Goal: Use online tool/utility: Utilize a website feature to perform a specific function

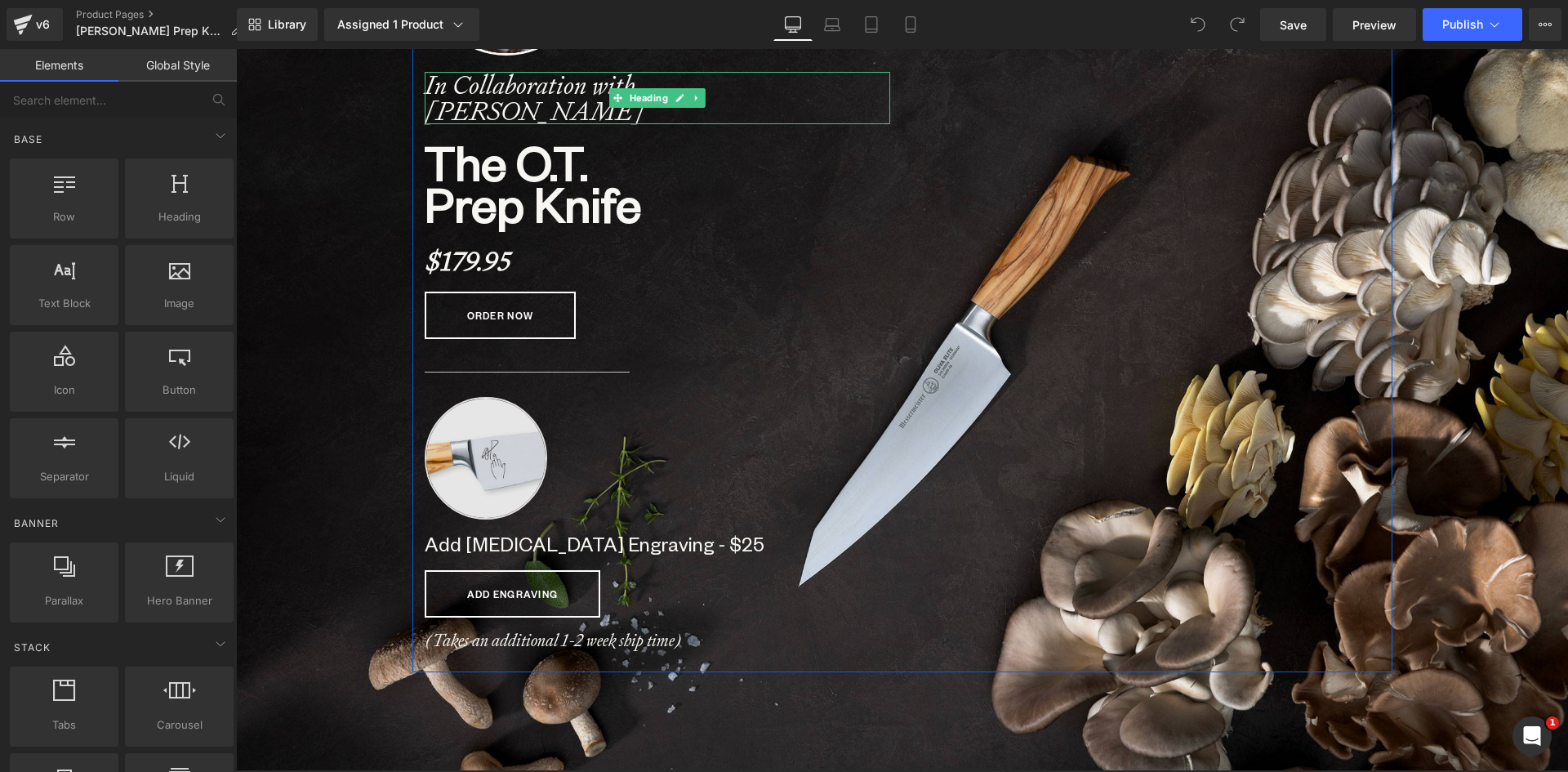
scroll to position [245, 0]
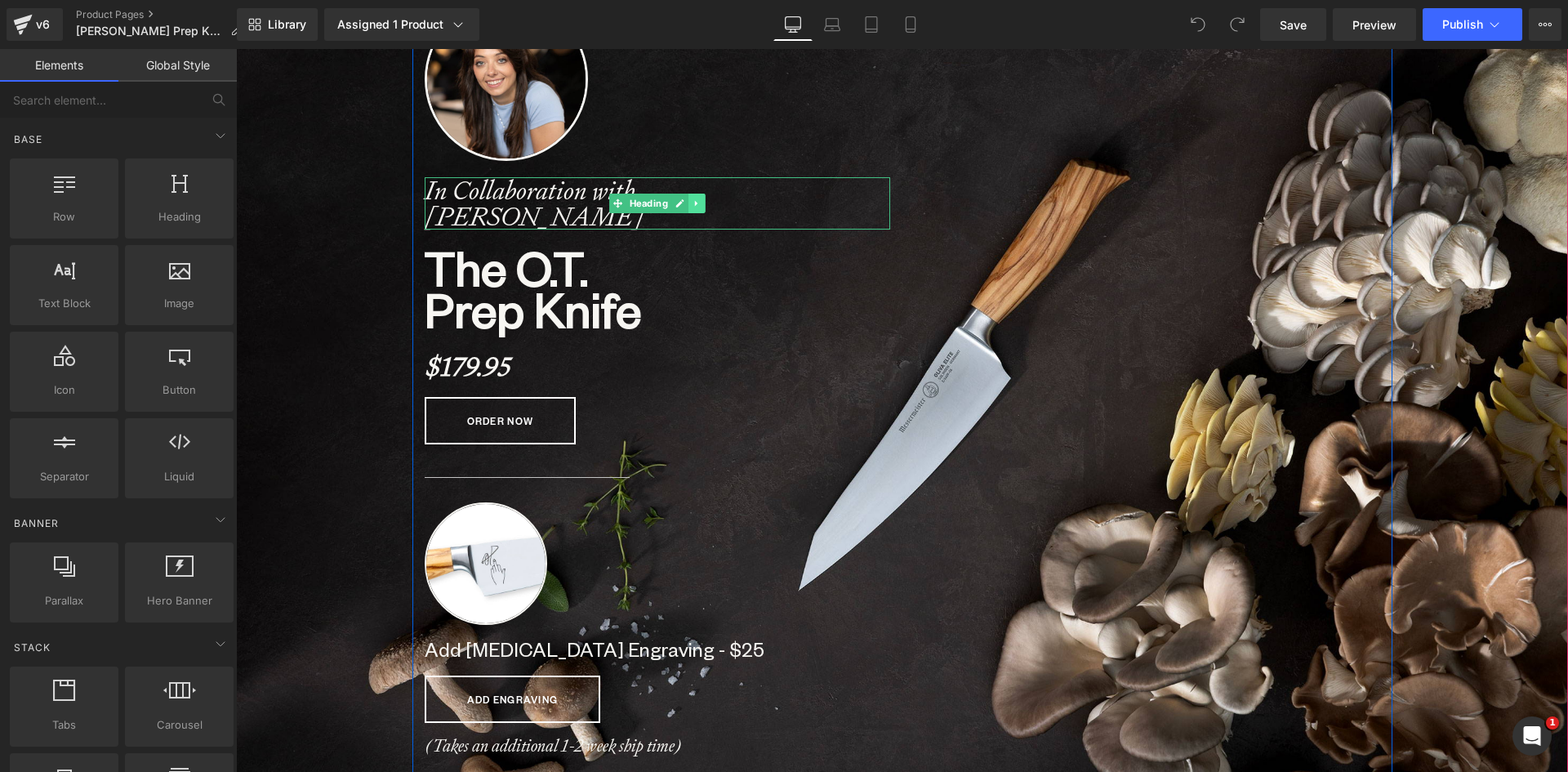
click at [692, 202] on icon at bounding box center [696, 203] width 9 height 10
click at [684, 203] on icon at bounding box center [688, 203] width 9 height 9
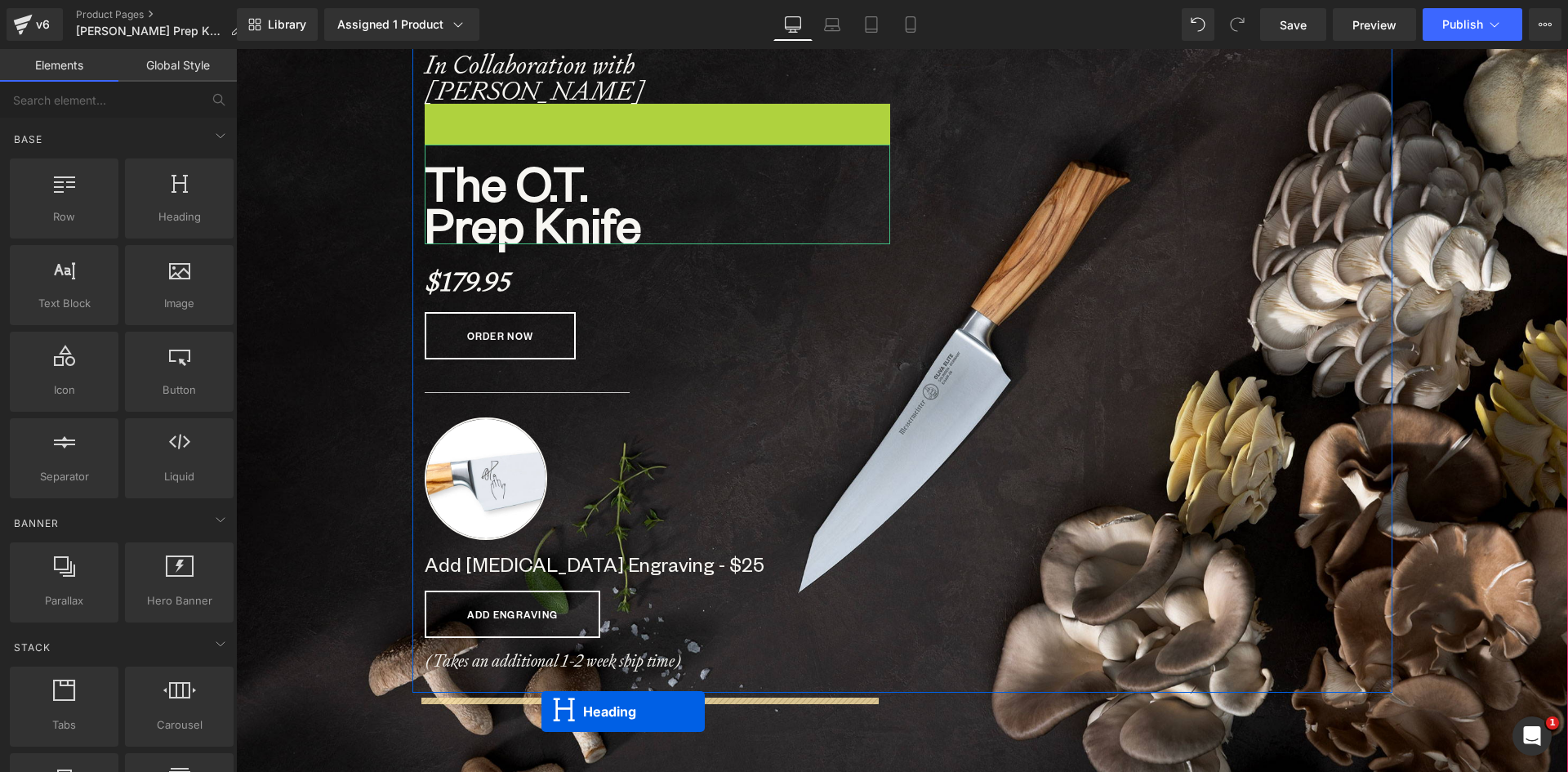
scroll to position [392, 0]
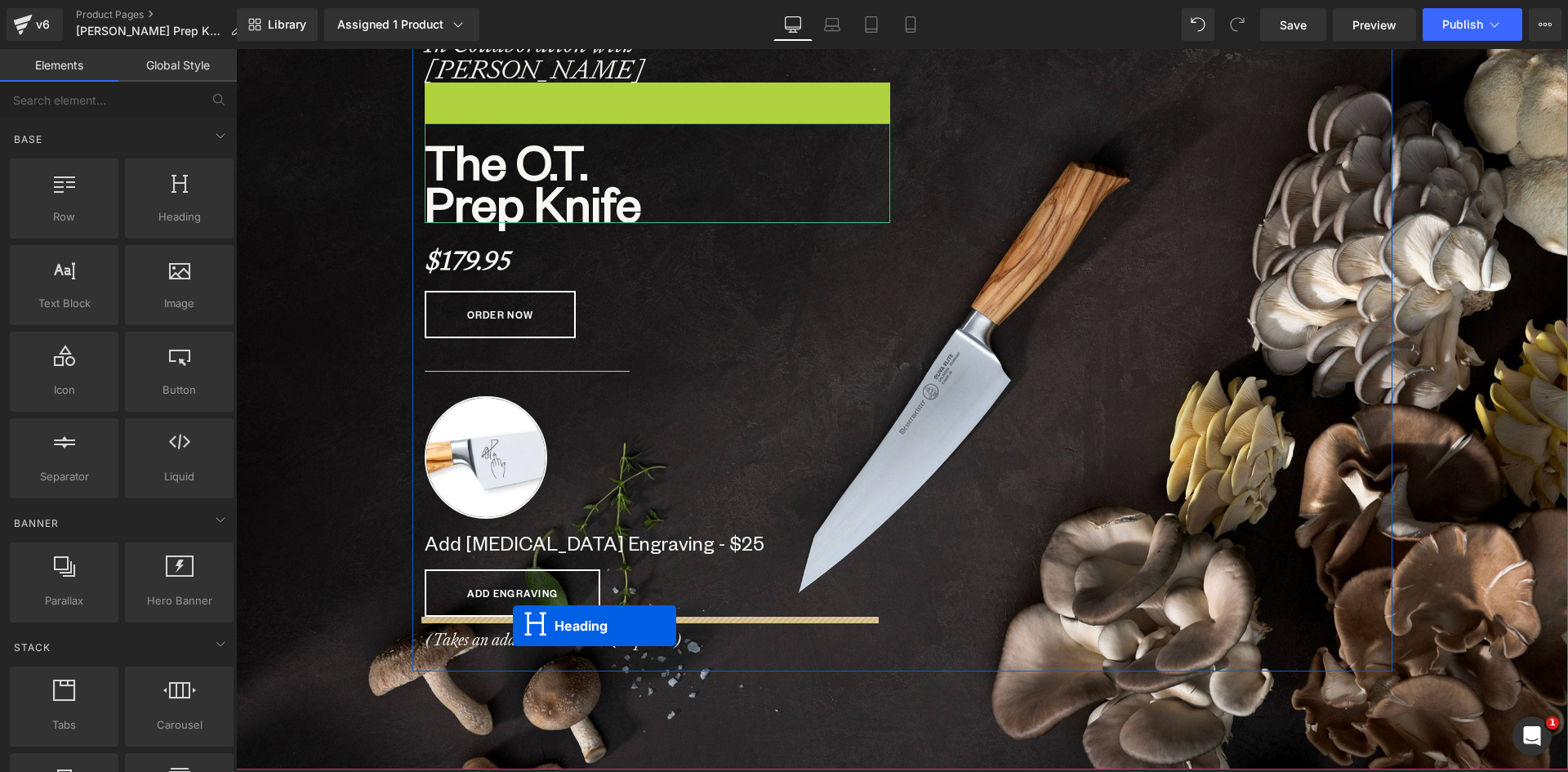
drag, startPoint x: 610, startPoint y: 257, endPoint x: 513, endPoint y: 625, distance: 380.6
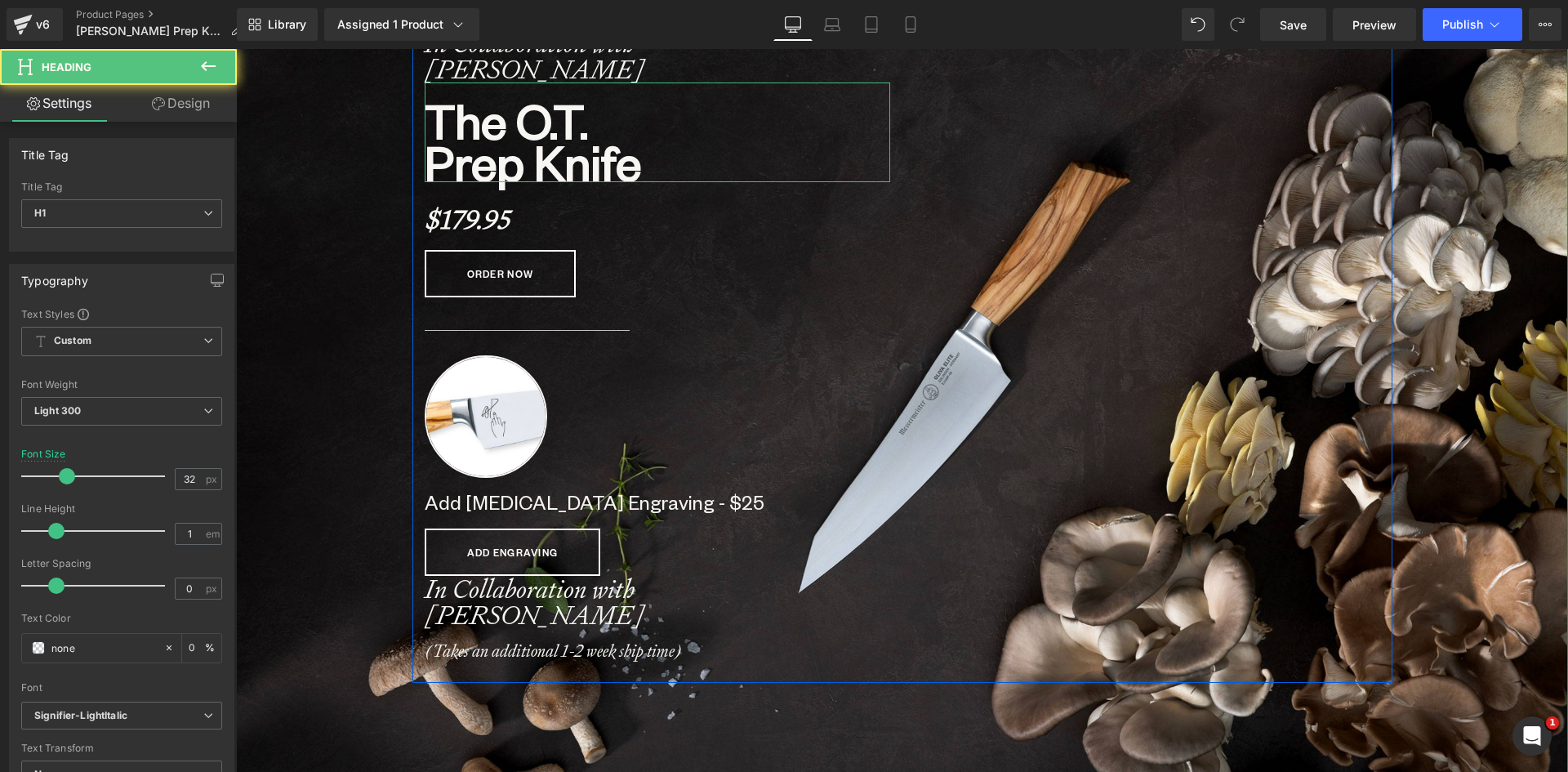
scroll to position [8434, 1319]
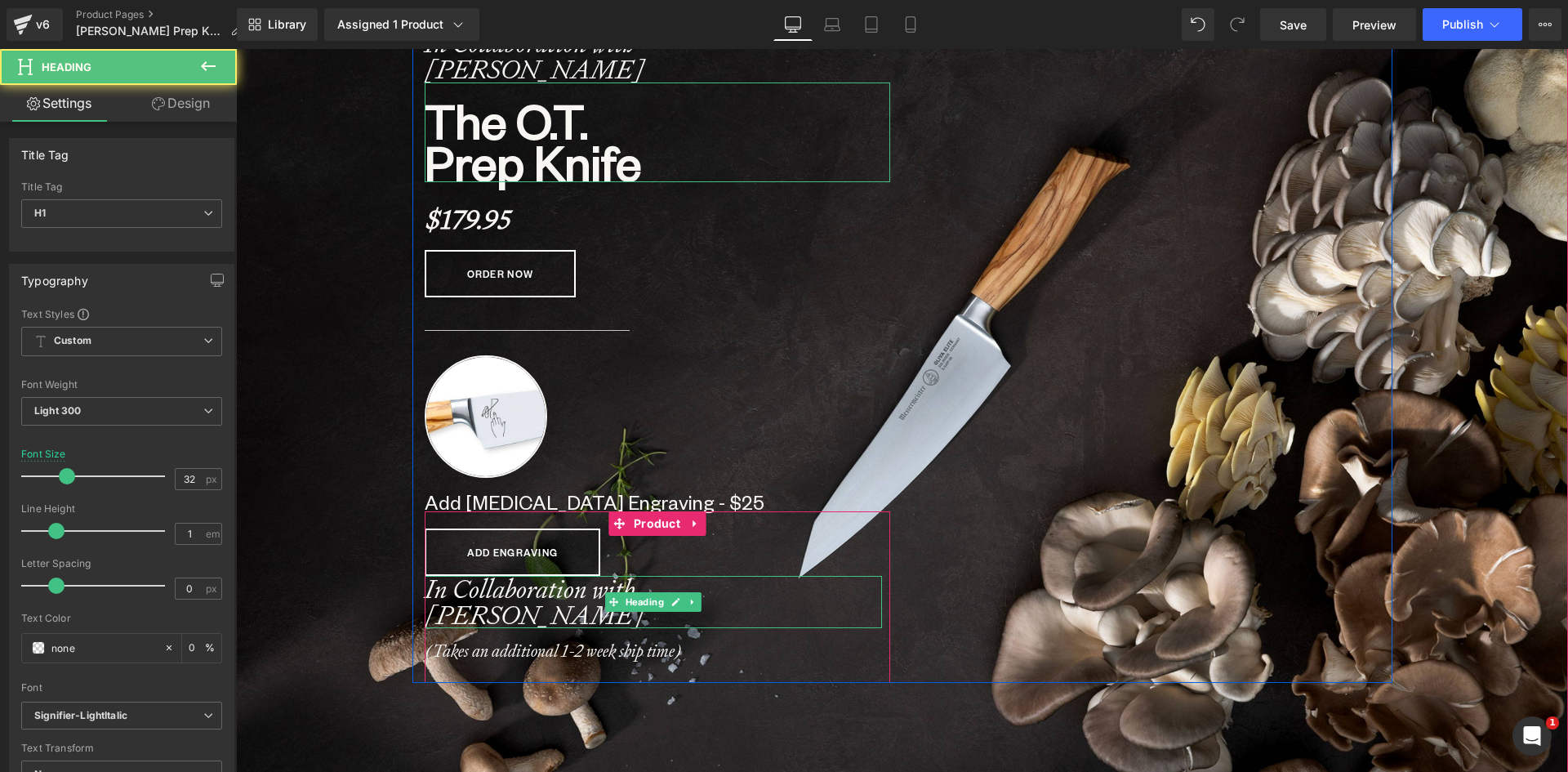
click at [558, 613] on strong "In Collaboration with Olivia Tiedemann" at bounding box center [534, 602] width 219 height 60
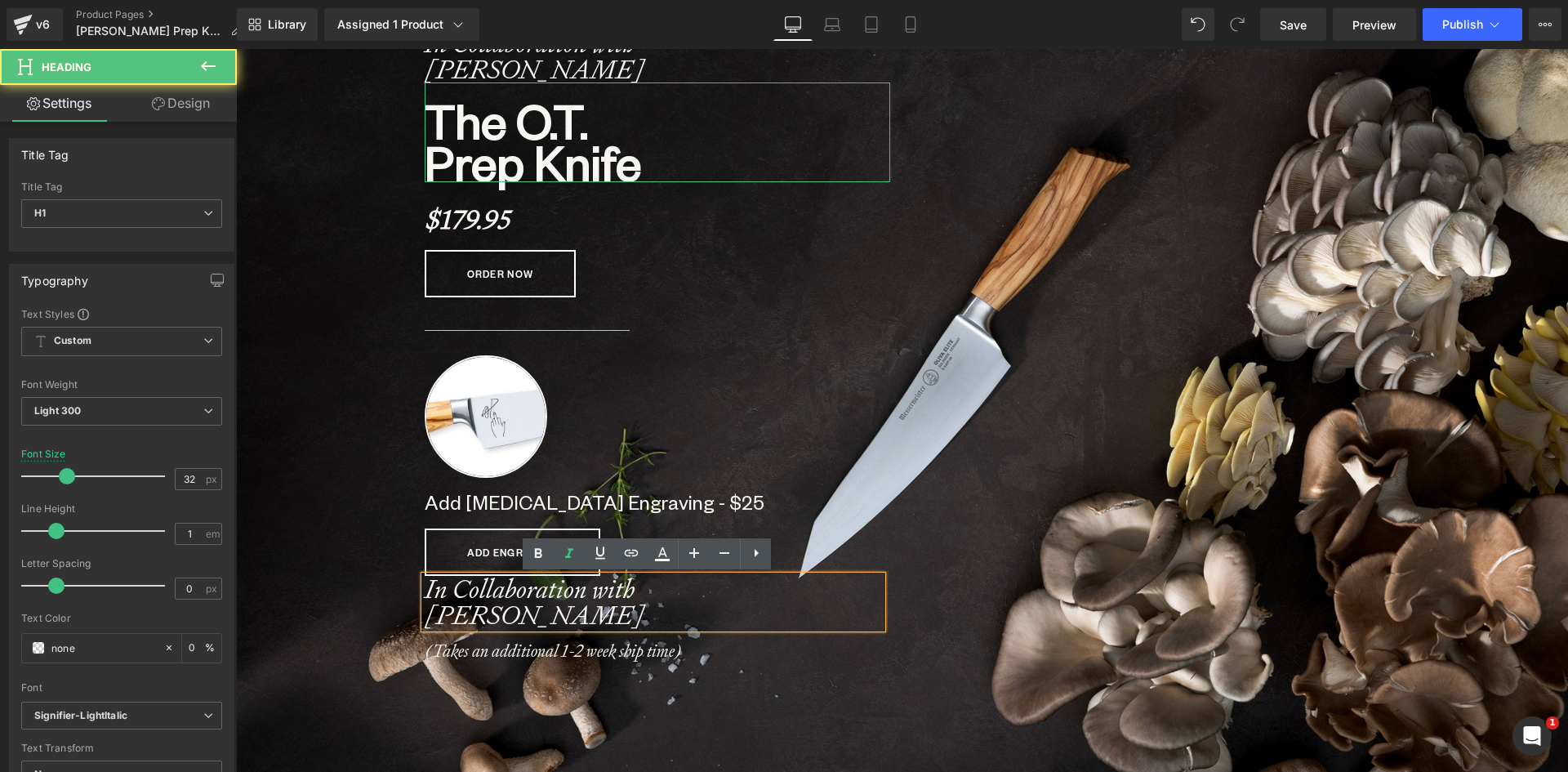
drag, startPoint x: 612, startPoint y: 624, endPoint x: 376, endPoint y: 559, distance: 244.8
click at [376, 559] on span "Image In Collaboration with Olivia Tiedemann Heading The O.T. Prep Knife Headin…" at bounding box center [902, 254] width 1332 height 857
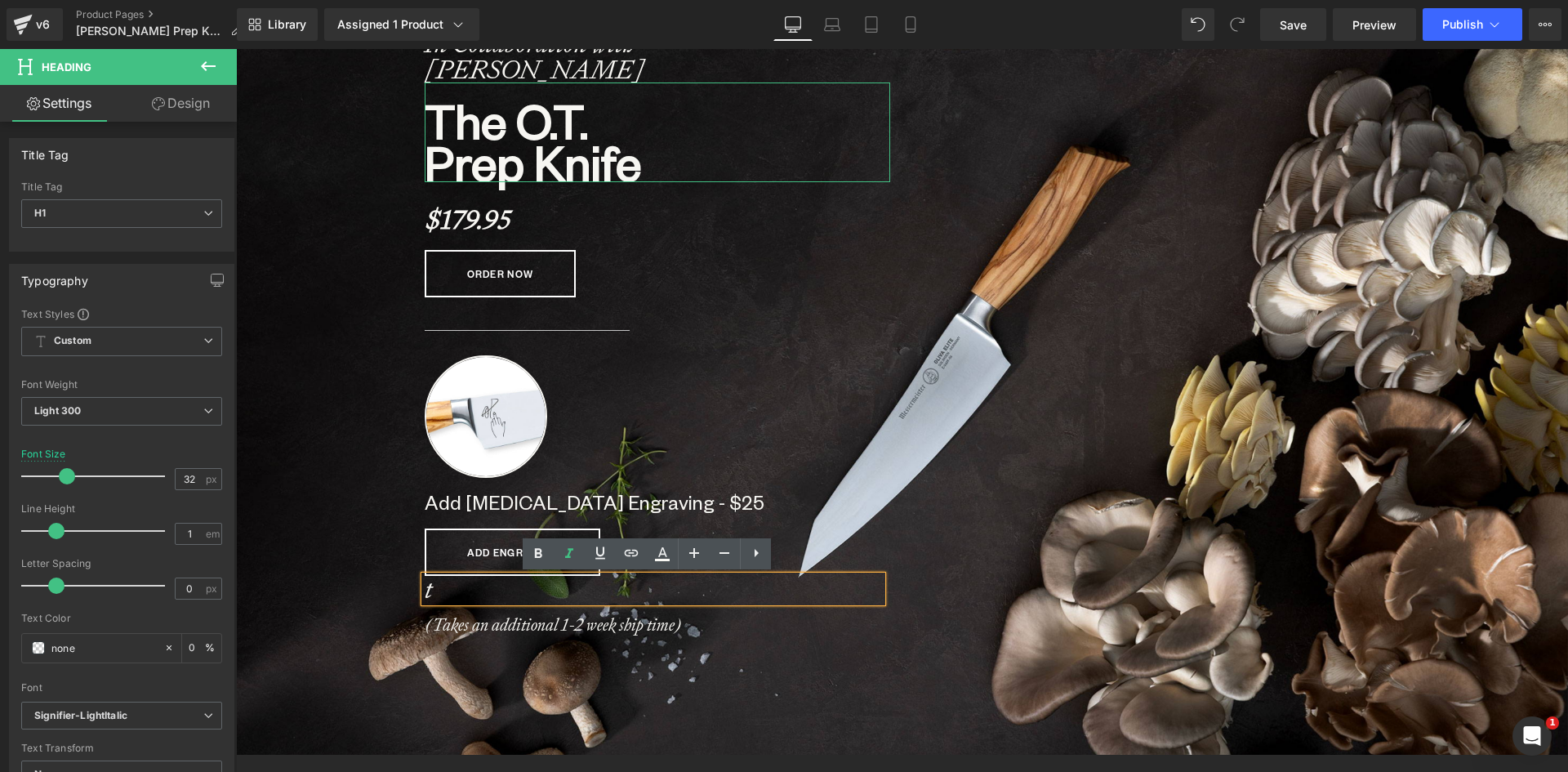
scroll to position [8408, 1319]
click at [688, 621] on icon at bounding box center [692, 617] width 9 height 10
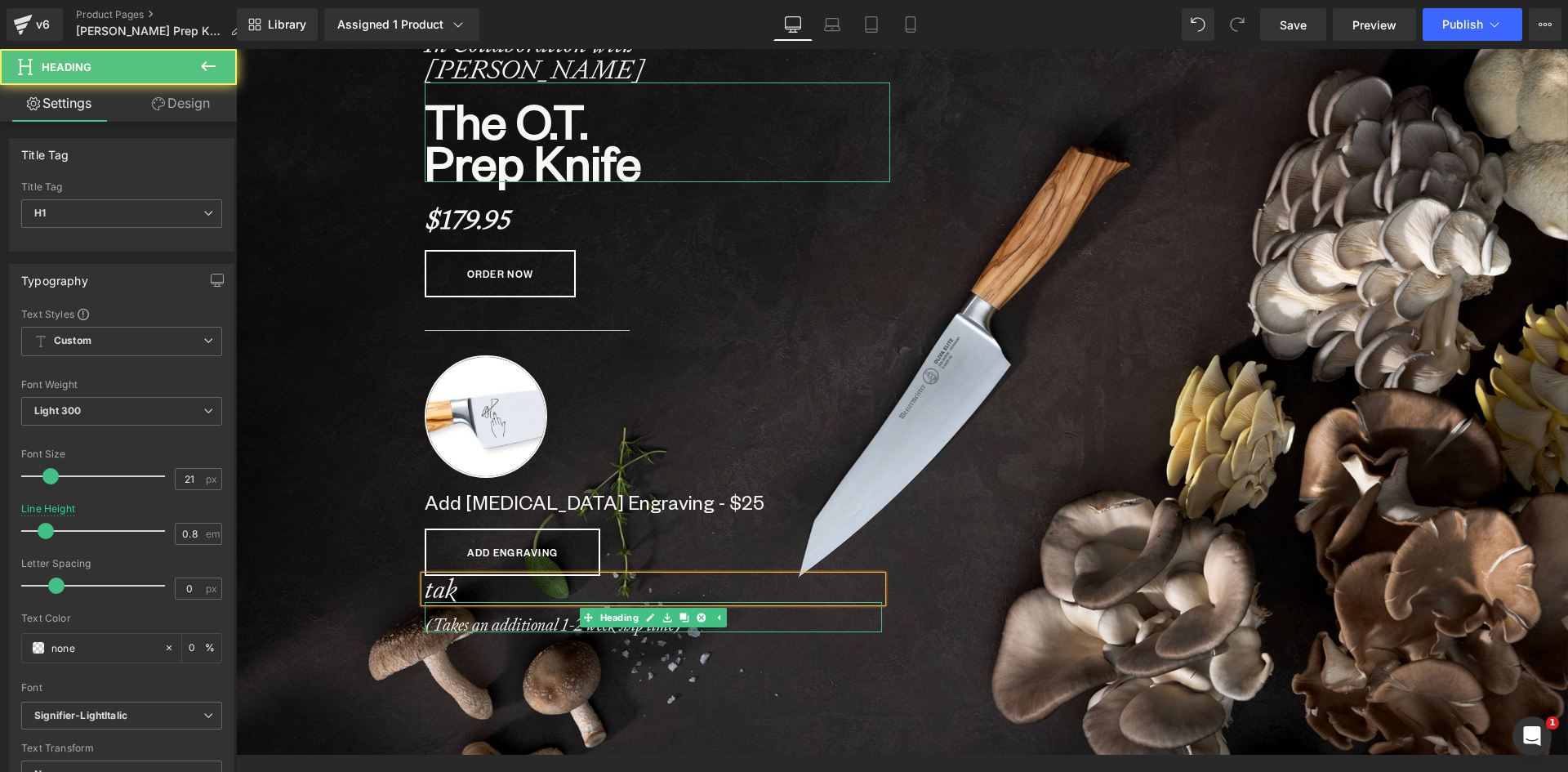
click at [737, 625] on h1 "(Takes an additional 1-2 week ship time)" at bounding box center [653, 625] width 457 height 14
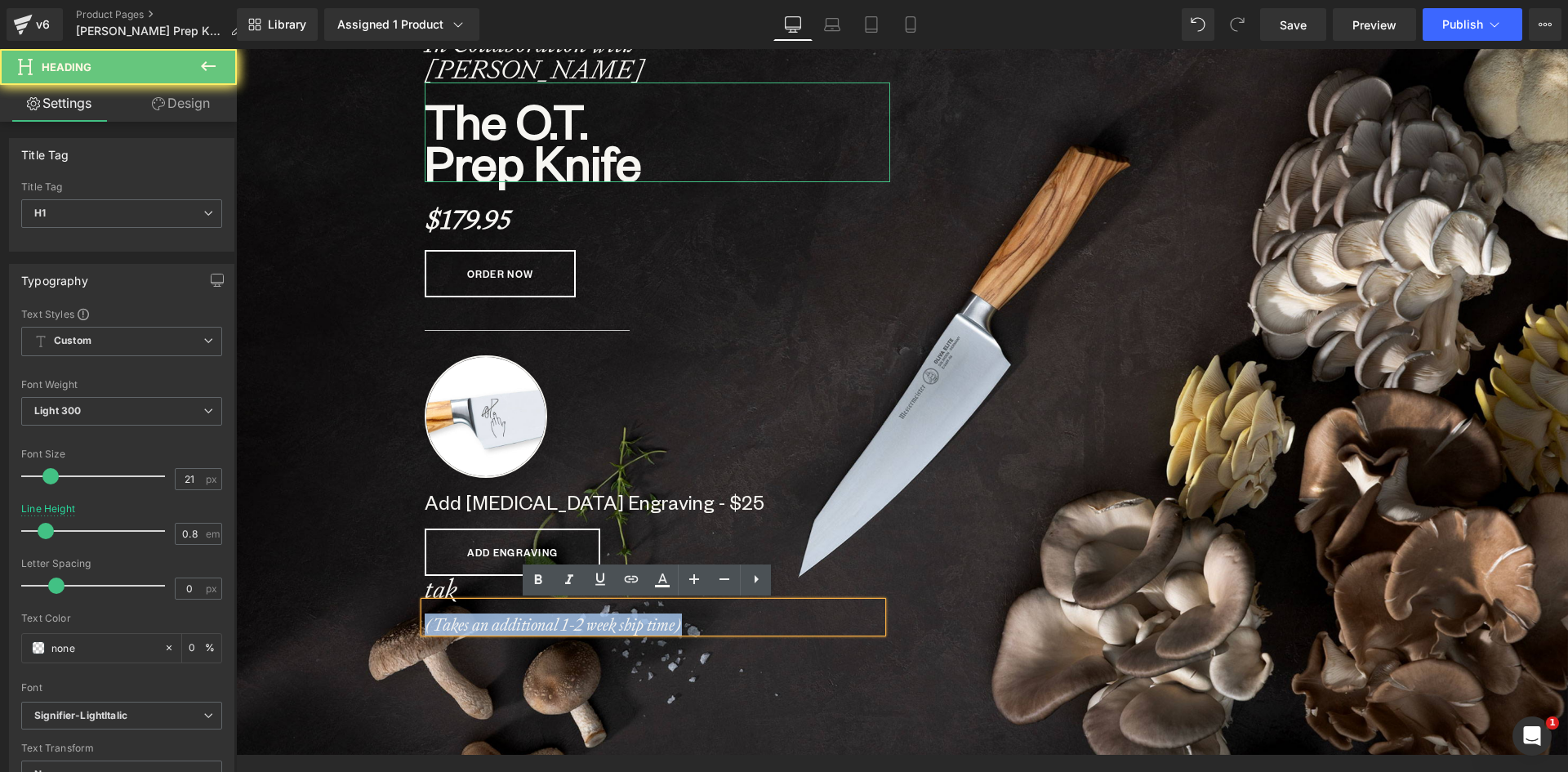
drag, startPoint x: 743, startPoint y: 624, endPoint x: 313, endPoint y: 617, distance: 430.1
click at [313, 617] on span "Image In Collaboration with Olivia Tiedemann Heading The O.T. Prep Knife Headin…" at bounding box center [902, 241] width 1332 height 831
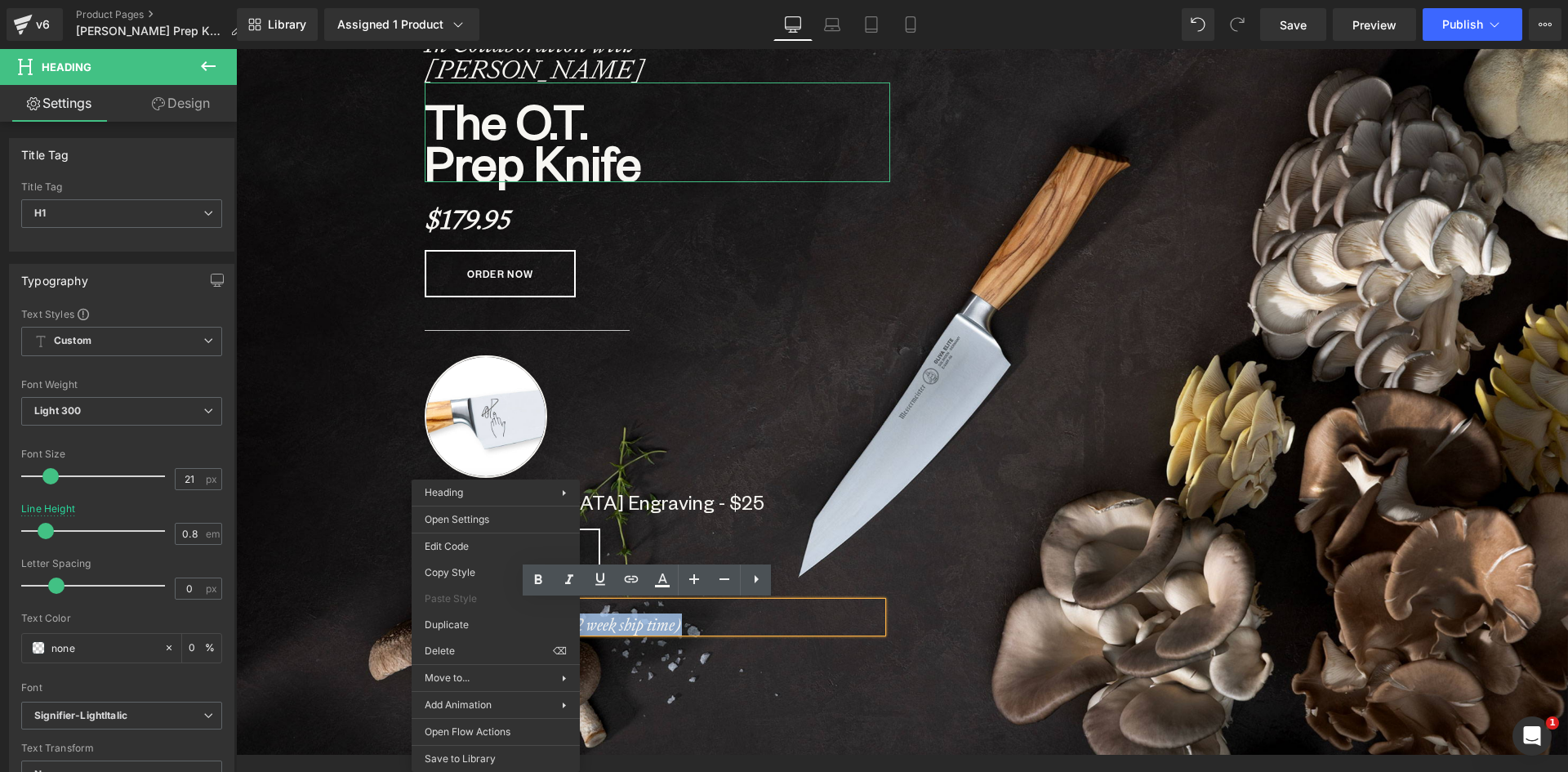
click at [697, 628] on h1 "(Takes an additional 1-2 week ship time)" at bounding box center [653, 625] width 457 height 14
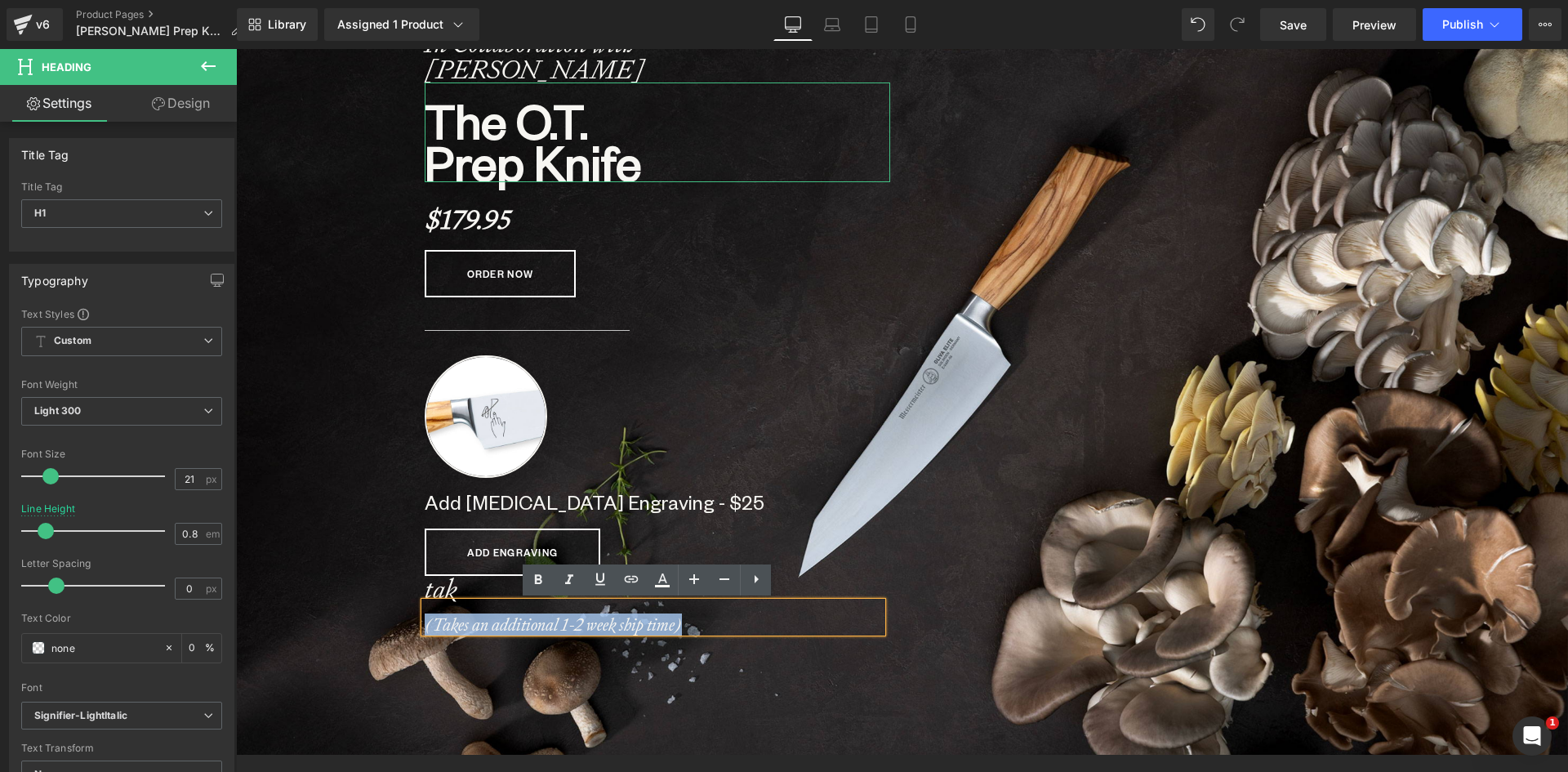
drag, startPoint x: 708, startPoint y: 625, endPoint x: 422, endPoint y: 625, distance: 286.0
click at [424, 625] on h1 "(Takes an additional 1-2 week ship time)" at bounding box center [653, 625] width 457 height 14
copy b "(Takes an additional 1-2 week ship time)"
click at [462, 587] on h1 "tak" at bounding box center [653, 588] width 457 height 26
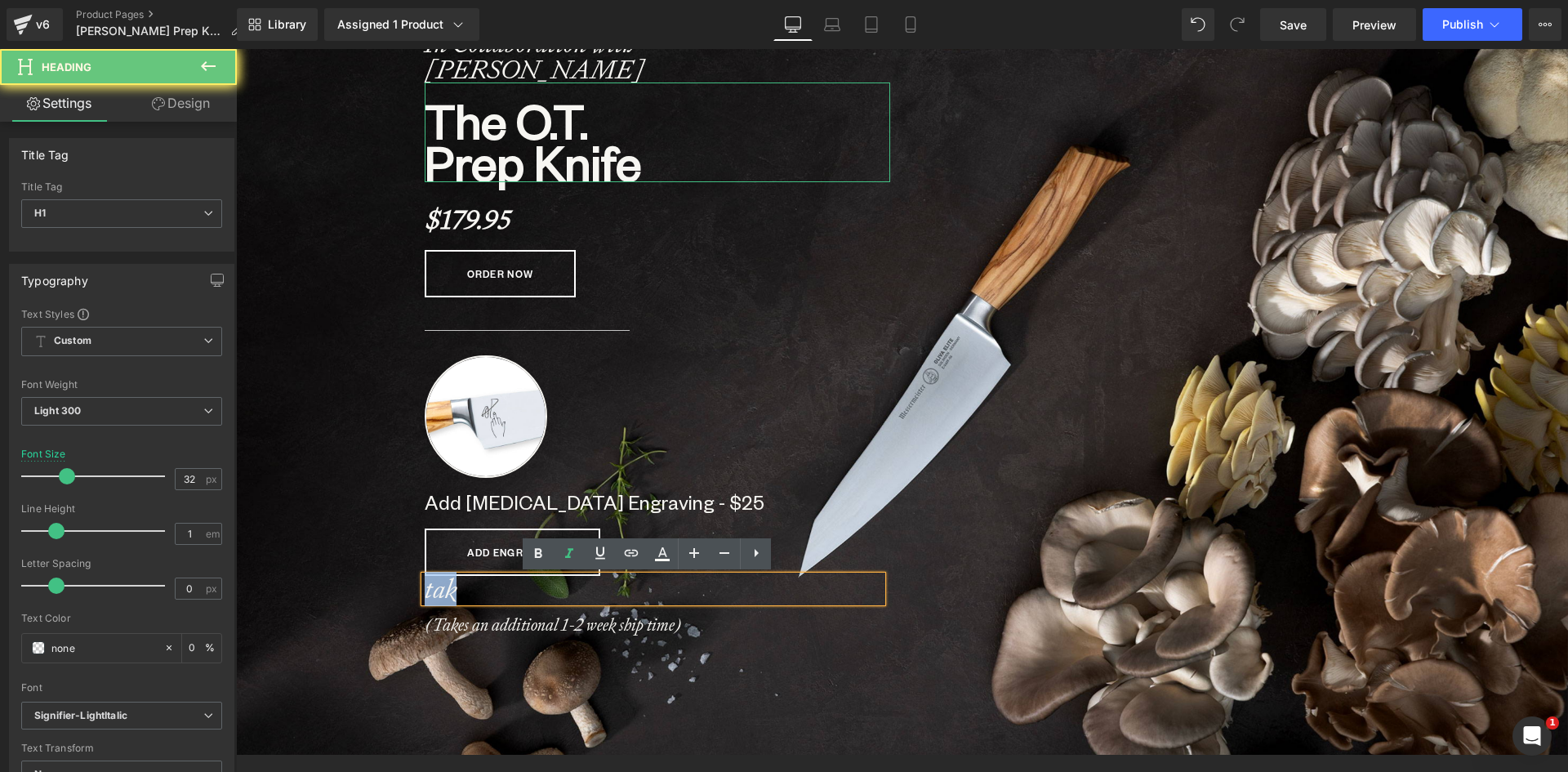
drag, startPoint x: 436, startPoint y: 588, endPoint x: 395, endPoint y: 588, distance: 41.0
click at [395, 588] on span "Image In Collaboration with Olivia Tiedemann Heading The O.T. Prep Knife Headin…" at bounding box center [902, 241] width 1332 height 831
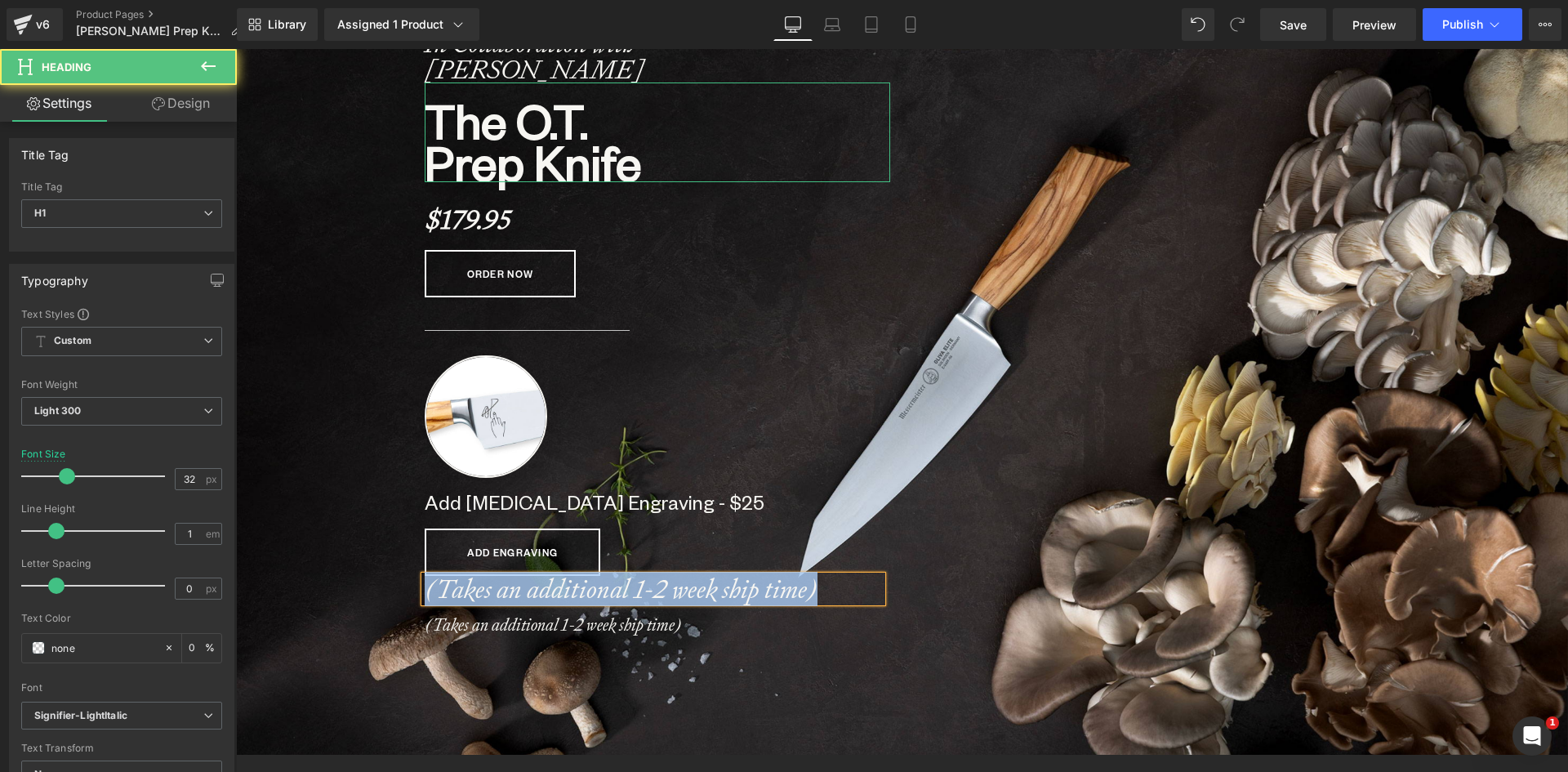
drag, startPoint x: 828, startPoint y: 593, endPoint x: 399, endPoint y: 594, distance: 429.0
click at [395, 591] on span "Image In Collaboration with Olivia Tiedemann Heading The O.T. Prep Knife Headin…" at bounding box center [902, 241] width 1332 height 831
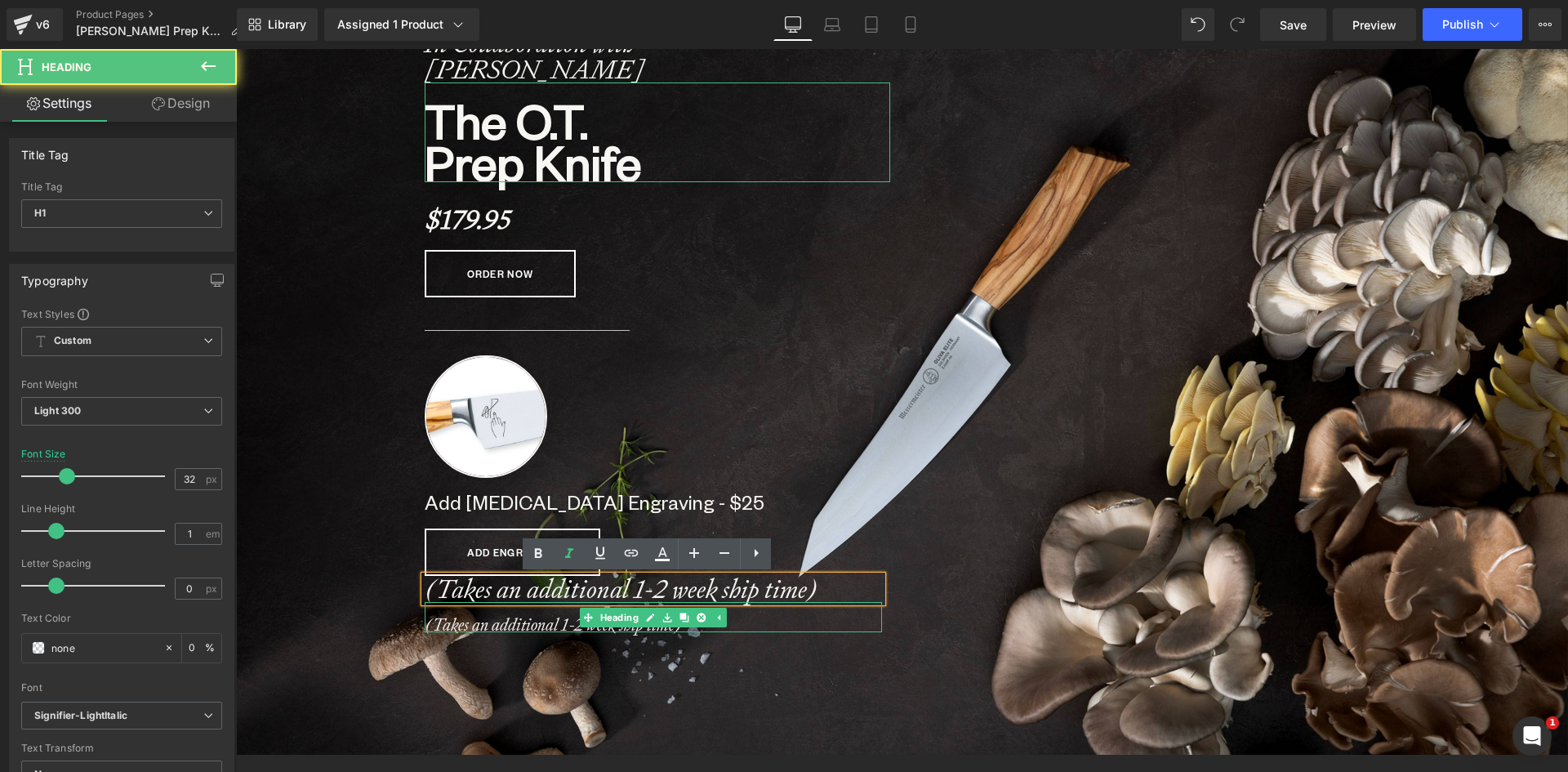
click at [436, 623] on b "(Takes an additional 1-2 week ship time)" at bounding box center [553, 625] width 257 height 22
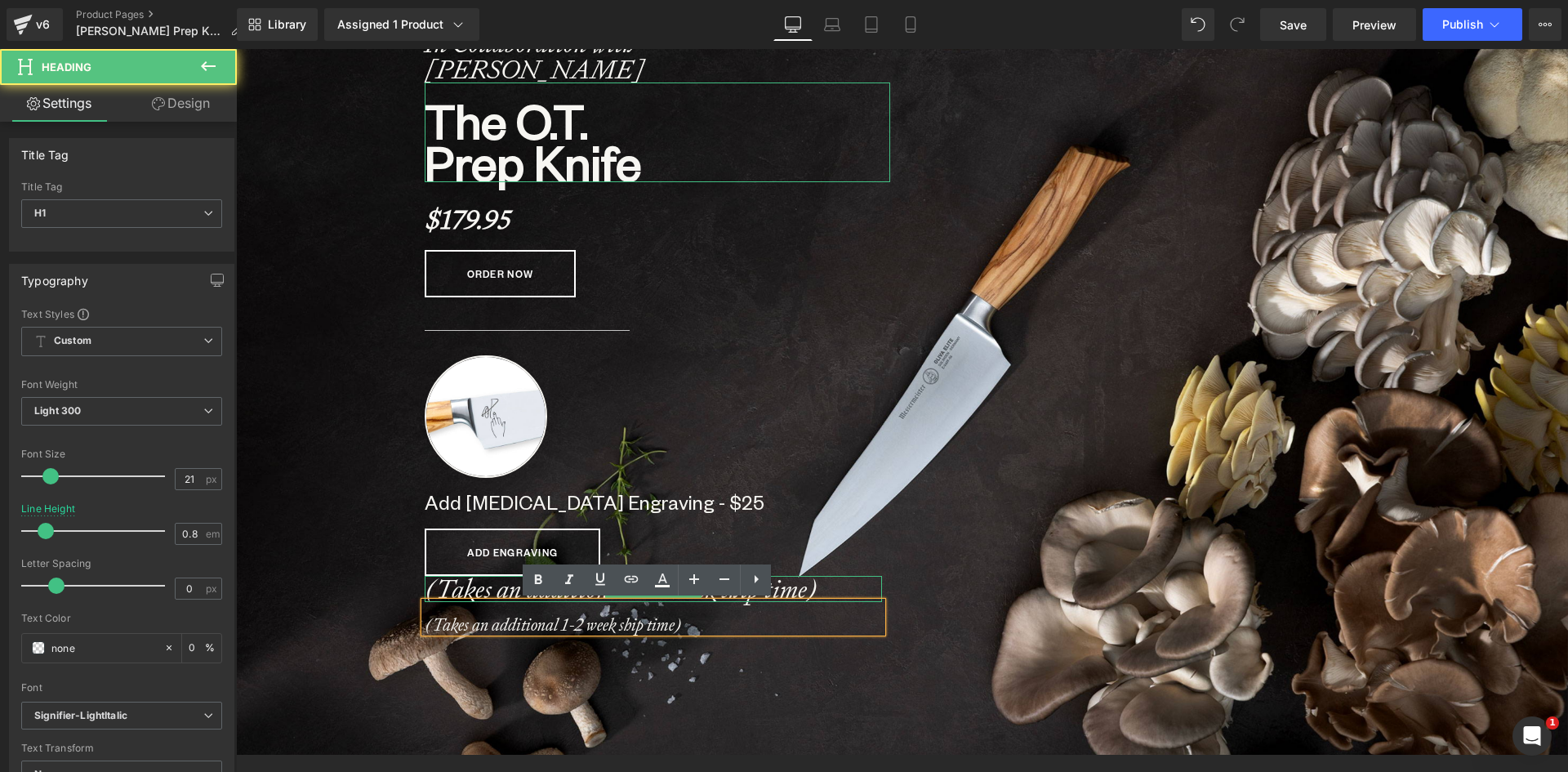
click at [437, 595] on icon "(Takes an additional 1-2 week ship time)" at bounding box center [621, 589] width 392 height 35
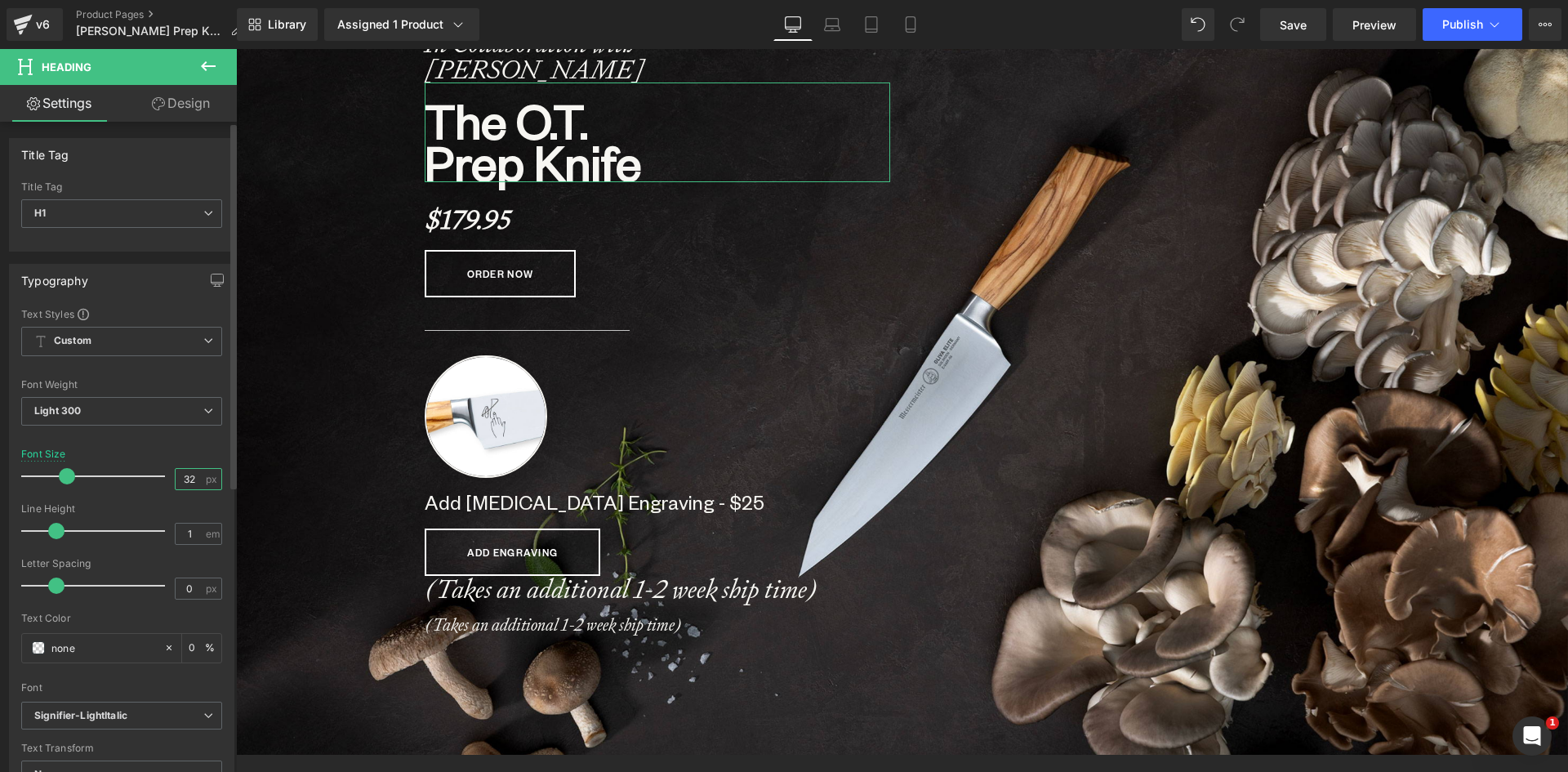
drag, startPoint x: 194, startPoint y: 479, endPoint x: 154, endPoint y: 478, distance: 40.0
click at [154, 478] on div "Font Size 32 px" at bounding box center [122, 476] width 201 height 55
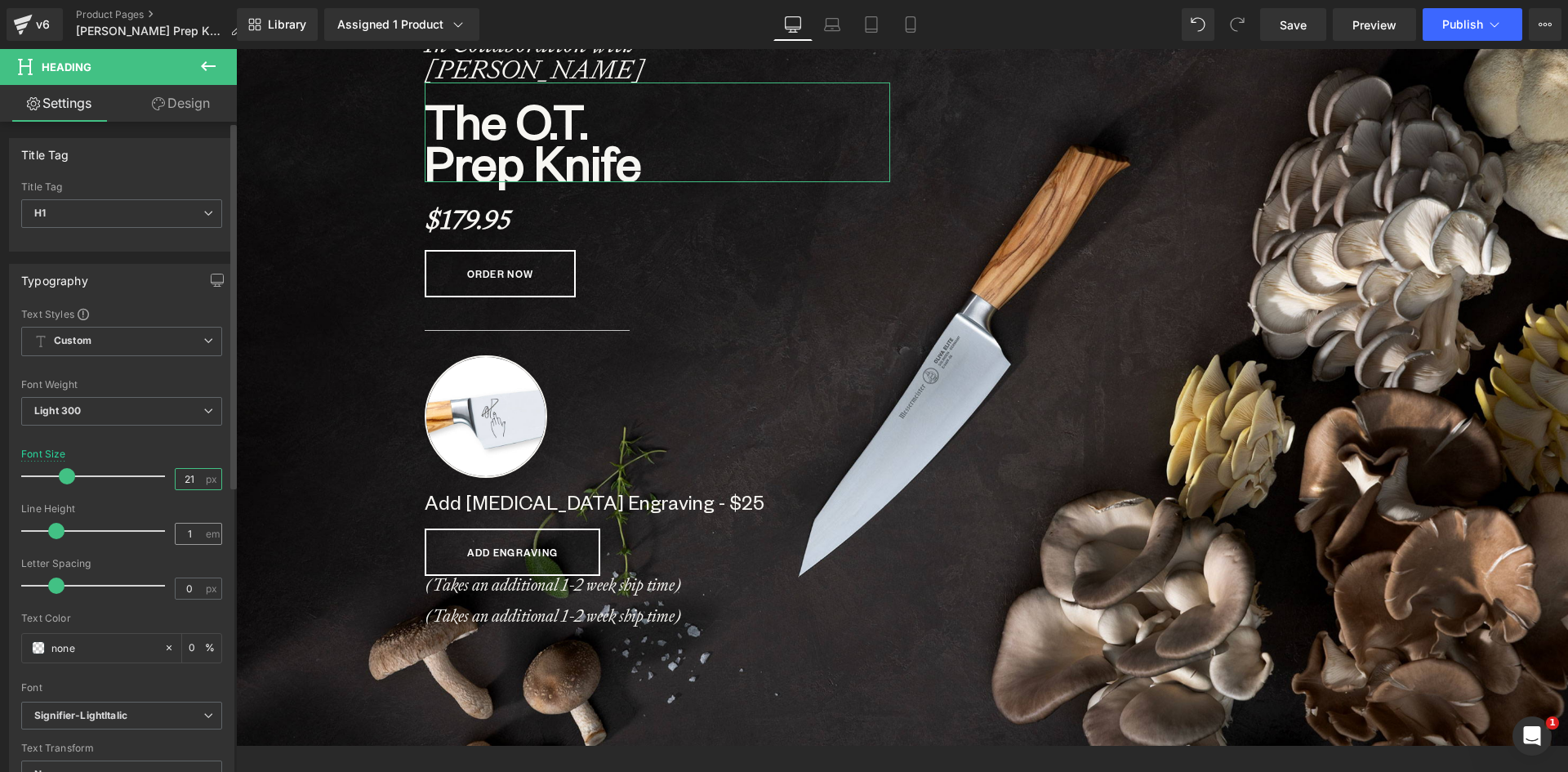
scroll to position [8399, 1319]
type input "21"
drag, startPoint x: 190, startPoint y: 528, endPoint x: 168, endPoint y: 530, distance: 22.1
click at [168, 530] on div "Line Height 1 em" at bounding box center [122, 530] width 201 height 55
type input "0.8"
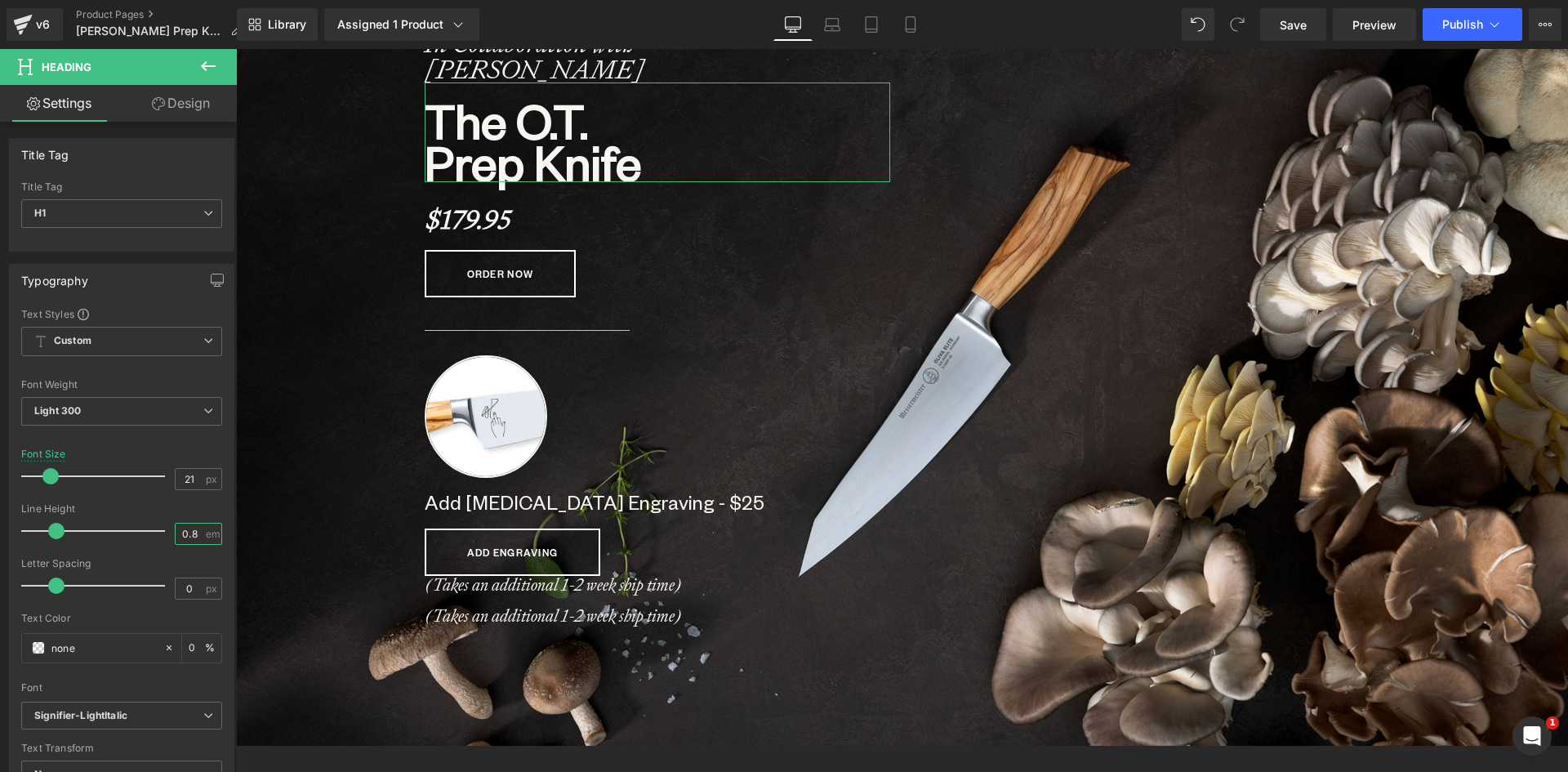
scroll to position [8396, 1319]
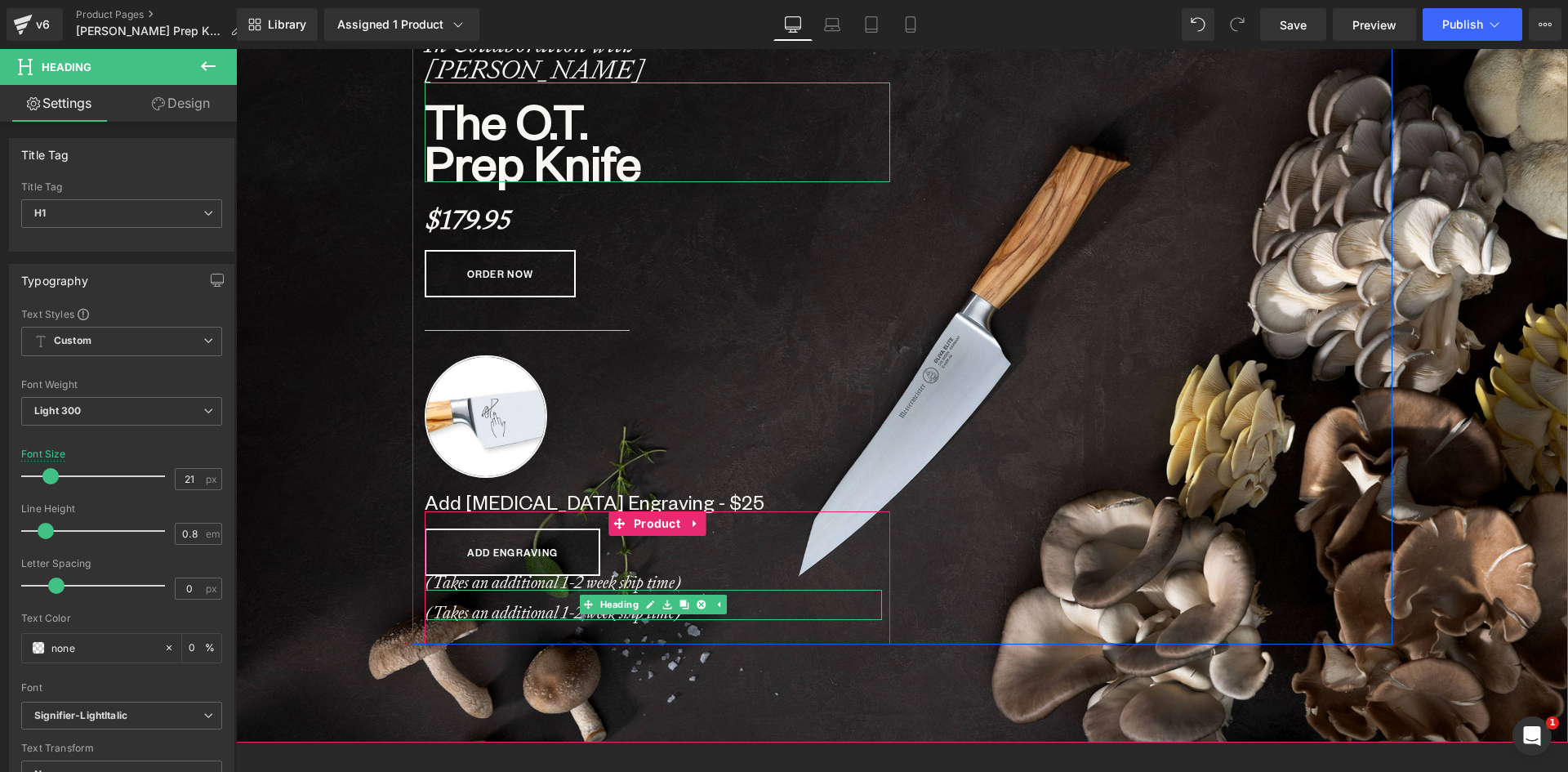
click at [506, 611] on b "(Takes an additional 1-2 week ship time)" at bounding box center [553, 612] width 257 height 22
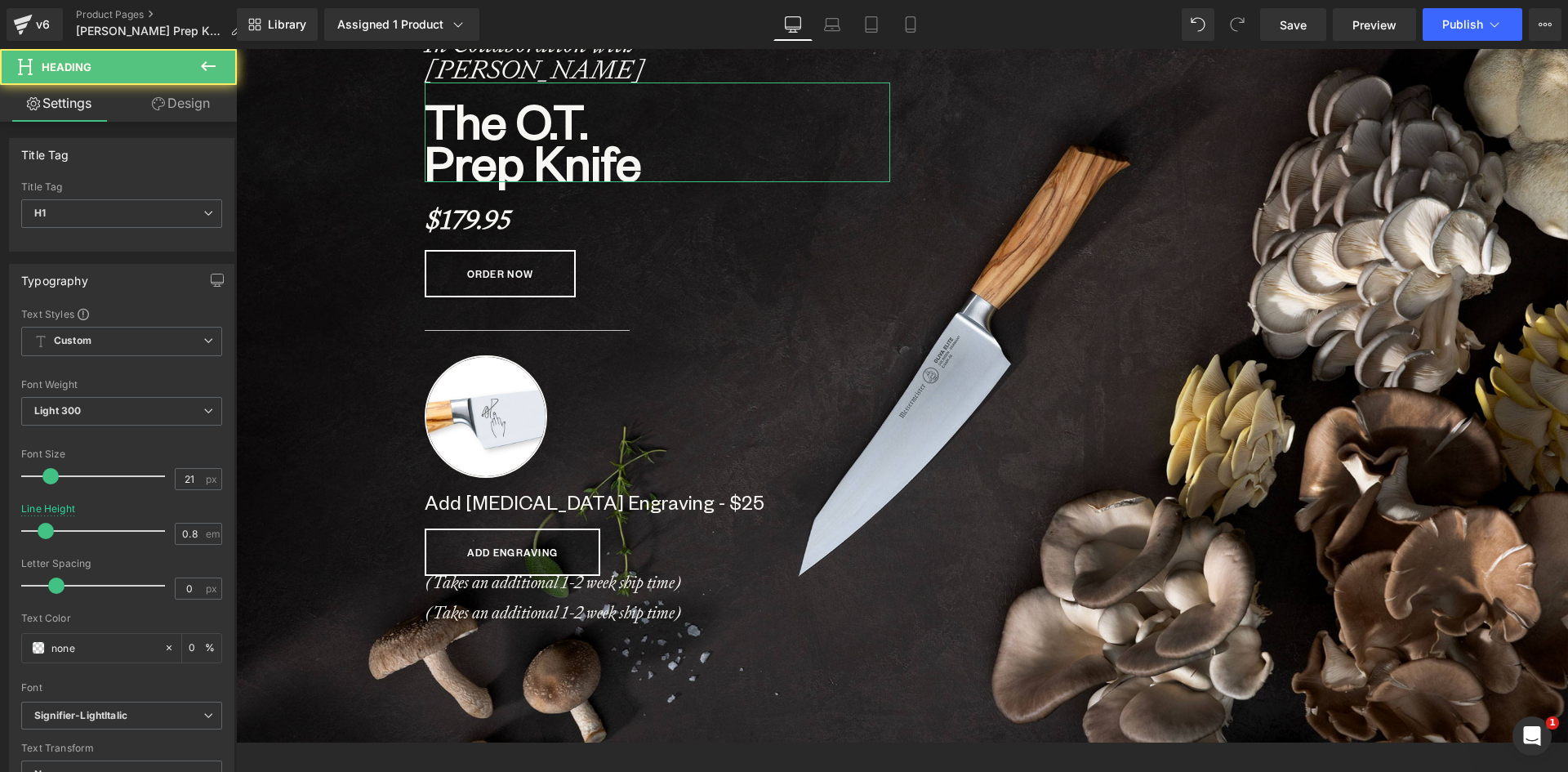
drag, startPoint x: 198, startPoint y: 98, endPoint x: 170, endPoint y: 117, distance: 33.8
click at [197, 98] on link "Design" at bounding box center [180, 103] width 118 height 36
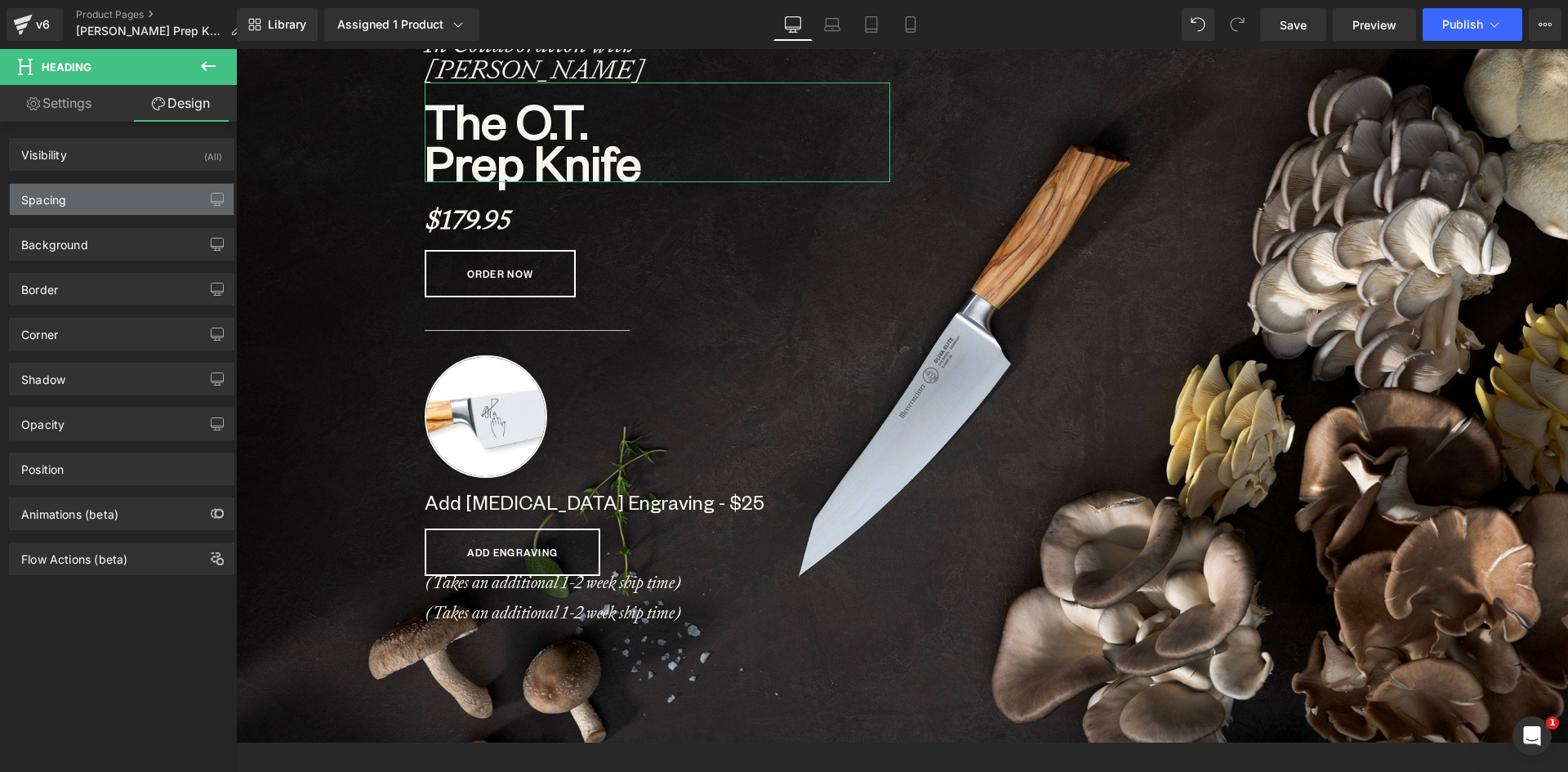
click at [77, 193] on div "Spacing" at bounding box center [122, 199] width 224 height 31
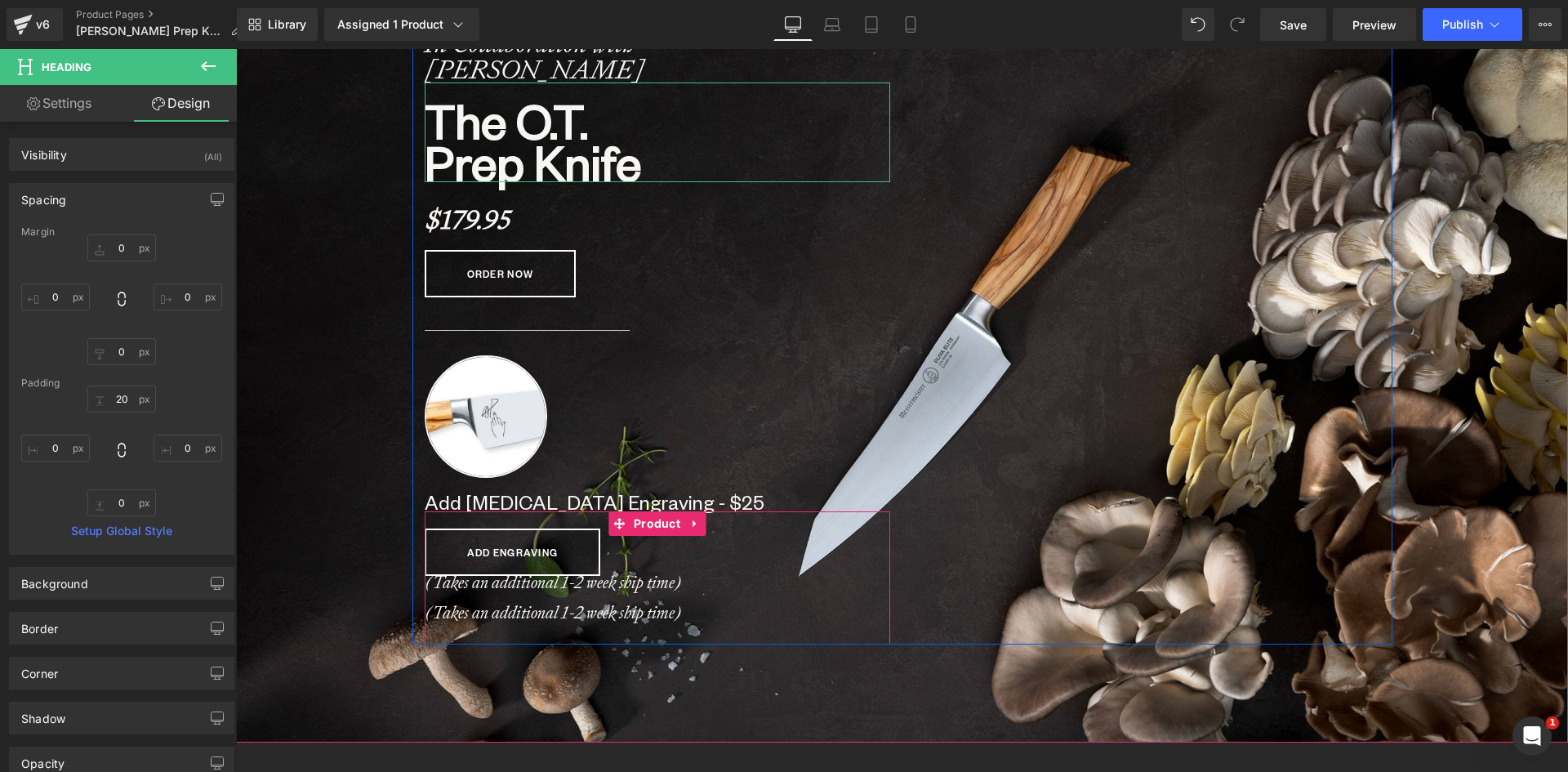
click at [236, 49] on div at bounding box center [236, 49] width 0 height 0
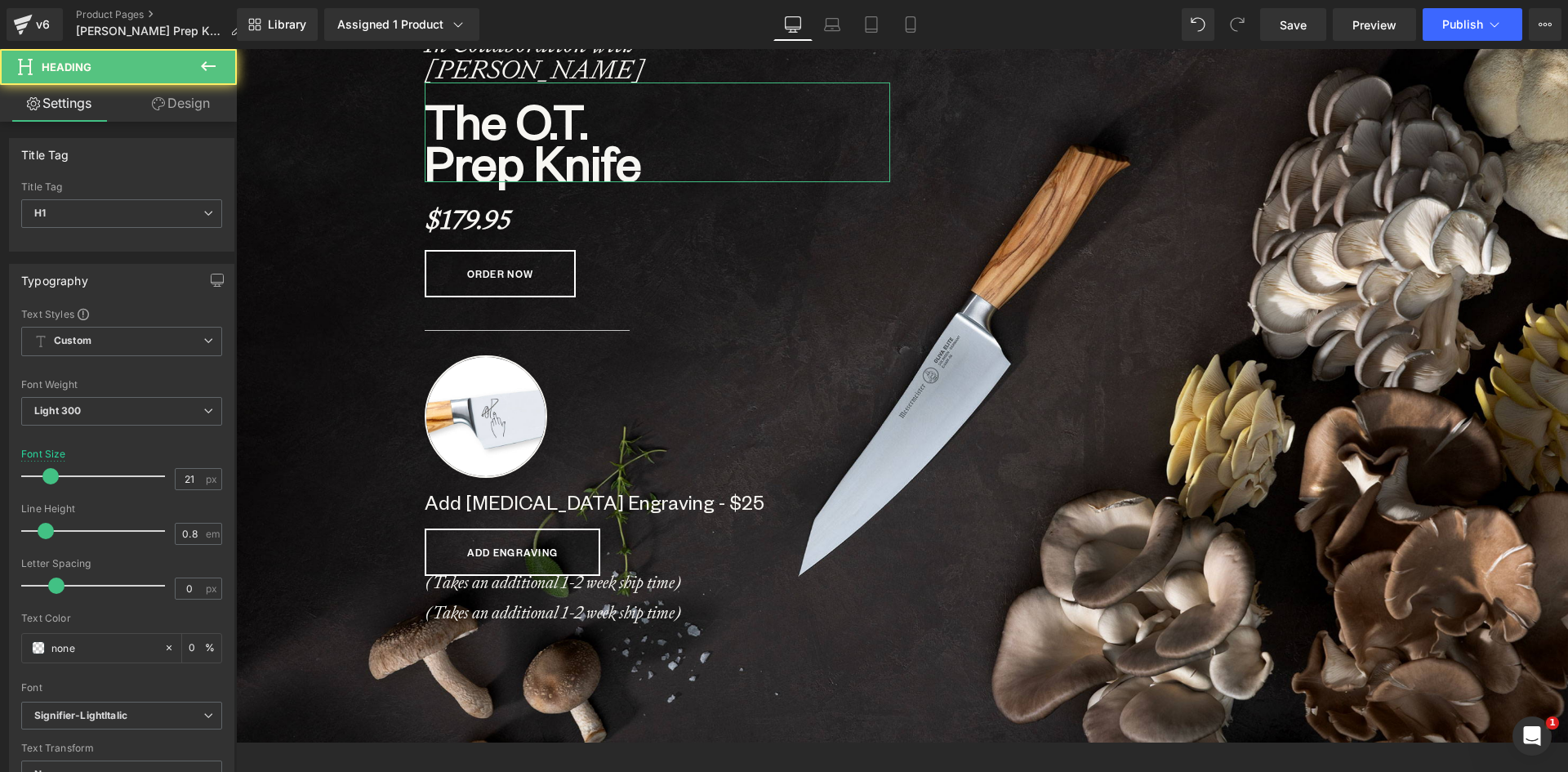
drag, startPoint x: 168, startPoint y: 107, endPoint x: 99, endPoint y: 185, distance: 104.1
click at [168, 107] on link "Design" at bounding box center [180, 103] width 118 height 36
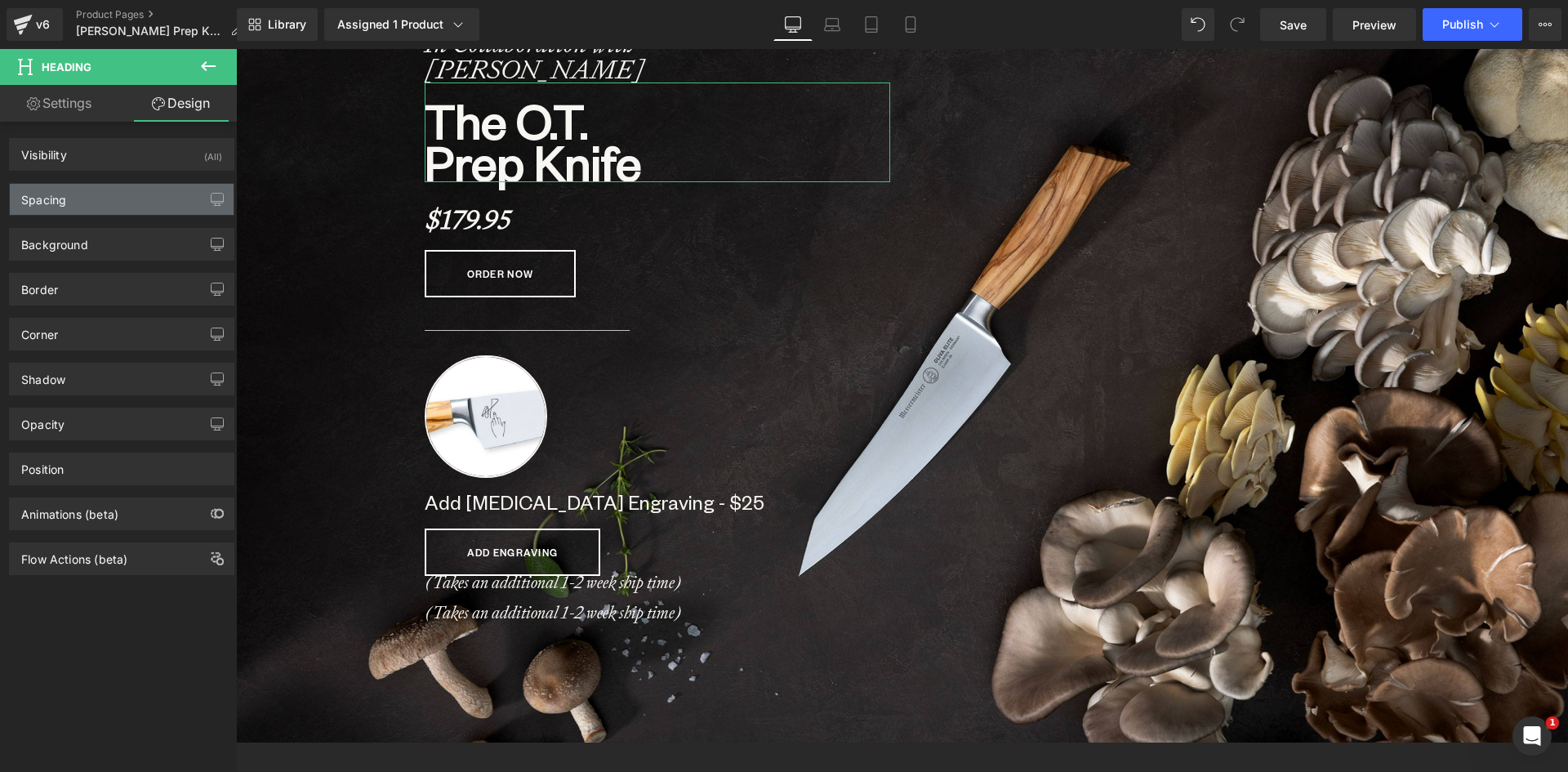
click at [97, 187] on div "Spacing" at bounding box center [122, 199] width 224 height 31
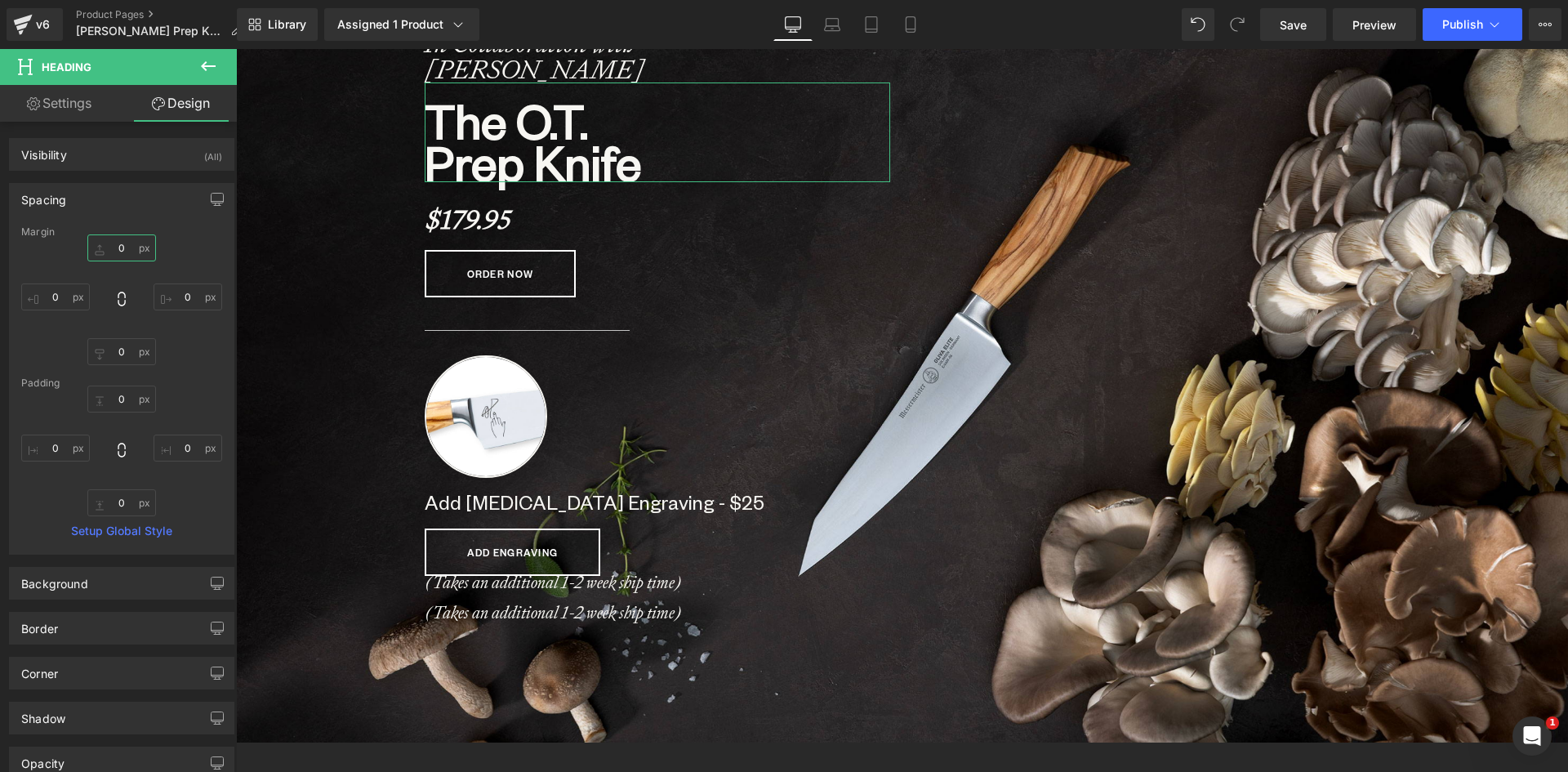
click at [112, 257] on input "0" at bounding box center [121, 248] width 68 height 27
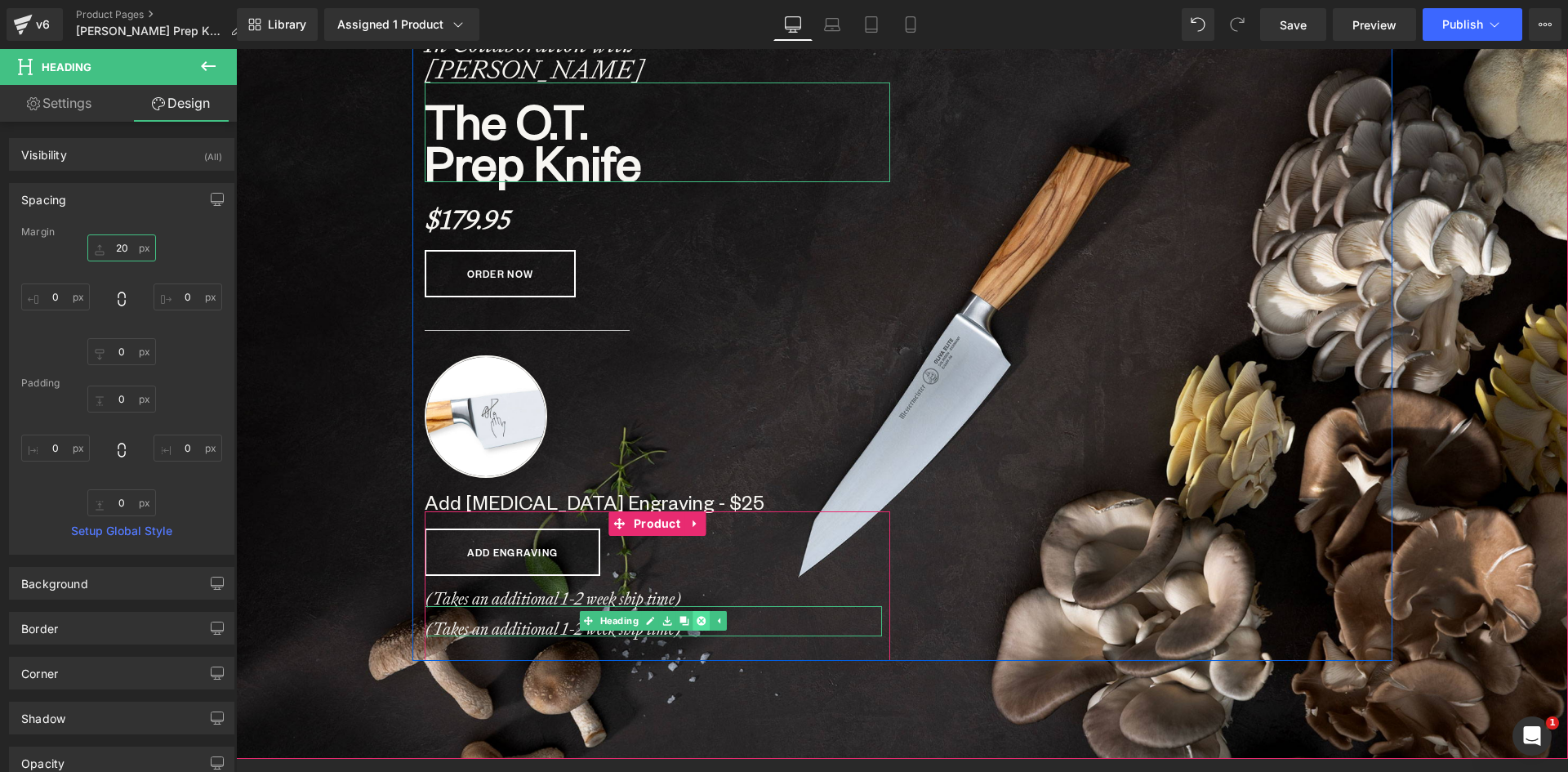
type input "20"
click at [696, 622] on icon at bounding box center [701, 620] width 9 height 10
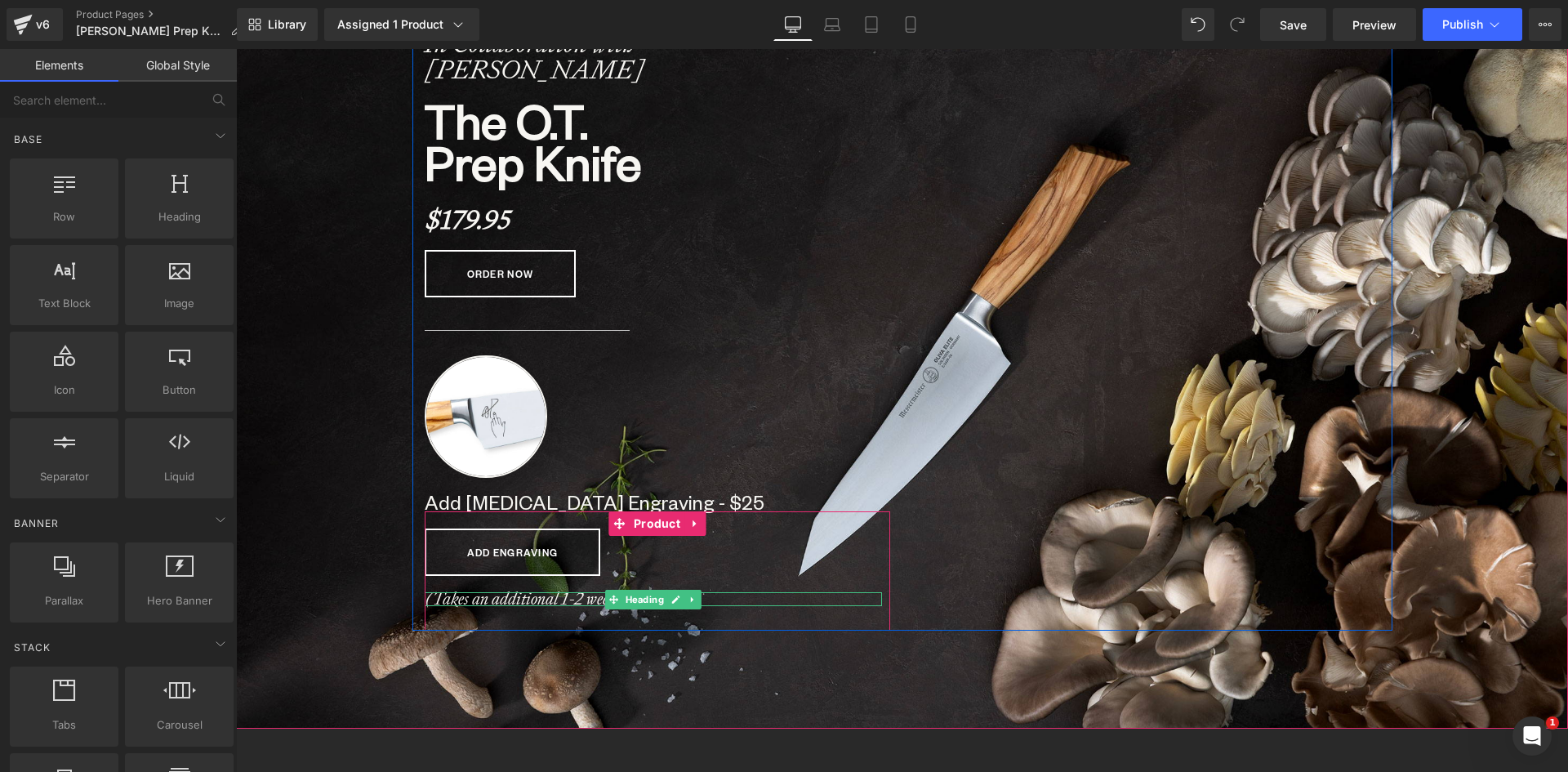
click at [500, 597] on icon "(Takes an additional 1-2 week ship time)" at bounding box center [553, 598] width 257 height 22
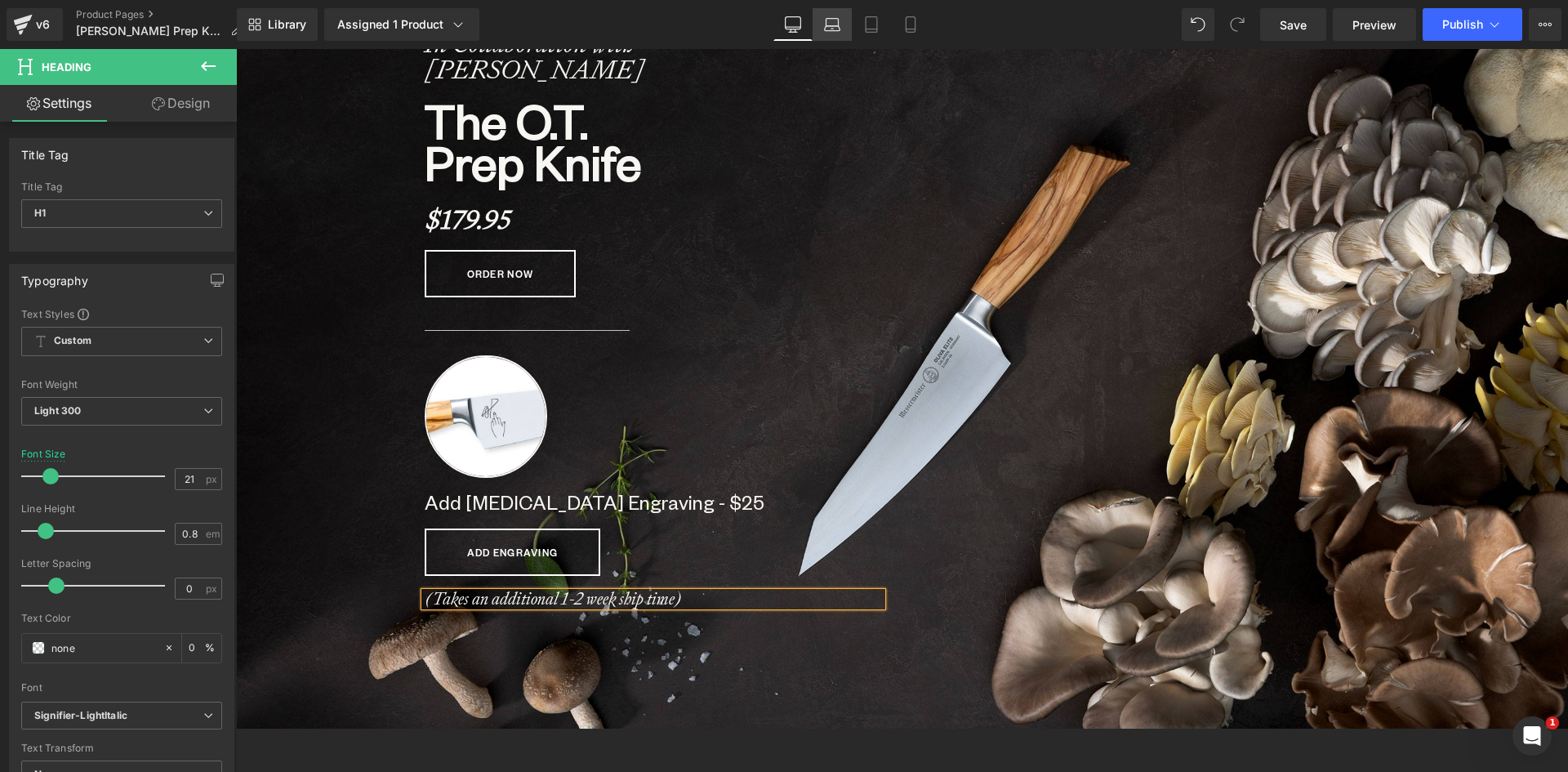
click at [827, 26] on icon at bounding box center [832, 24] width 16 height 16
type input "32"
type input "0"
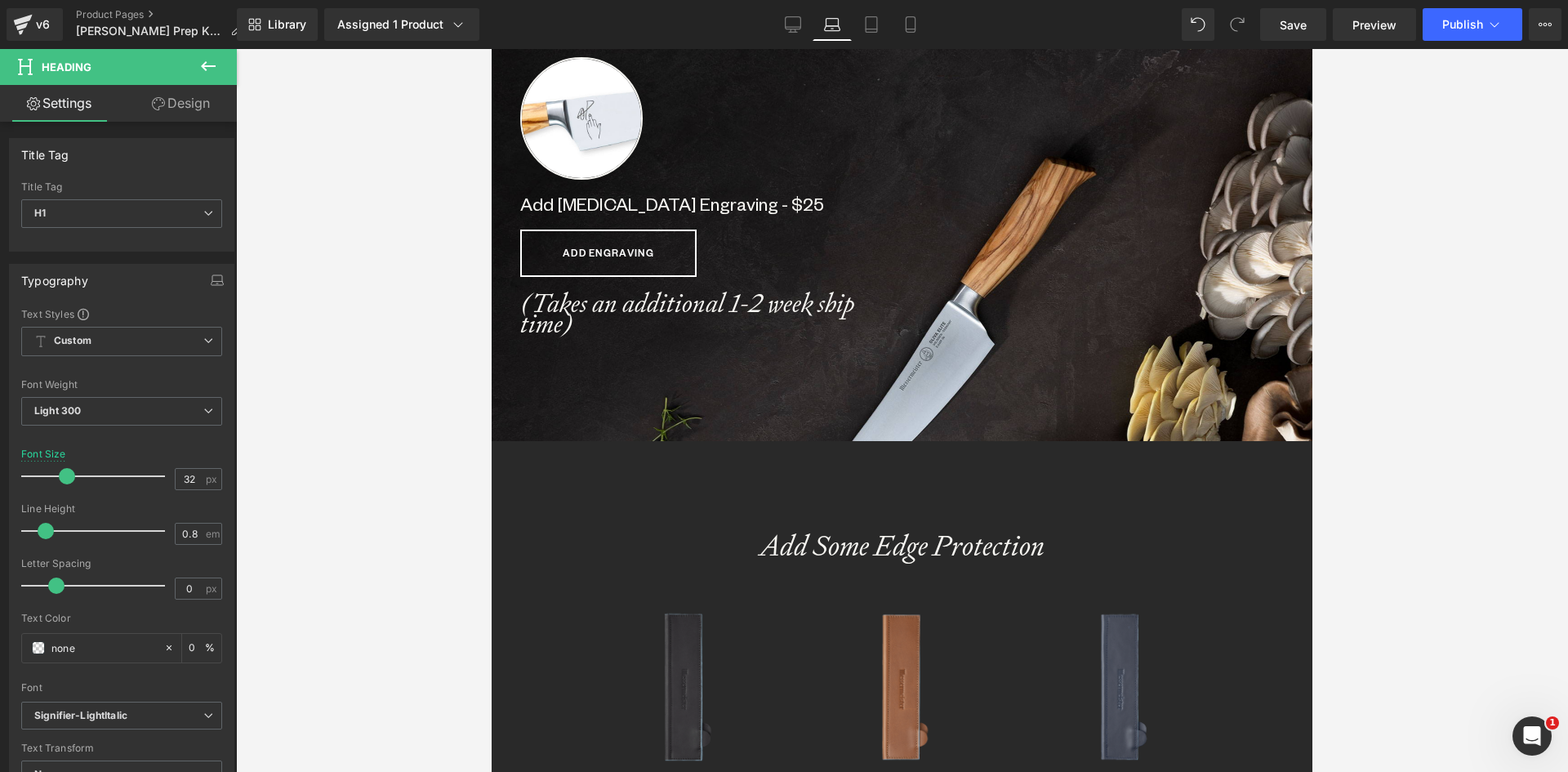
scroll to position [8, 8]
click at [566, 326] on icon "(Takes an additional 1-2 week ship time)" at bounding box center [687, 314] width 335 height 56
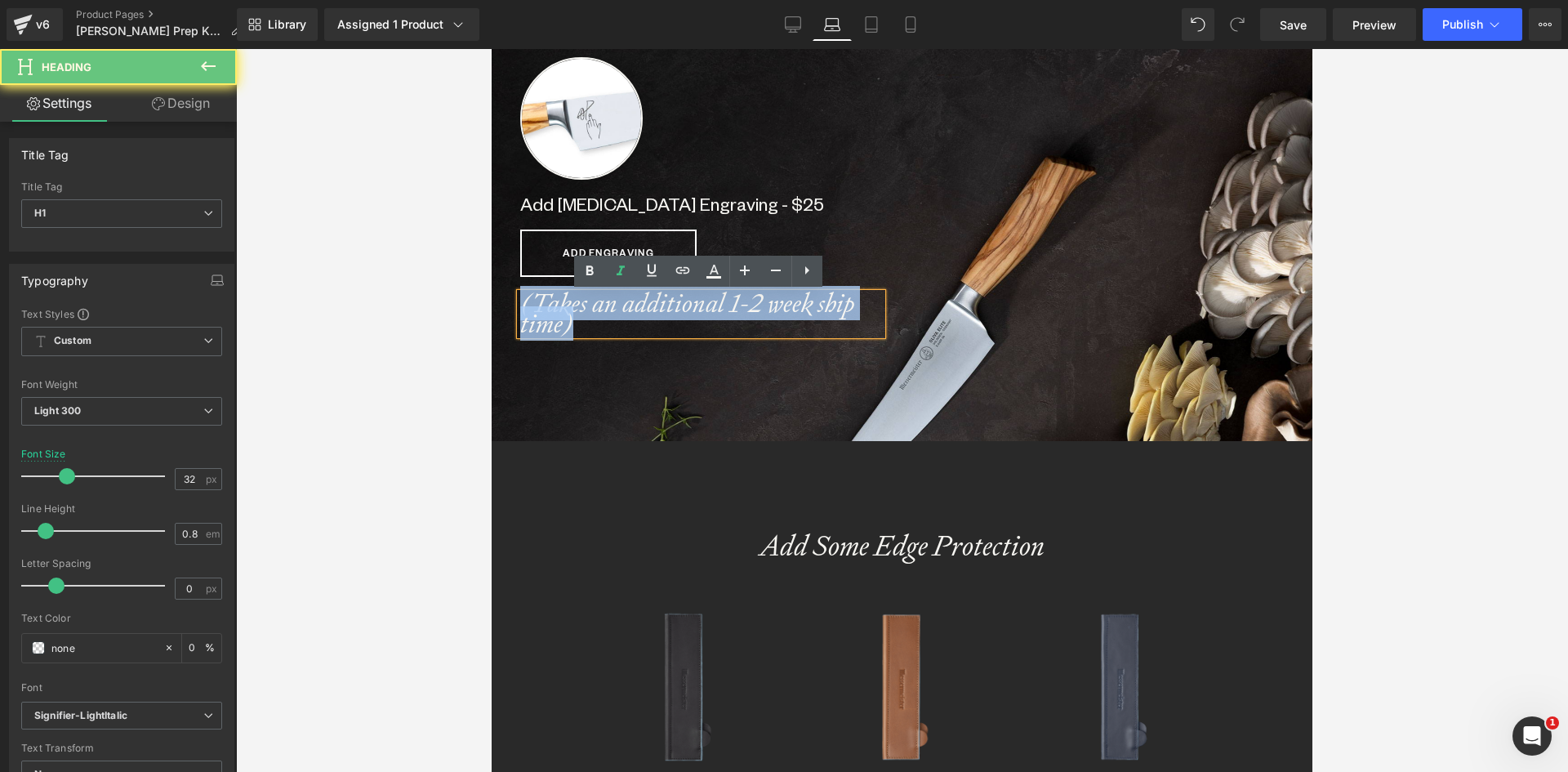
drag, startPoint x: 590, startPoint y: 332, endPoint x: 473, endPoint y: 290, distance: 124.3
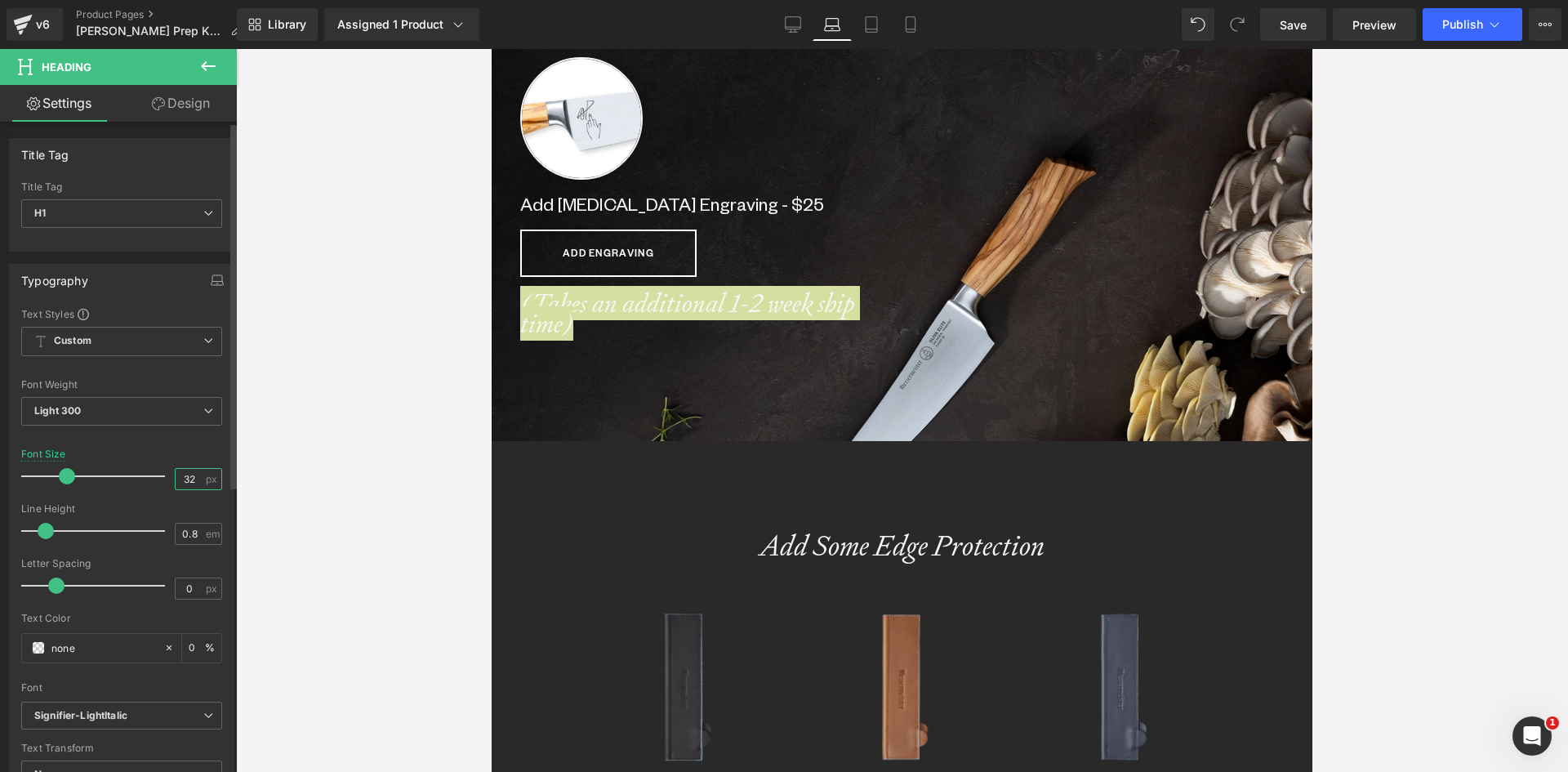
drag, startPoint x: 187, startPoint y: 478, endPoint x: 164, endPoint y: 476, distance: 23.1
click at [164, 476] on div "Font Size 32 px" at bounding box center [122, 476] width 201 height 55
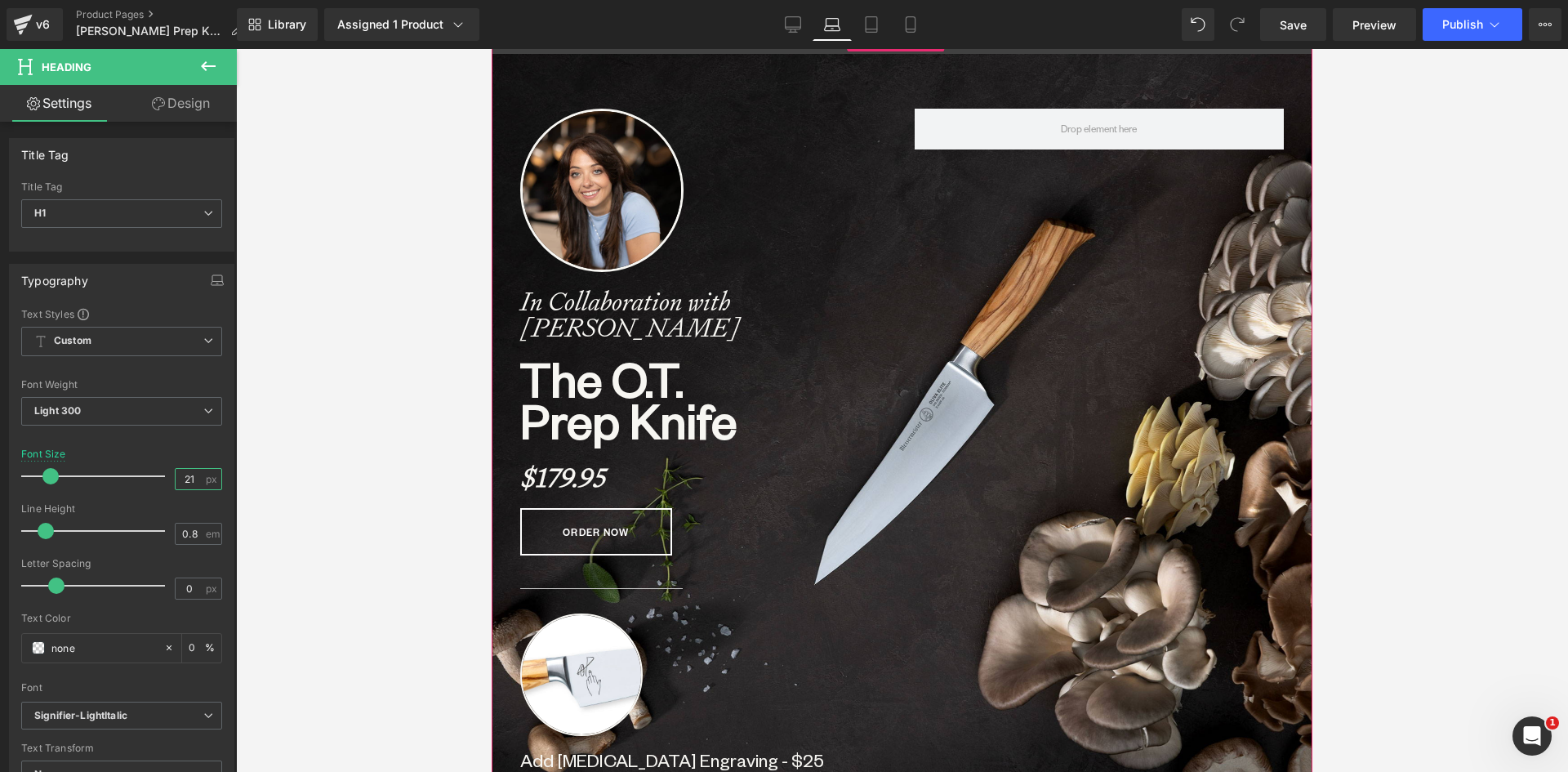
scroll to position [0, 0]
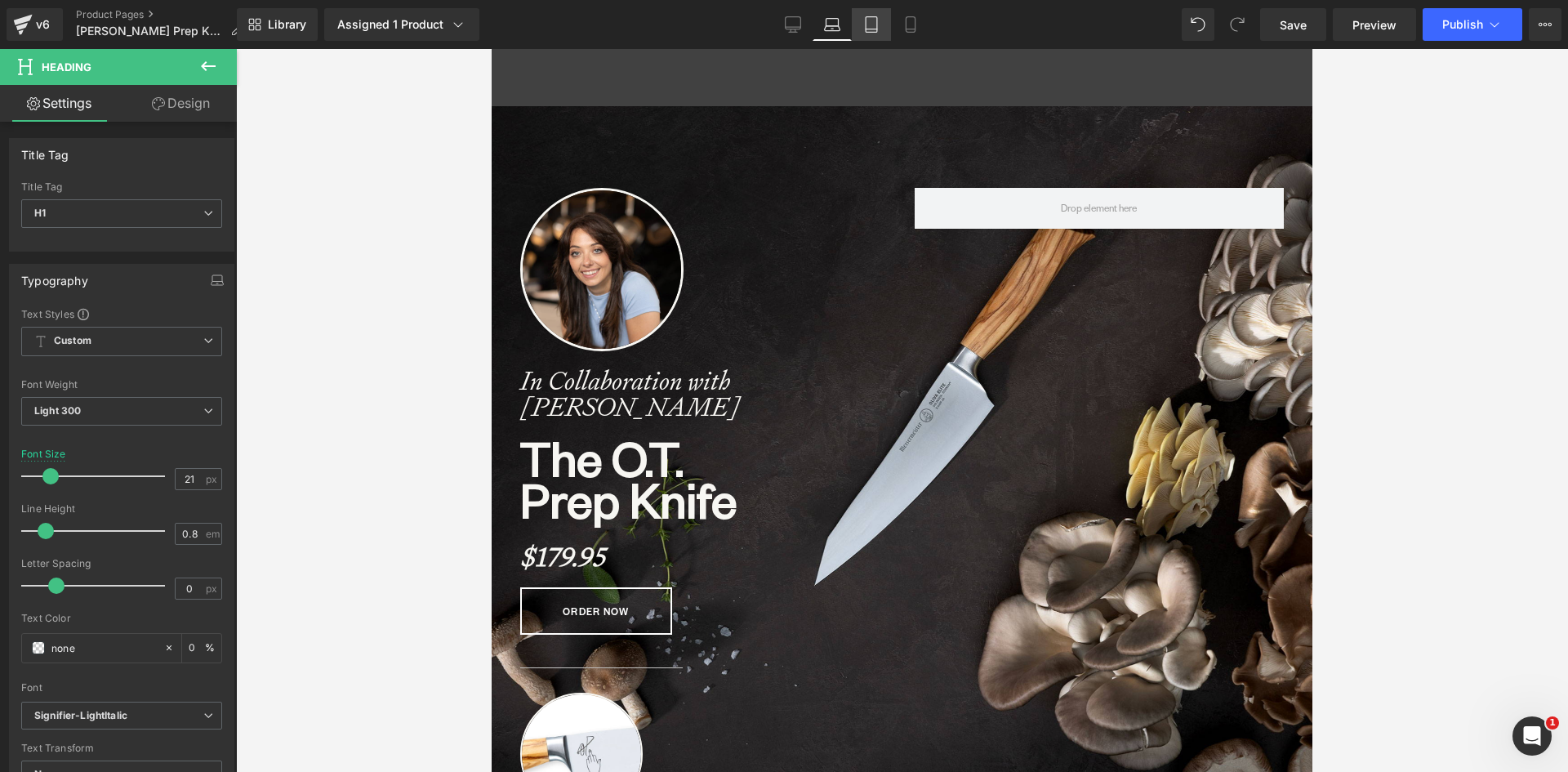
click at [877, 15] on link "Tablet" at bounding box center [871, 24] width 39 height 33
type input "32"
type input "0"
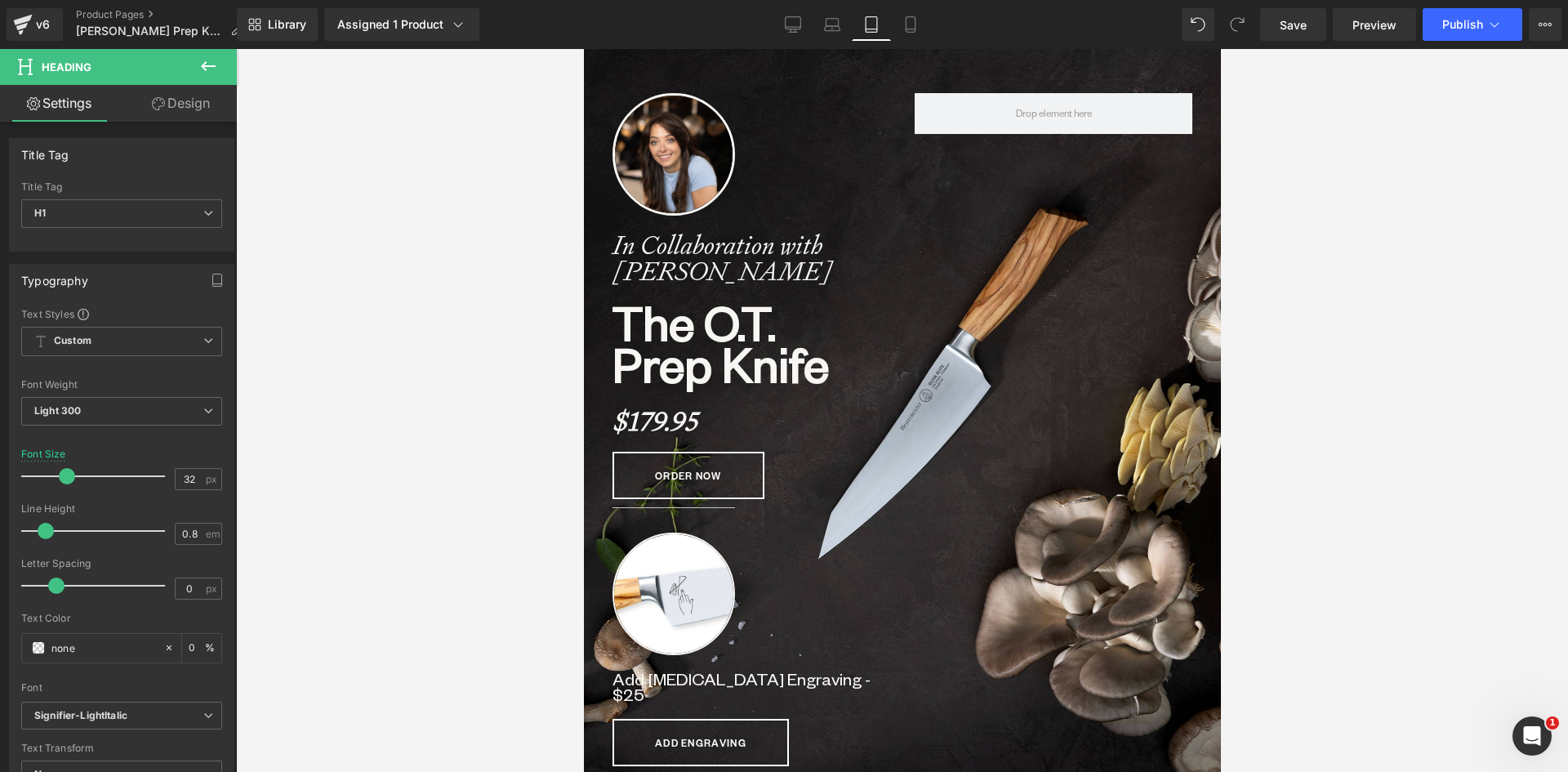
scroll to position [327, 0]
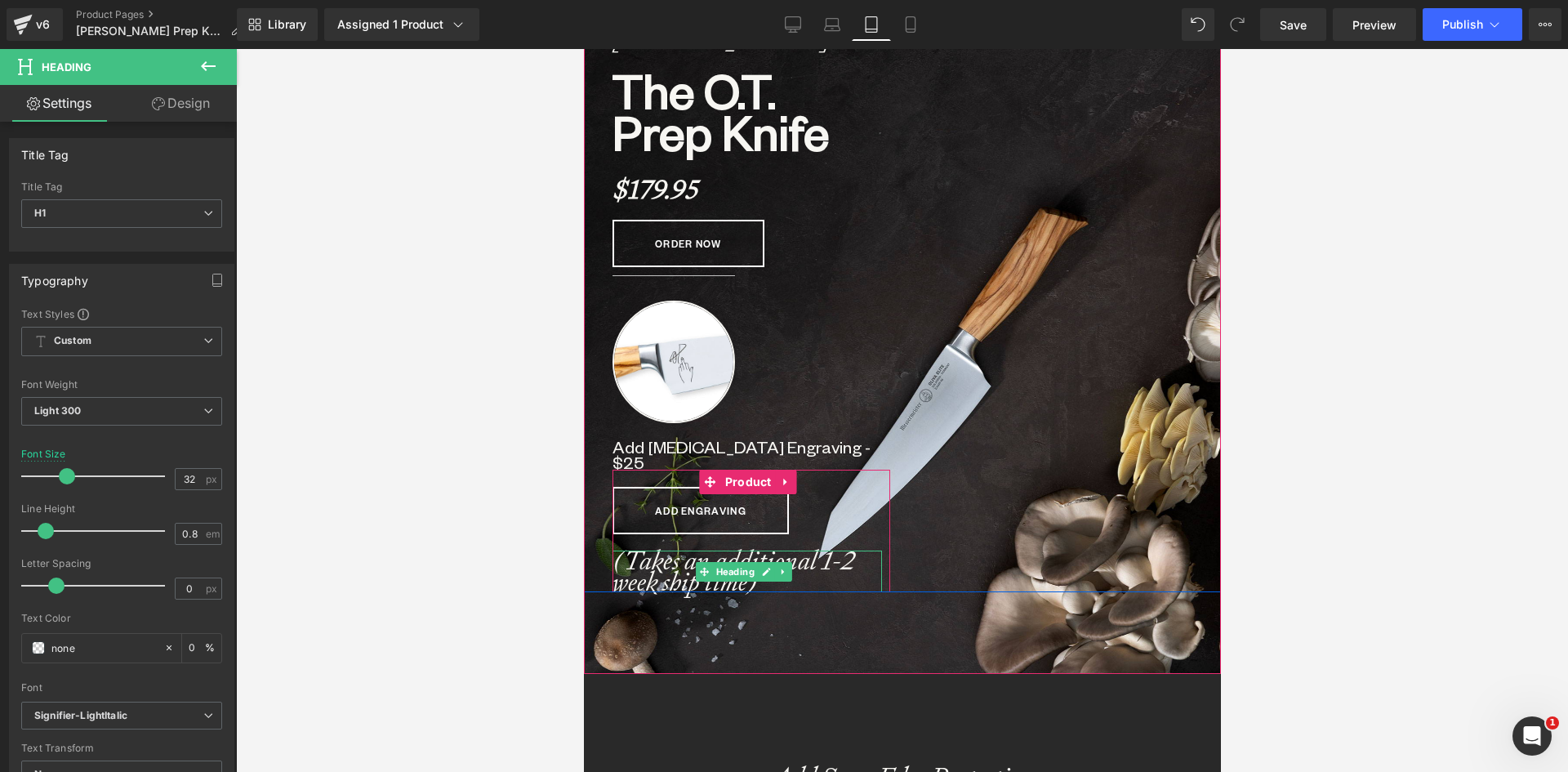
click at [661, 577] on icon "(Takes an additional 1-2 week ship time)" at bounding box center [733, 571] width 242 height 56
drag, startPoint x: 194, startPoint y: 477, endPoint x: 146, endPoint y: 475, distance: 48.0
click at [147, 475] on div "Font Size 32 px" at bounding box center [122, 476] width 201 height 55
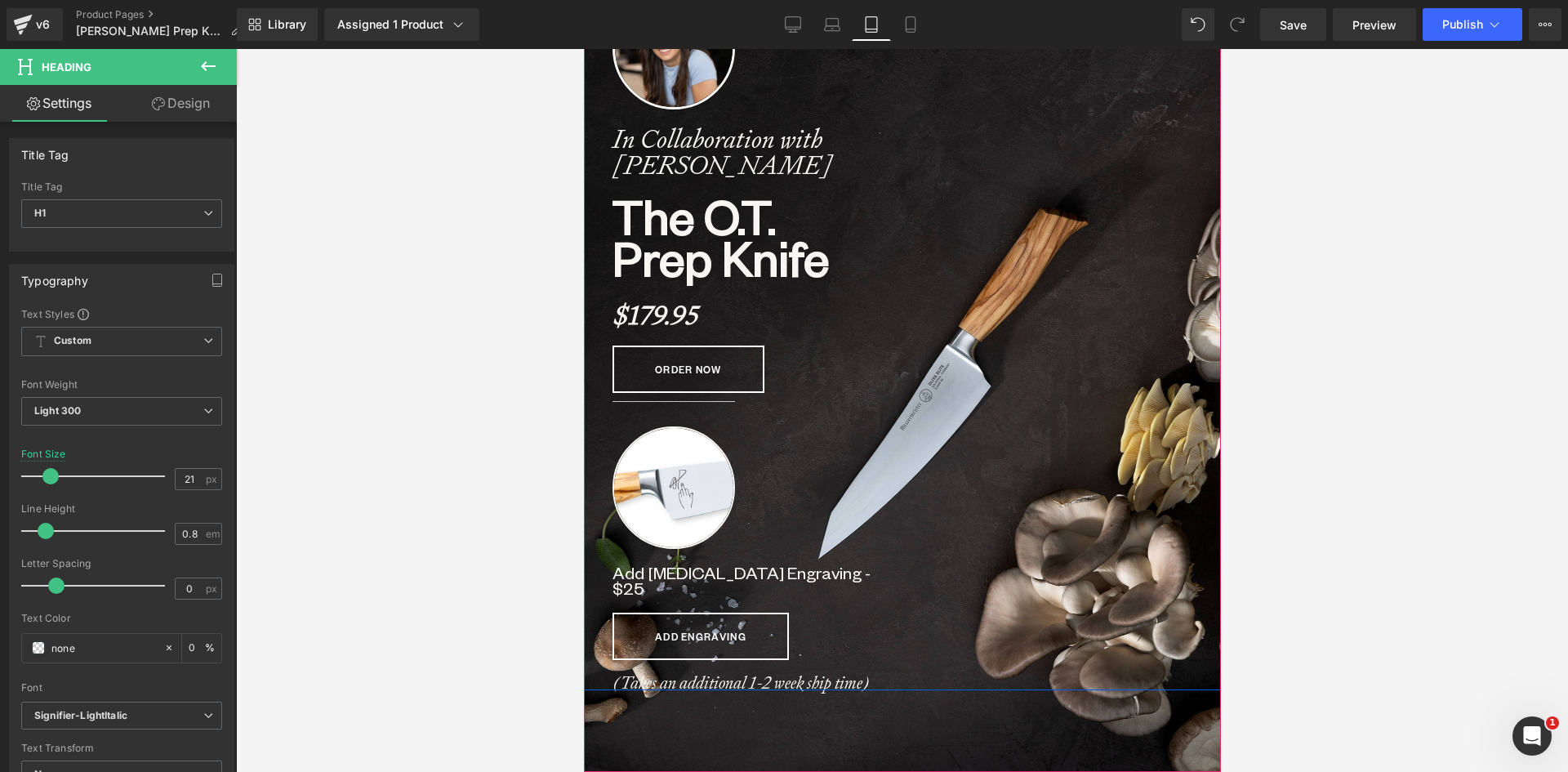
scroll to position [0, 0]
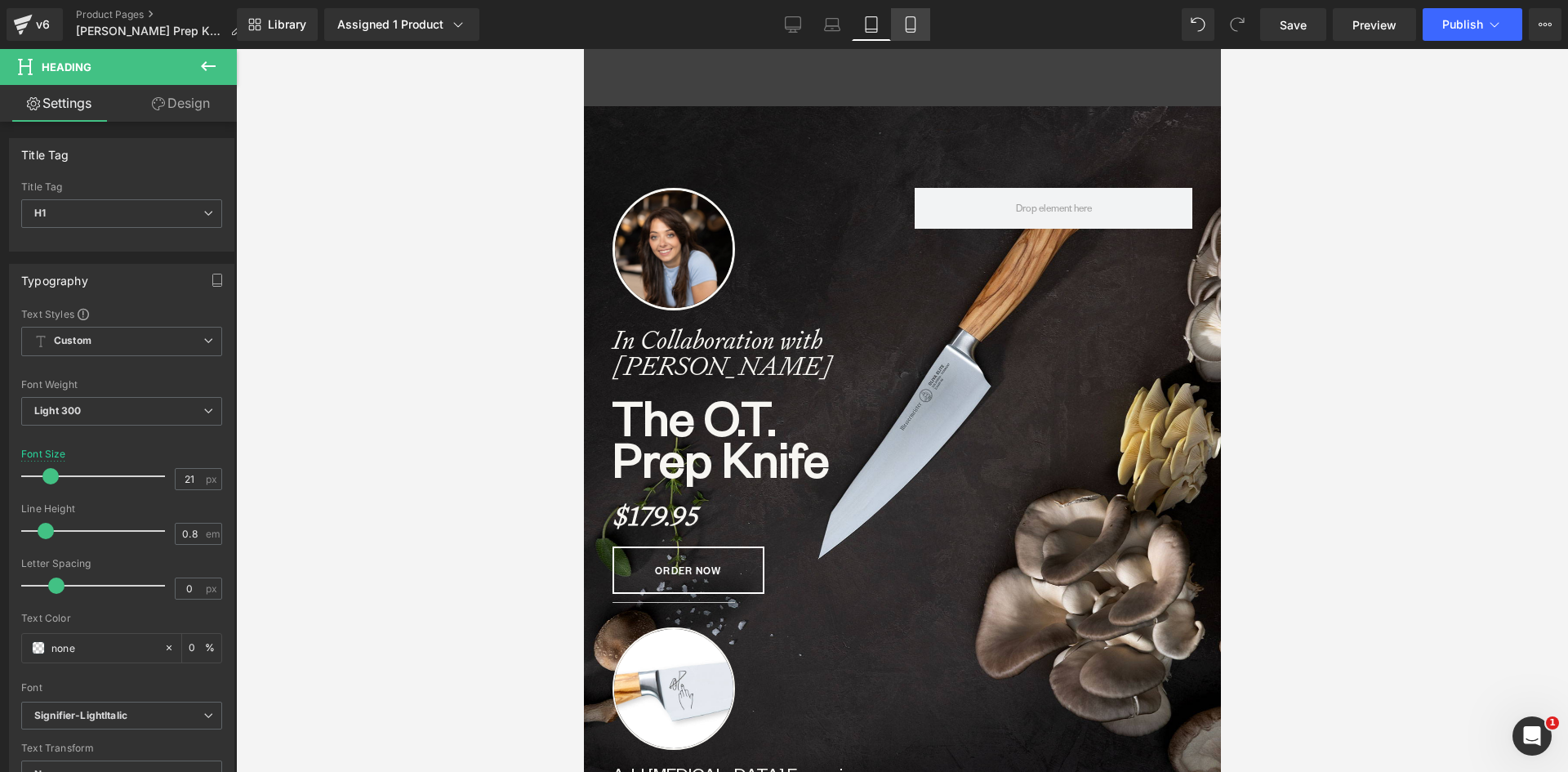
click at [919, 26] on link "Mobile" at bounding box center [910, 24] width 39 height 33
type input "26"
type input "0"
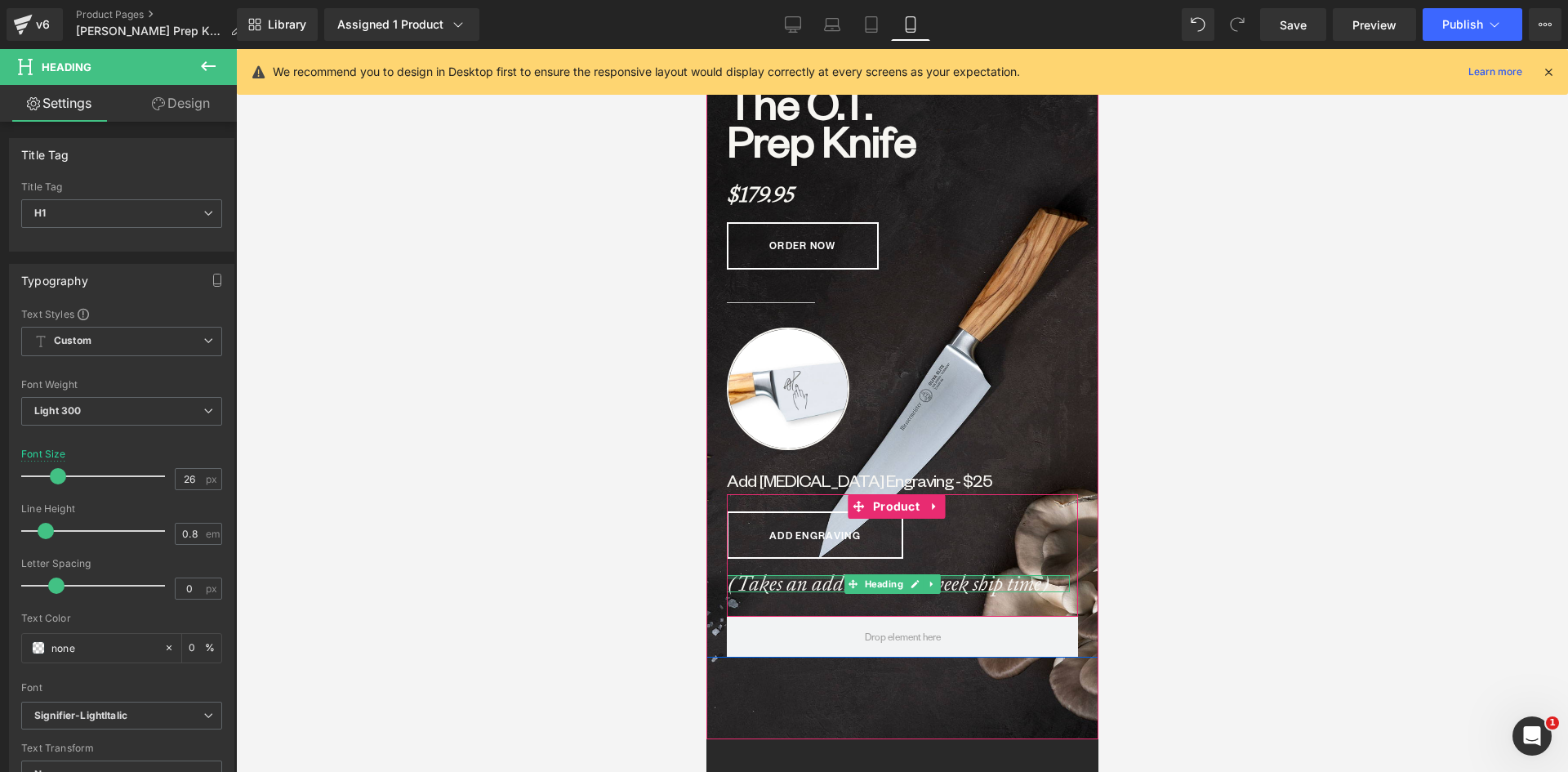
click at [811, 575] on div at bounding box center [898, 577] width 343 height 4
drag, startPoint x: 190, startPoint y: 480, endPoint x: 142, endPoint y: 480, distance: 48.0
click at [142, 480] on div "Font Size 2 px" at bounding box center [122, 476] width 201 height 55
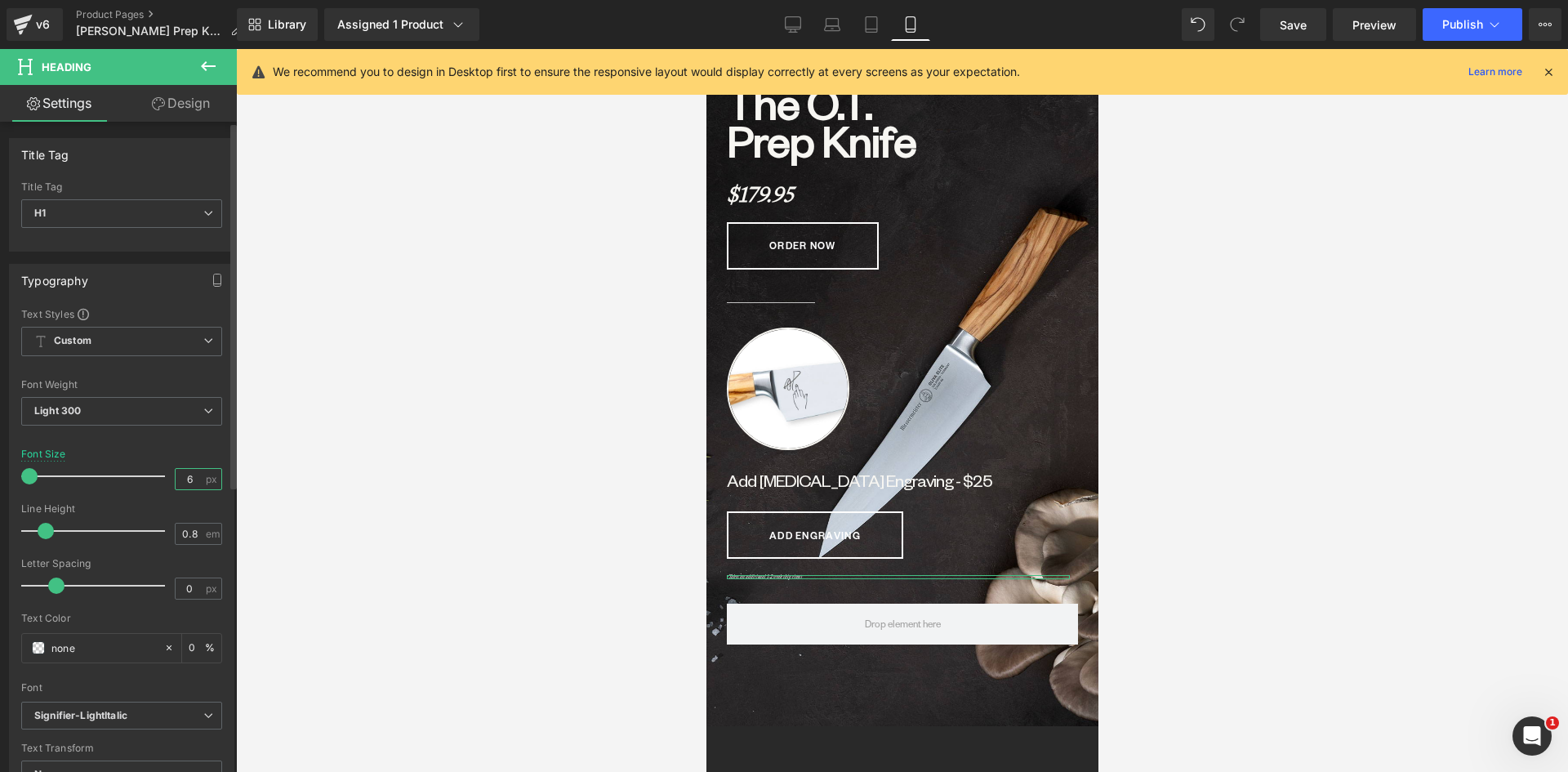
drag, startPoint x: 187, startPoint y: 475, endPoint x: 154, endPoint y: 479, distance: 33.2
click at [154, 479] on div "Font Size 6 px" at bounding box center [122, 476] width 201 height 55
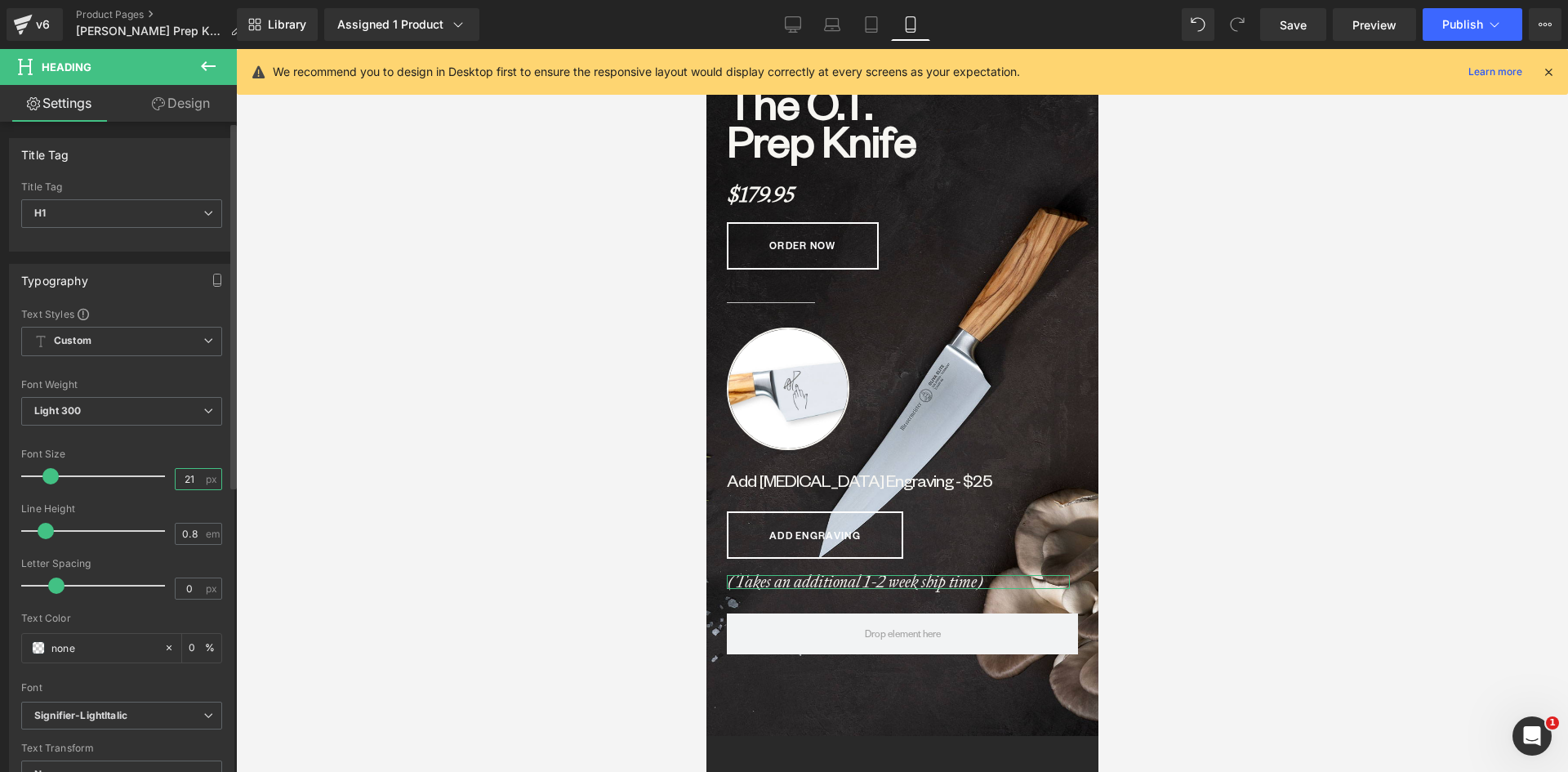
drag, startPoint x: 178, startPoint y: 475, endPoint x: 165, endPoint y: 475, distance: 13.0
click at [165, 475] on div "Font Size 21 px" at bounding box center [122, 476] width 201 height 55
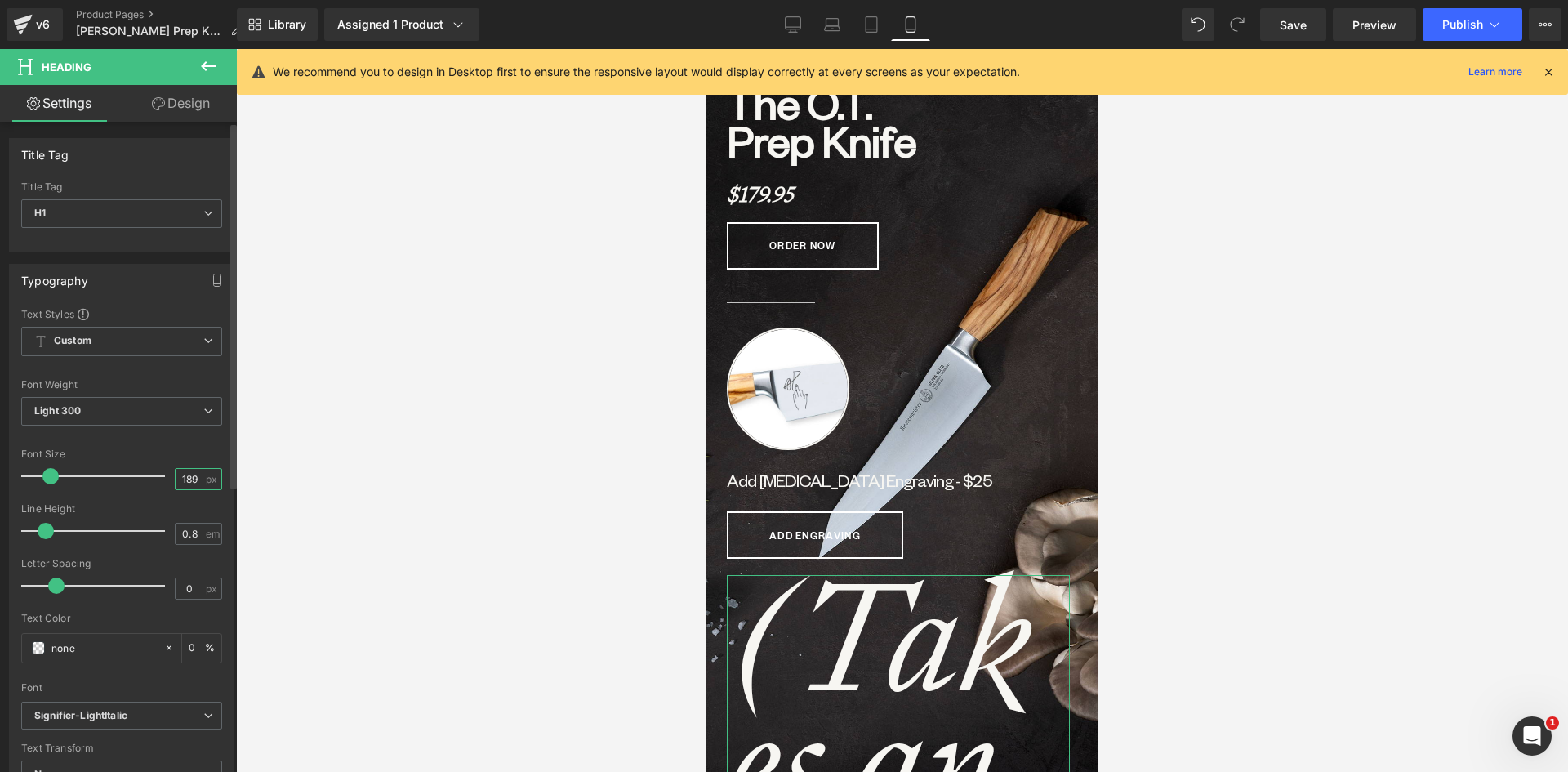
scroll to position [8, 8]
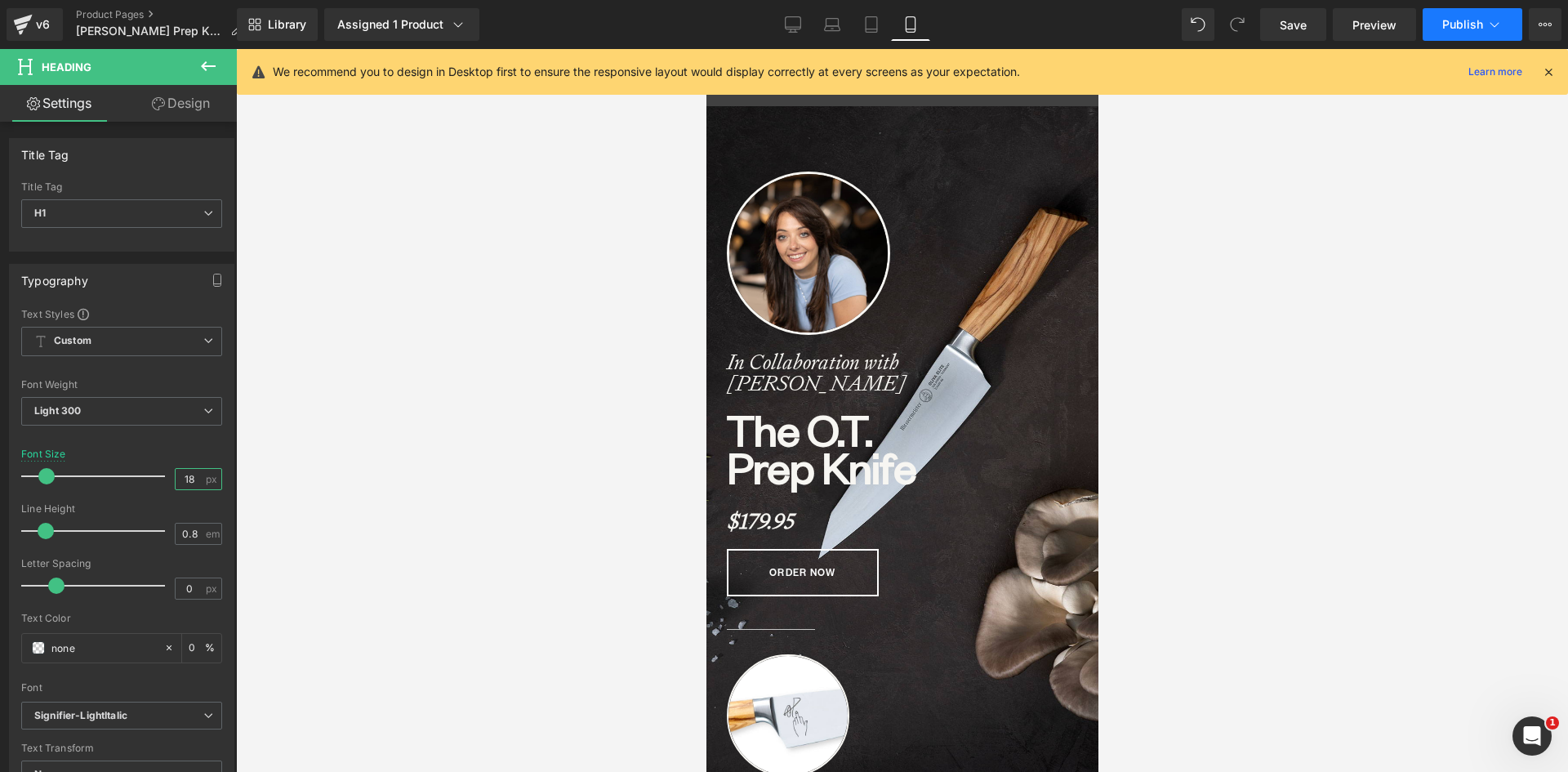
type input "18"
click at [1453, 26] on span "Publish" at bounding box center [1462, 24] width 41 height 13
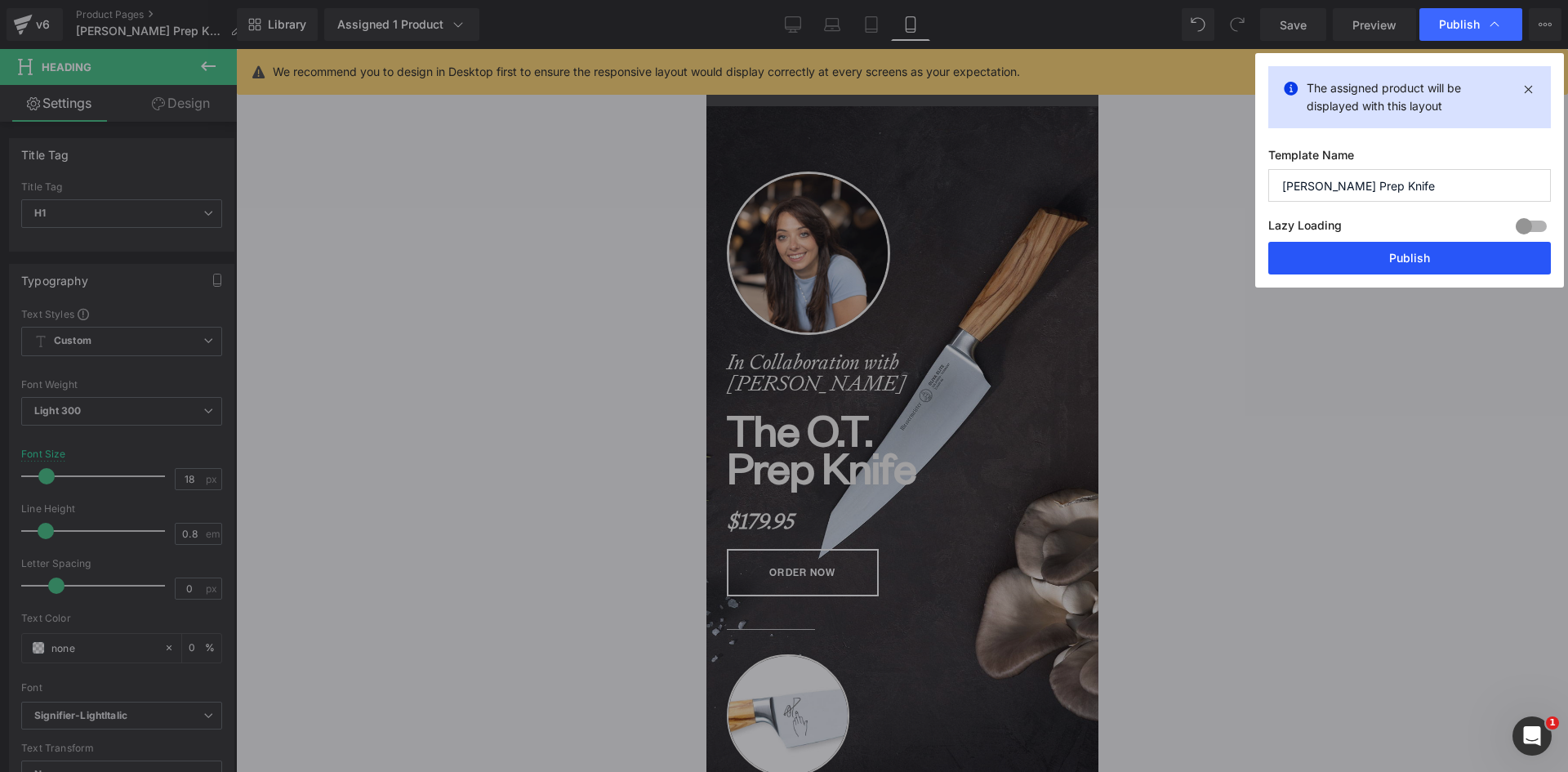
click at [1427, 263] on button "Publish" at bounding box center [1409, 258] width 282 height 33
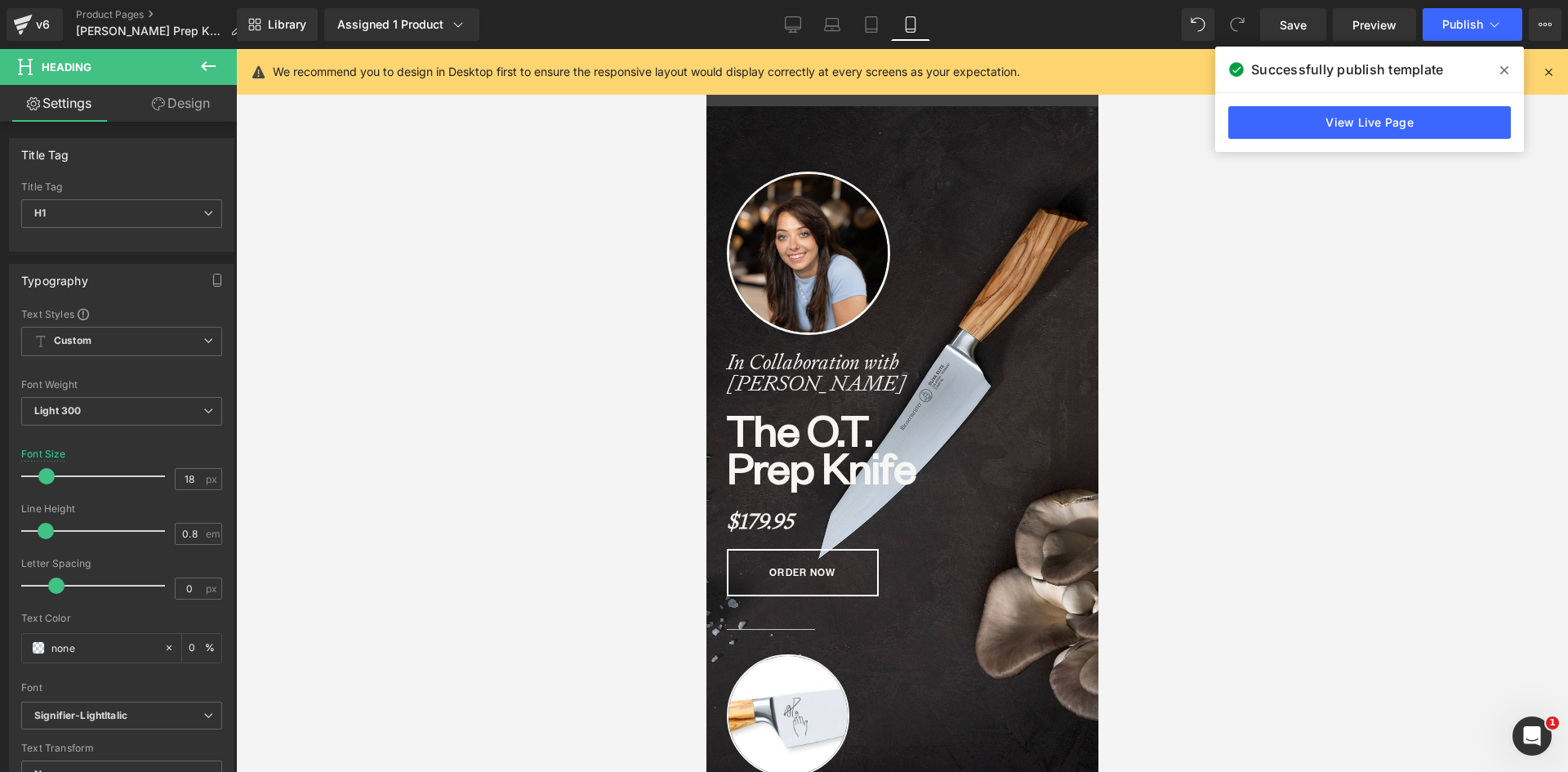
click at [130, 5] on div "v6 Product Pages Olivia Tiedemann Prep Knife" at bounding box center [118, 24] width 237 height 49
click at [127, 12] on link "Product Pages" at bounding box center [165, 14] width 178 height 13
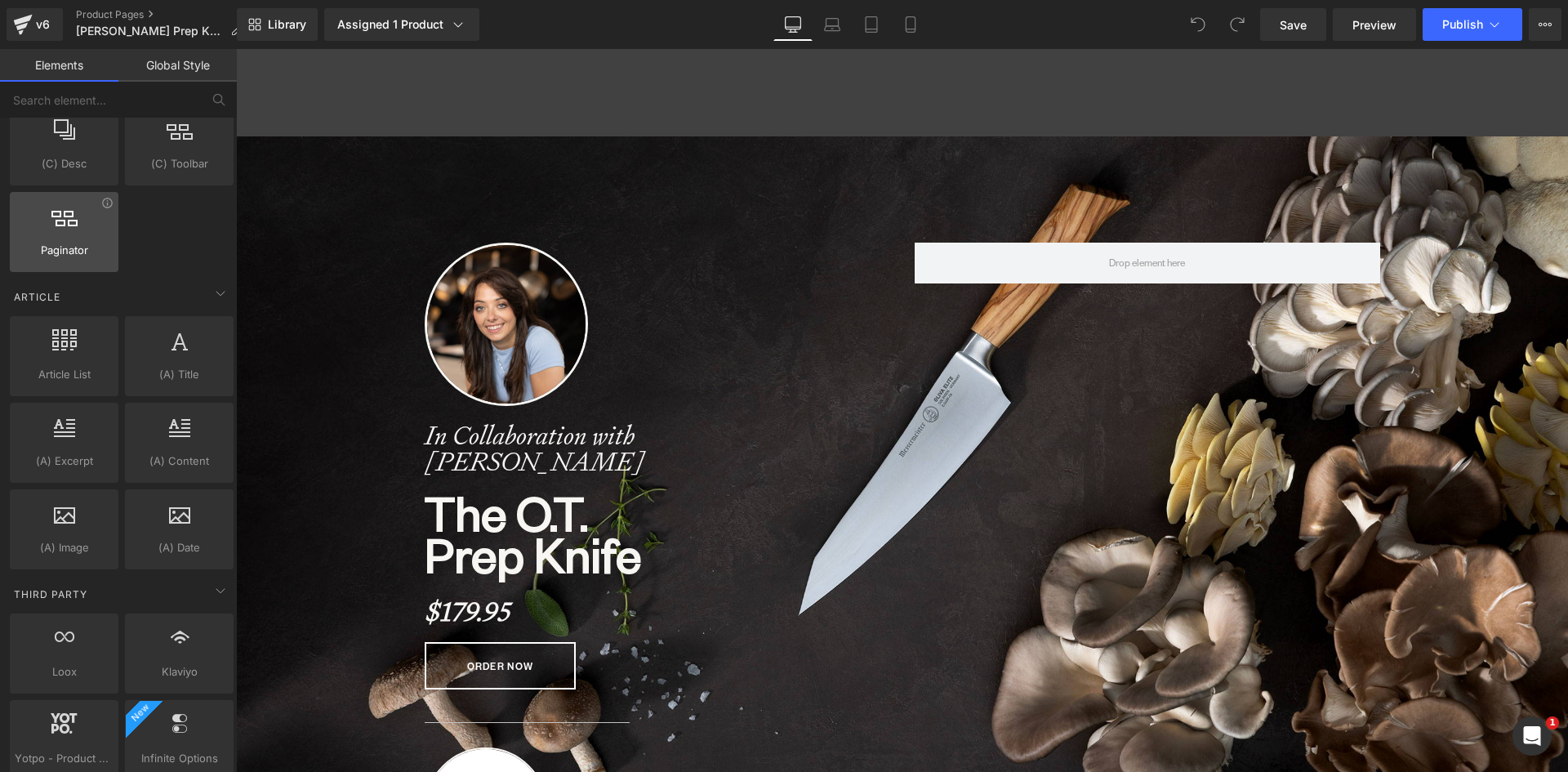
scroll to position [3036, 0]
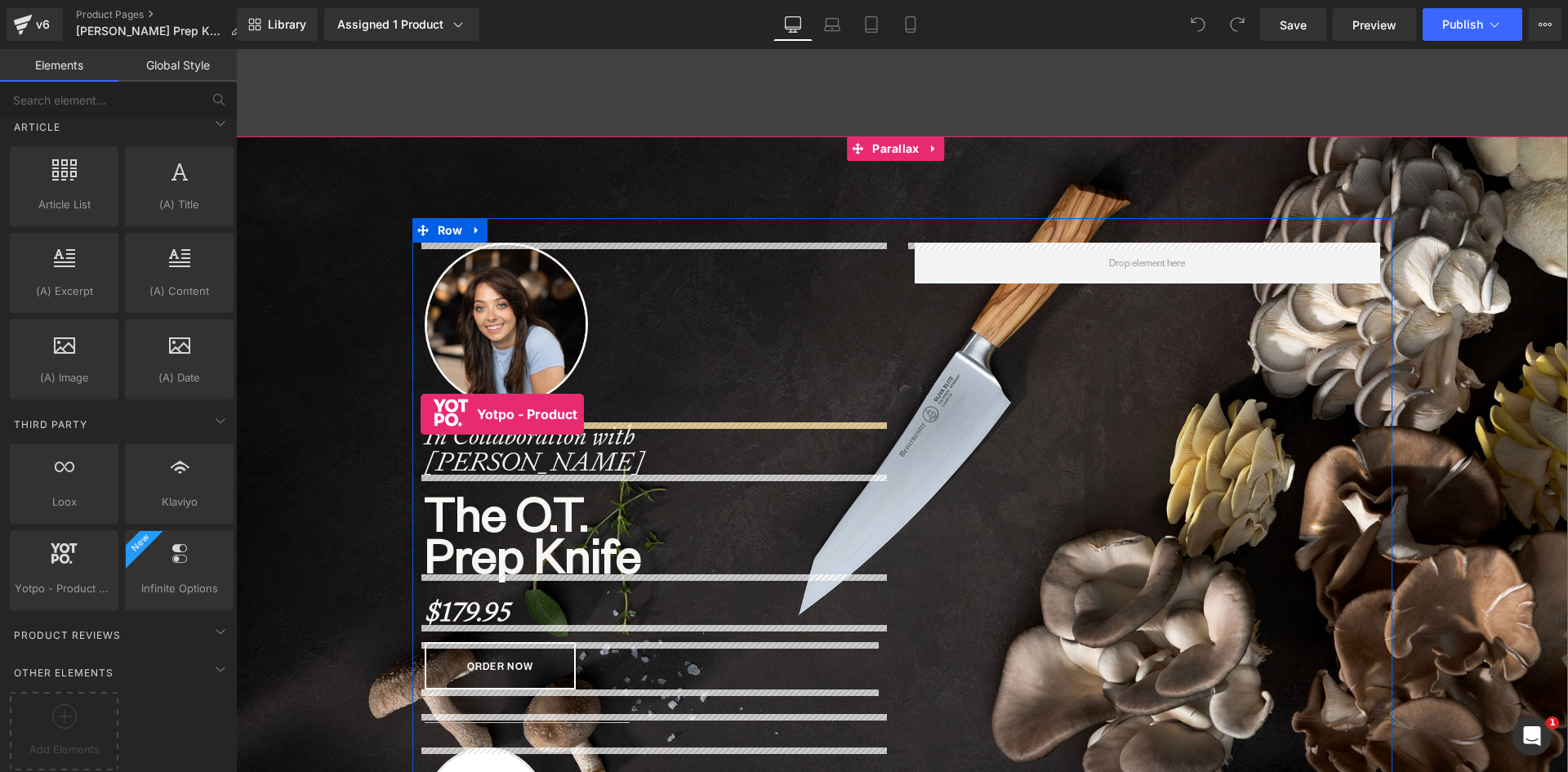
drag, startPoint x: 295, startPoint y: 608, endPoint x: 421, endPoint y: 414, distance: 231.3
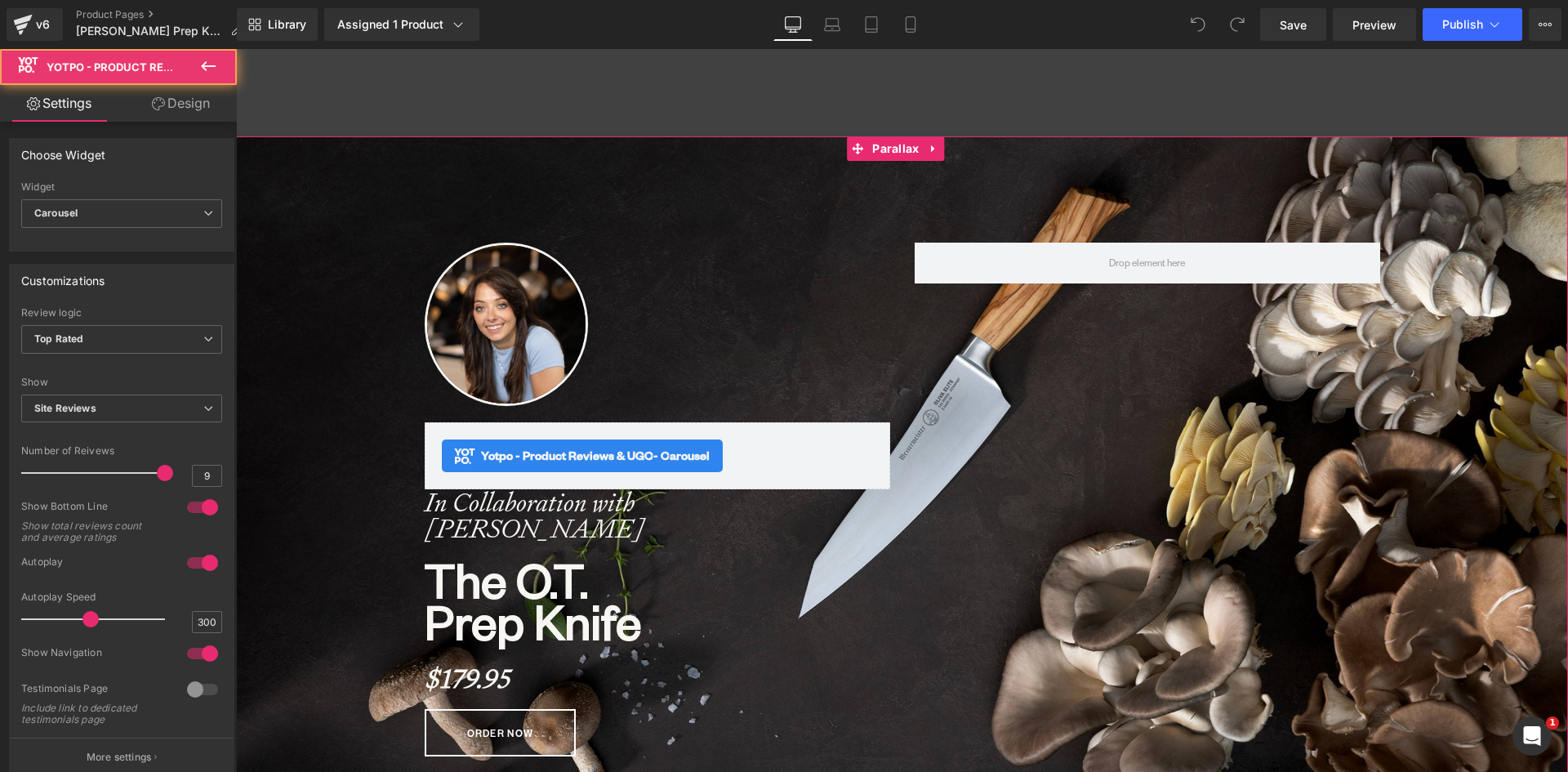
scroll to position [8448, 1319]
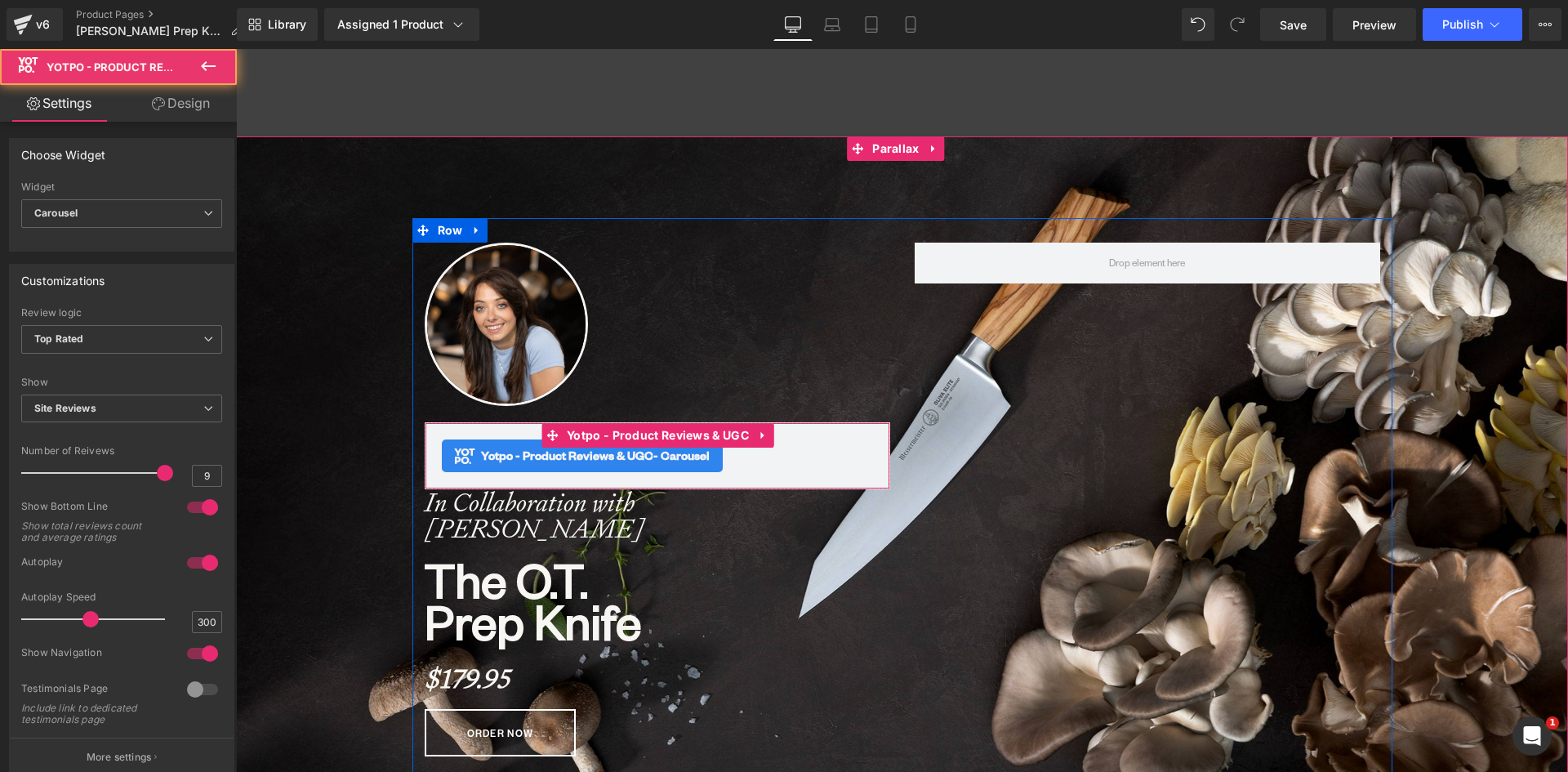
click at [482, 451] on span "Yotpo - Product Reviews & UGC - Carousel" at bounding box center [595, 456] width 228 height 20
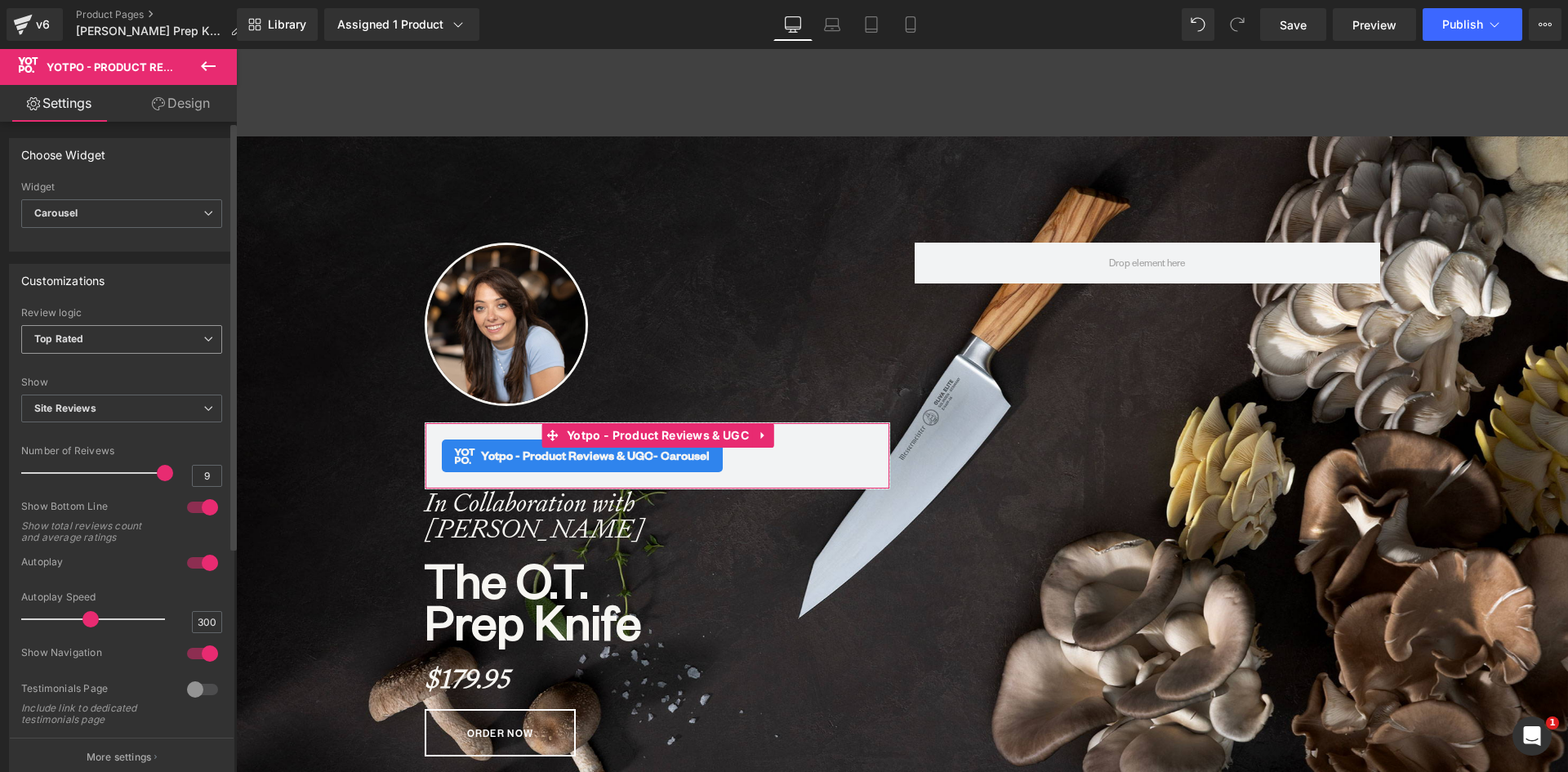
click at [79, 346] on span "Top Rated" at bounding box center [122, 339] width 201 height 28
click at [112, 307] on div "Review logic" at bounding box center [122, 313] width 201 height 12
click at [83, 414] on span "Site Reviews" at bounding box center [122, 409] width 201 height 28
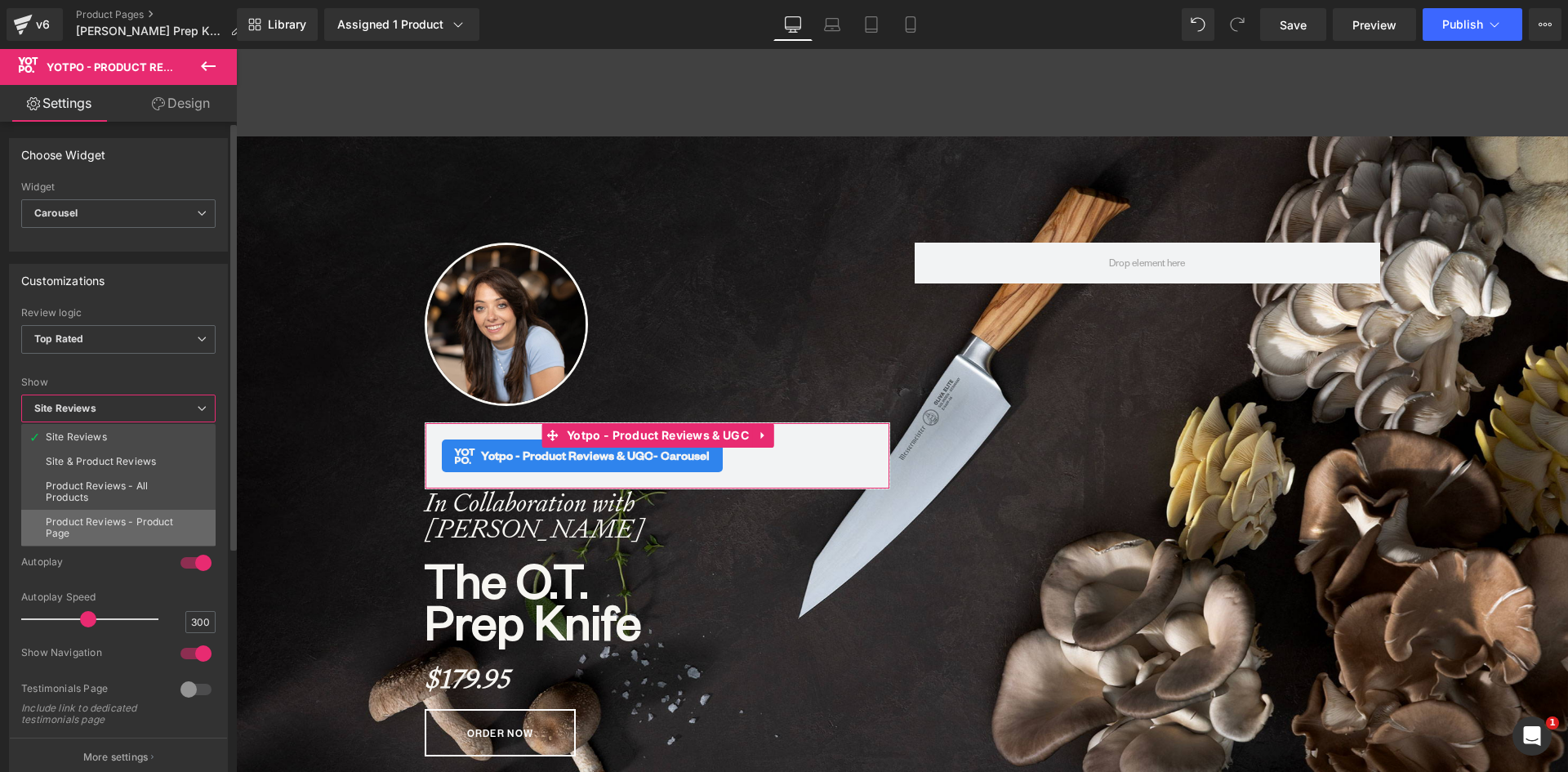
click at [75, 523] on div "Product Reviews - Product Page" at bounding box center [118, 528] width 146 height 23
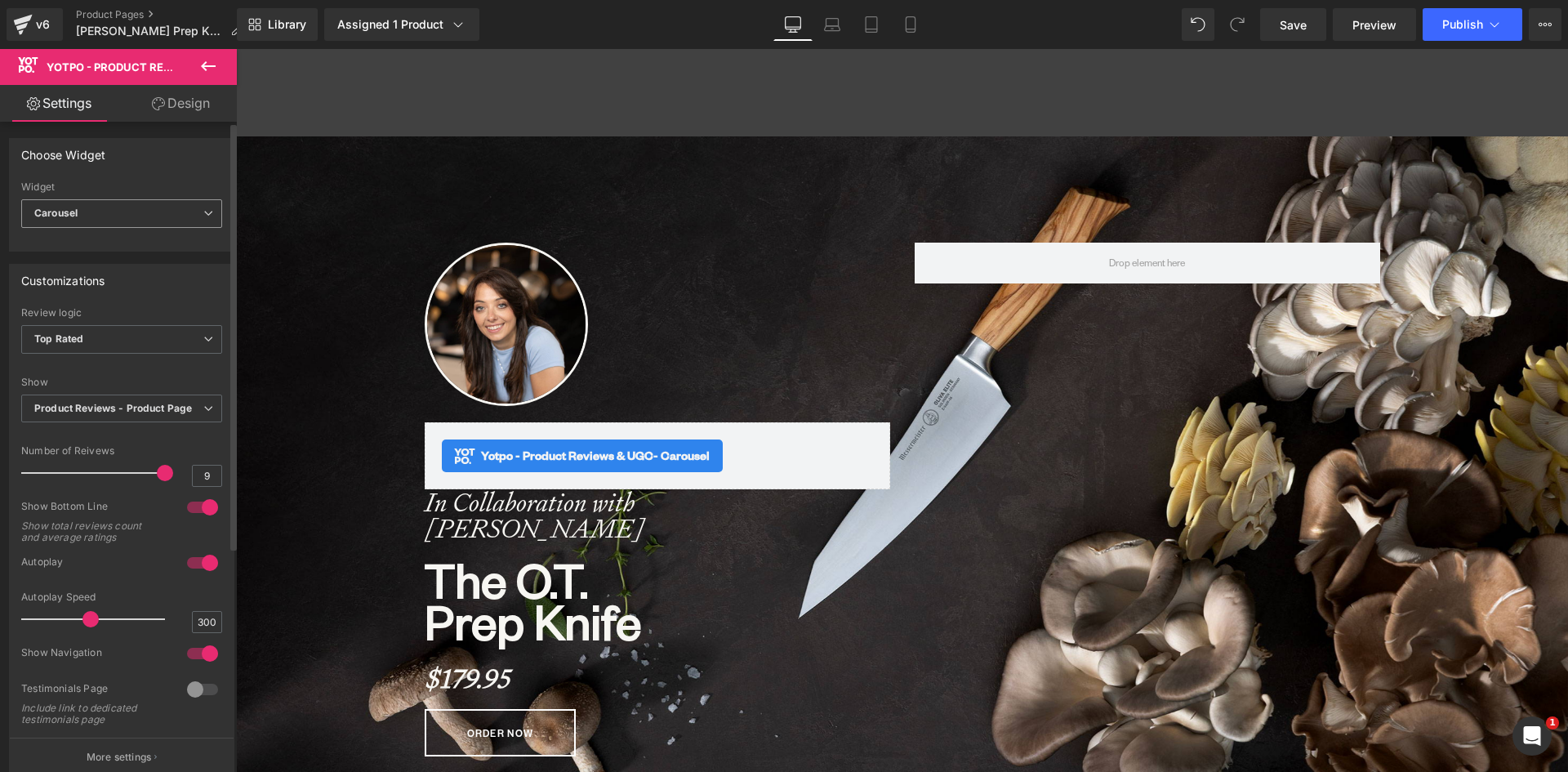
click at [123, 211] on span "Carousel" at bounding box center [122, 213] width 201 height 28
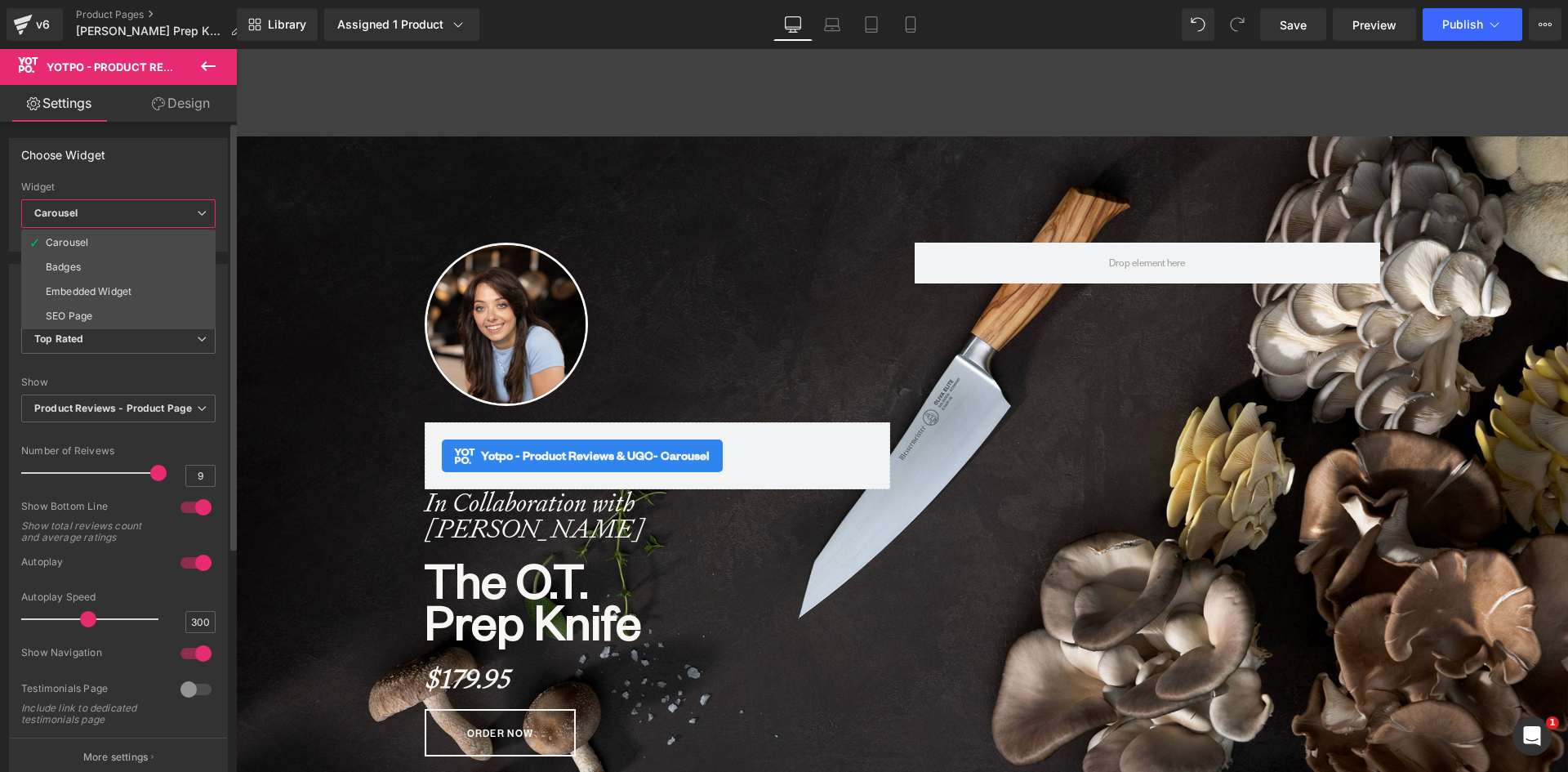
click at [137, 168] on div "Choose Widget" at bounding box center [118, 154] width 218 height 31
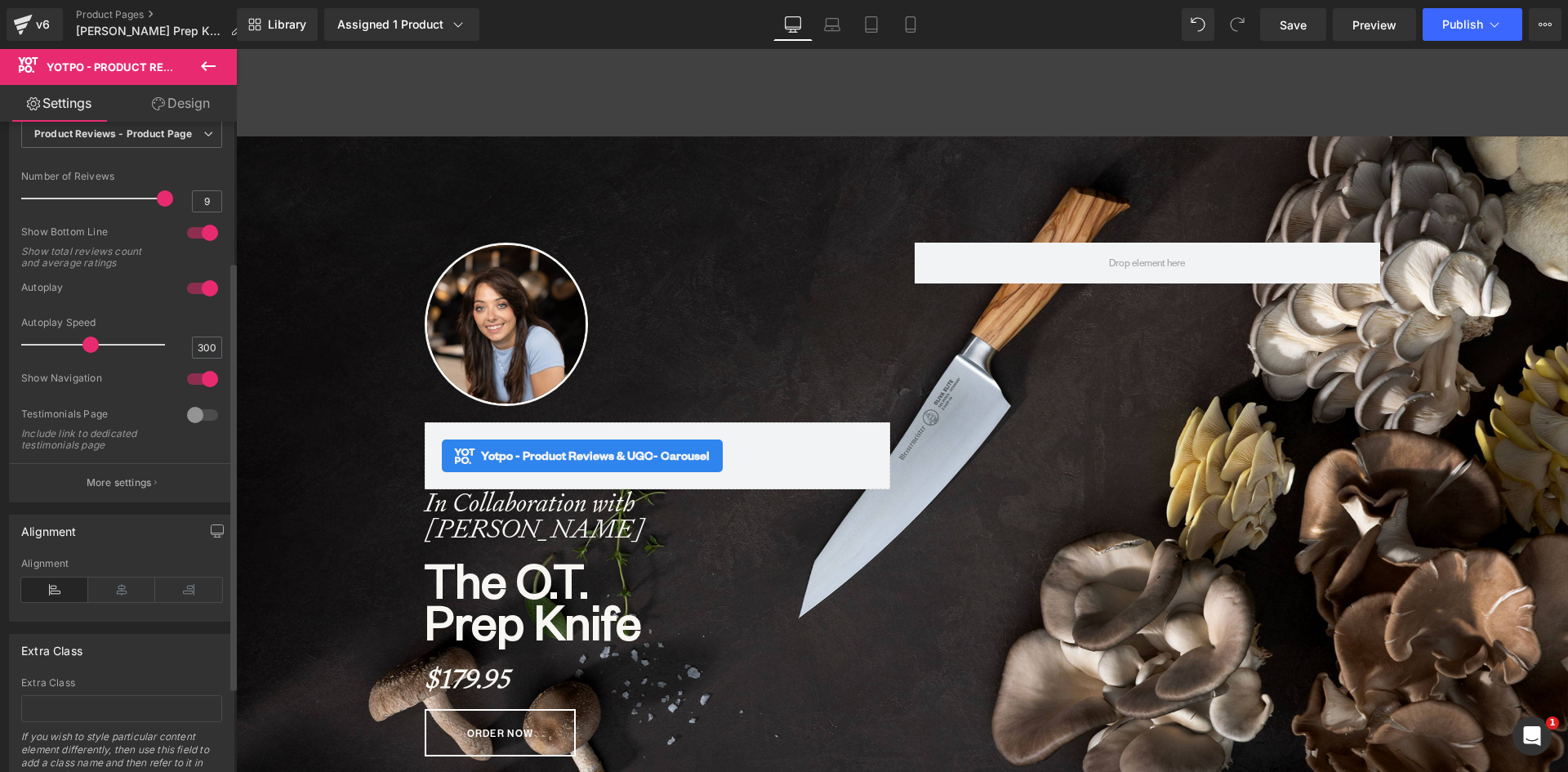
scroll to position [179, 0]
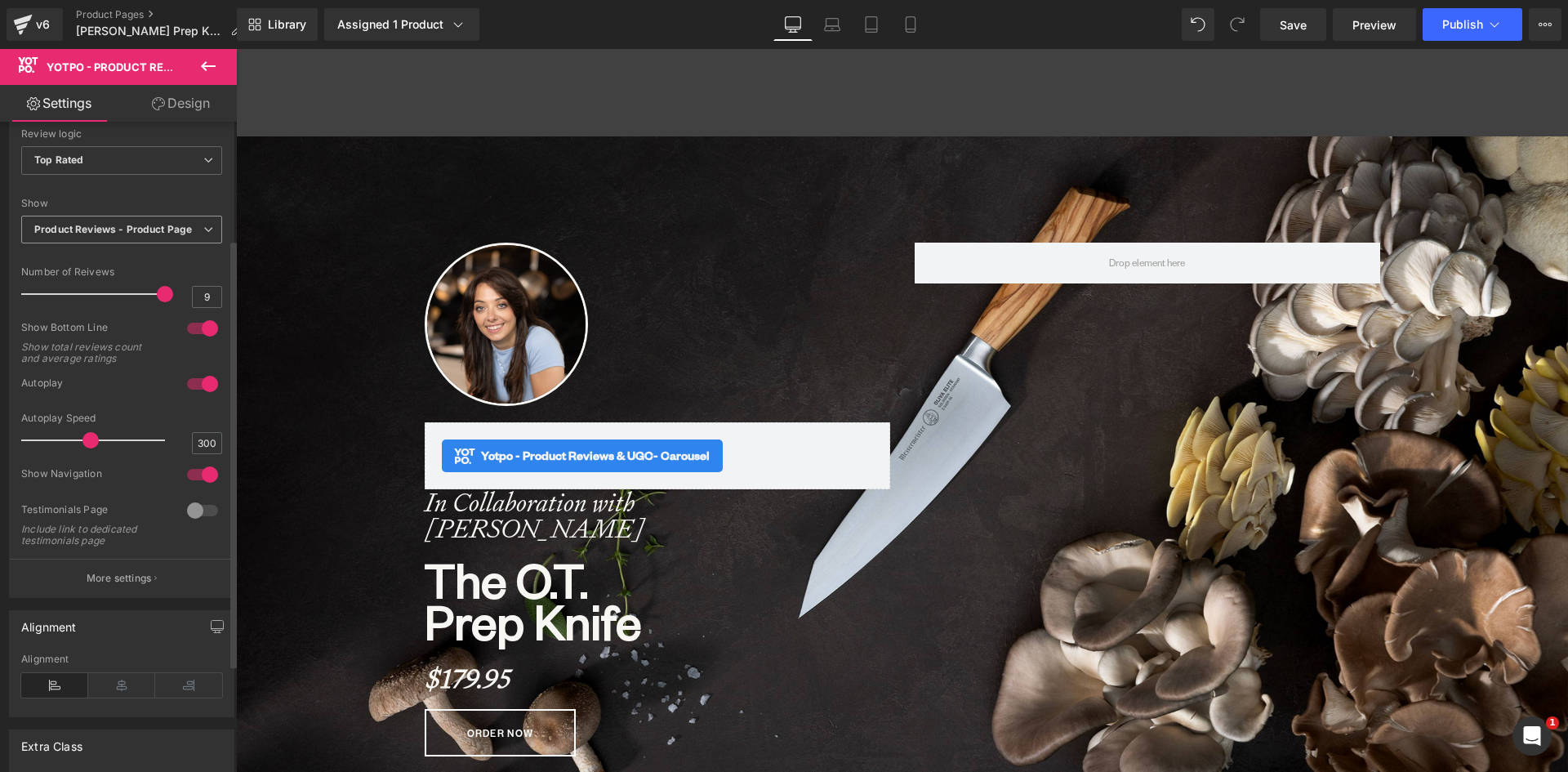
click at [168, 234] on b "Product Reviews - Product Page" at bounding box center [113, 229] width 157 height 12
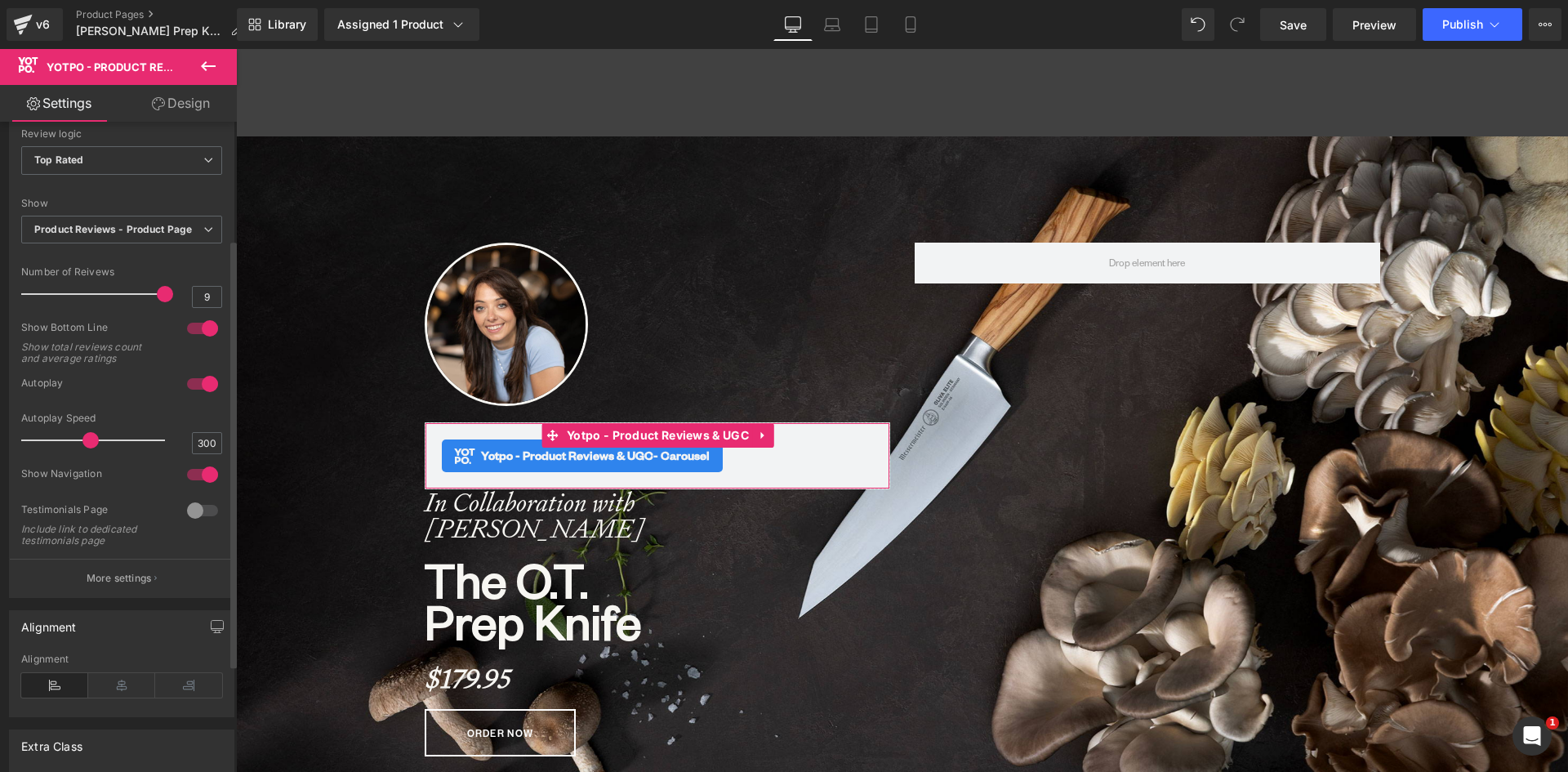
click at [9, 235] on div "Customizations Top Rated Most Recent Review logic Top Rated Top Rated Most Rece…" at bounding box center [122, 342] width 226 height 513
click at [761, 434] on icon at bounding box center [763, 435] width 4 height 7
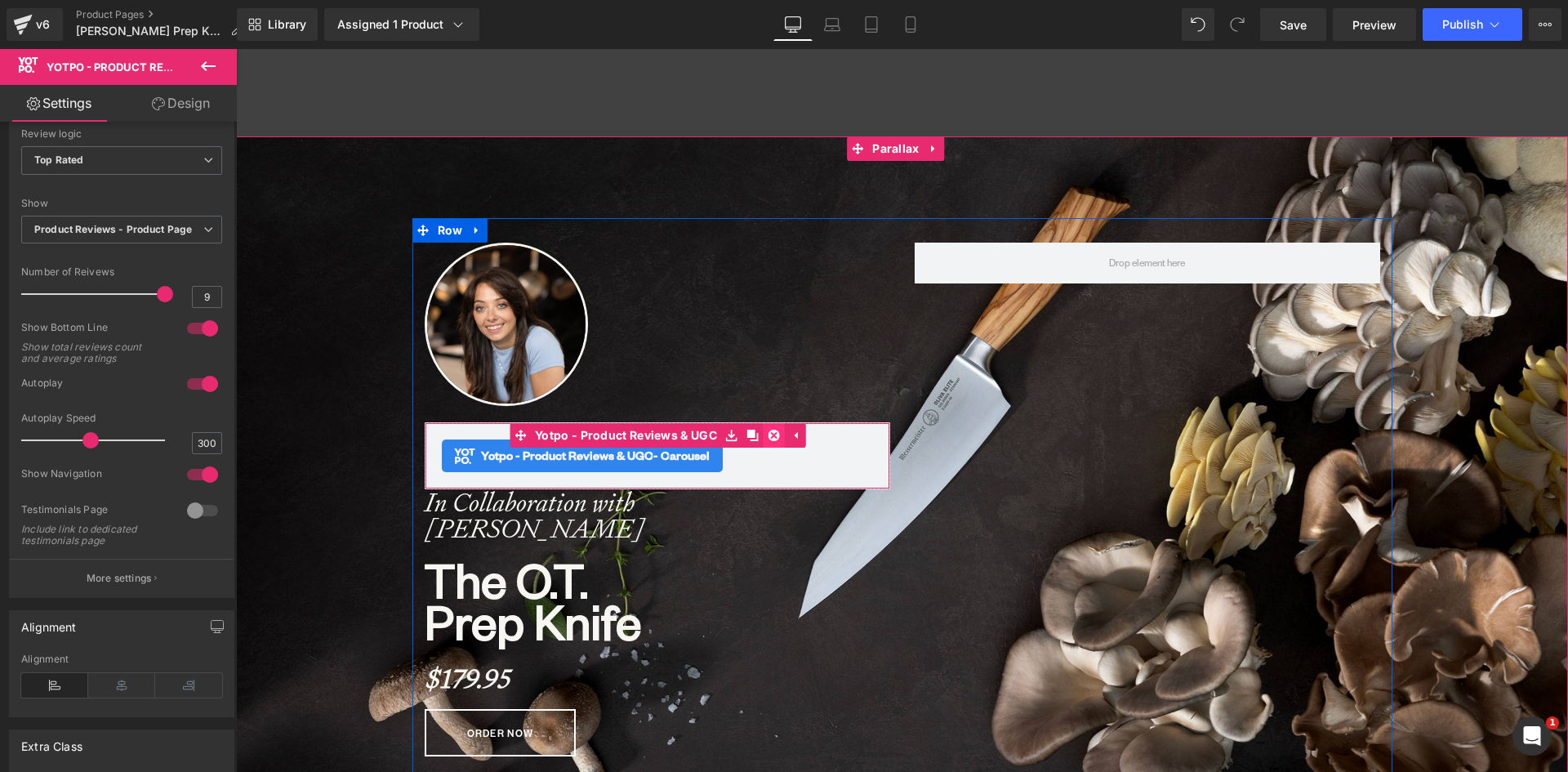
click at [768, 434] on icon at bounding box center [773, 435] width 12 height 12
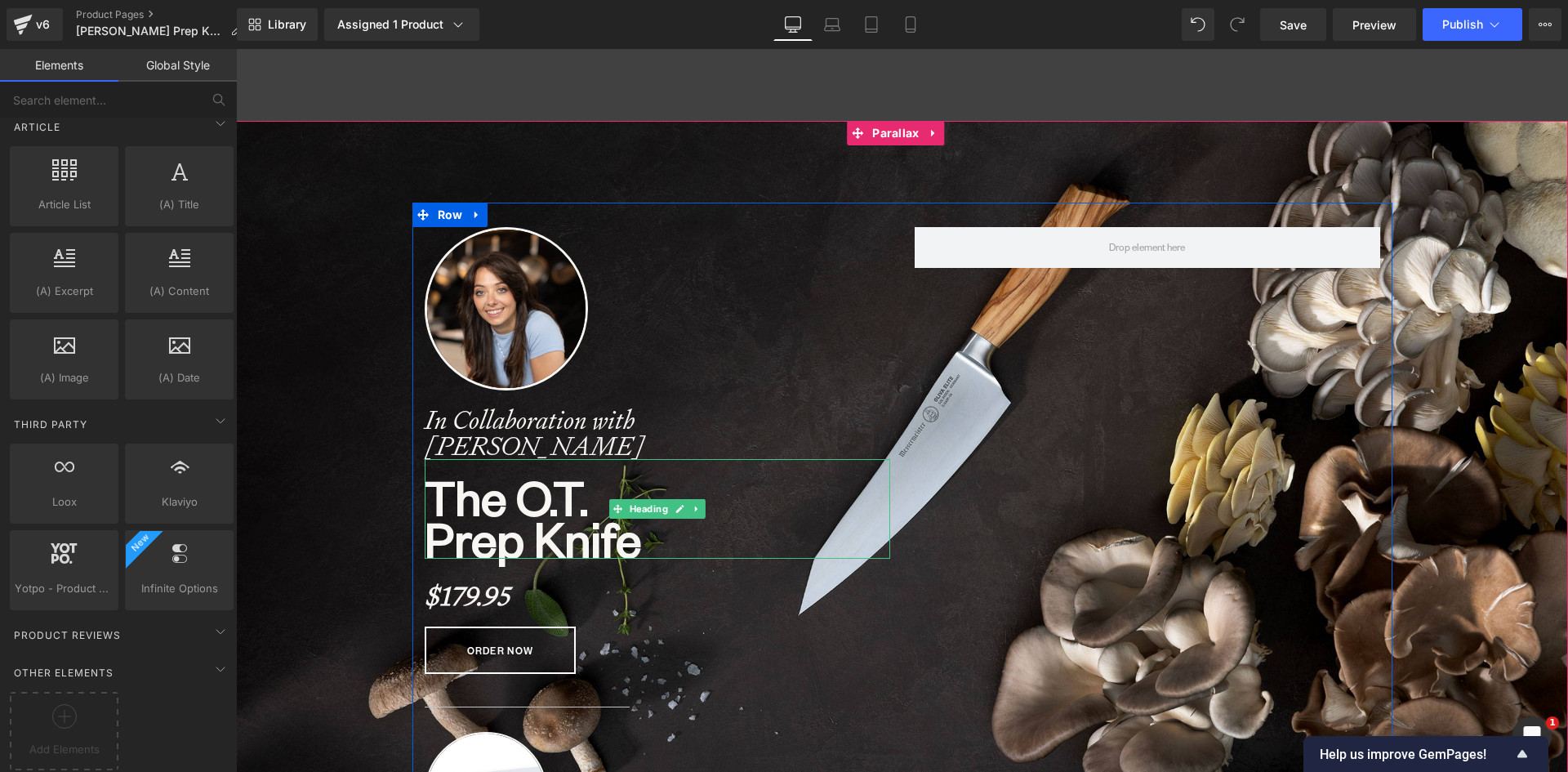
scroll to position [490, 0]
